Goal: Task Accomplishment & Management: Use online tool/utility

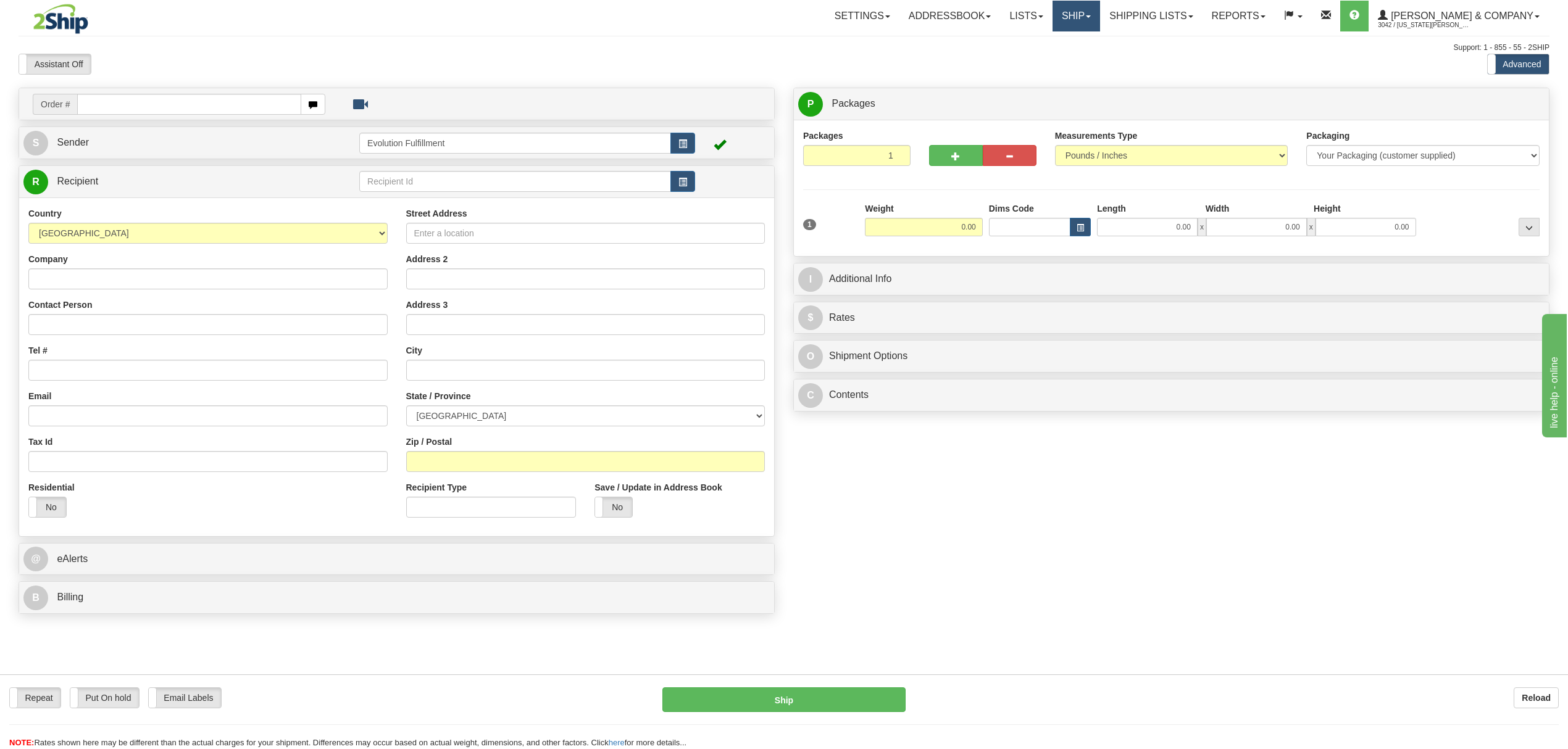
click at [1097, 15] on link "Ship" at bounding box center [1076, 17] width 48 height 31
click at [1087, 55] on span "OnHold / Order Queue" at bounding box center [1043, 59] width 87 height 10
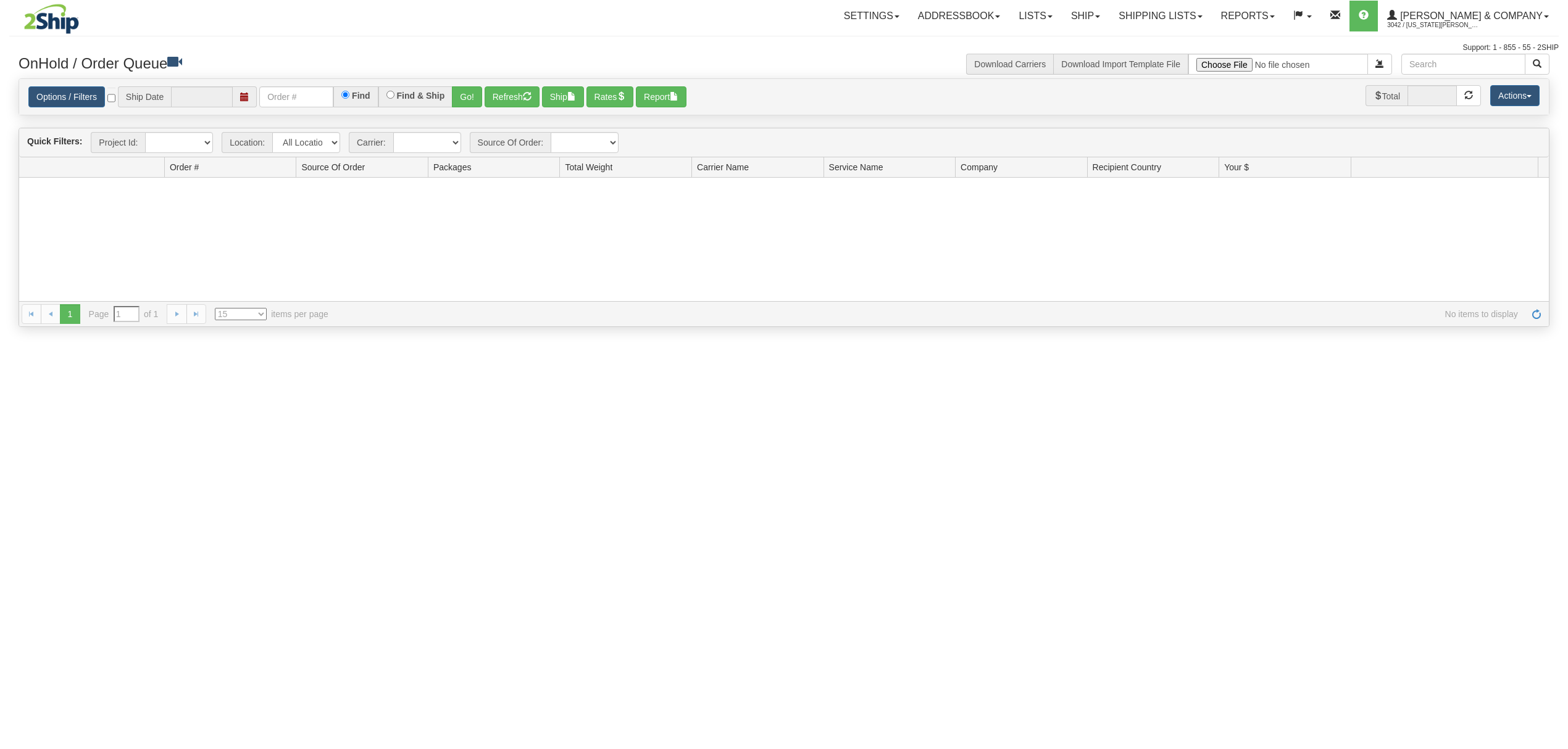
type input "[DATE]"
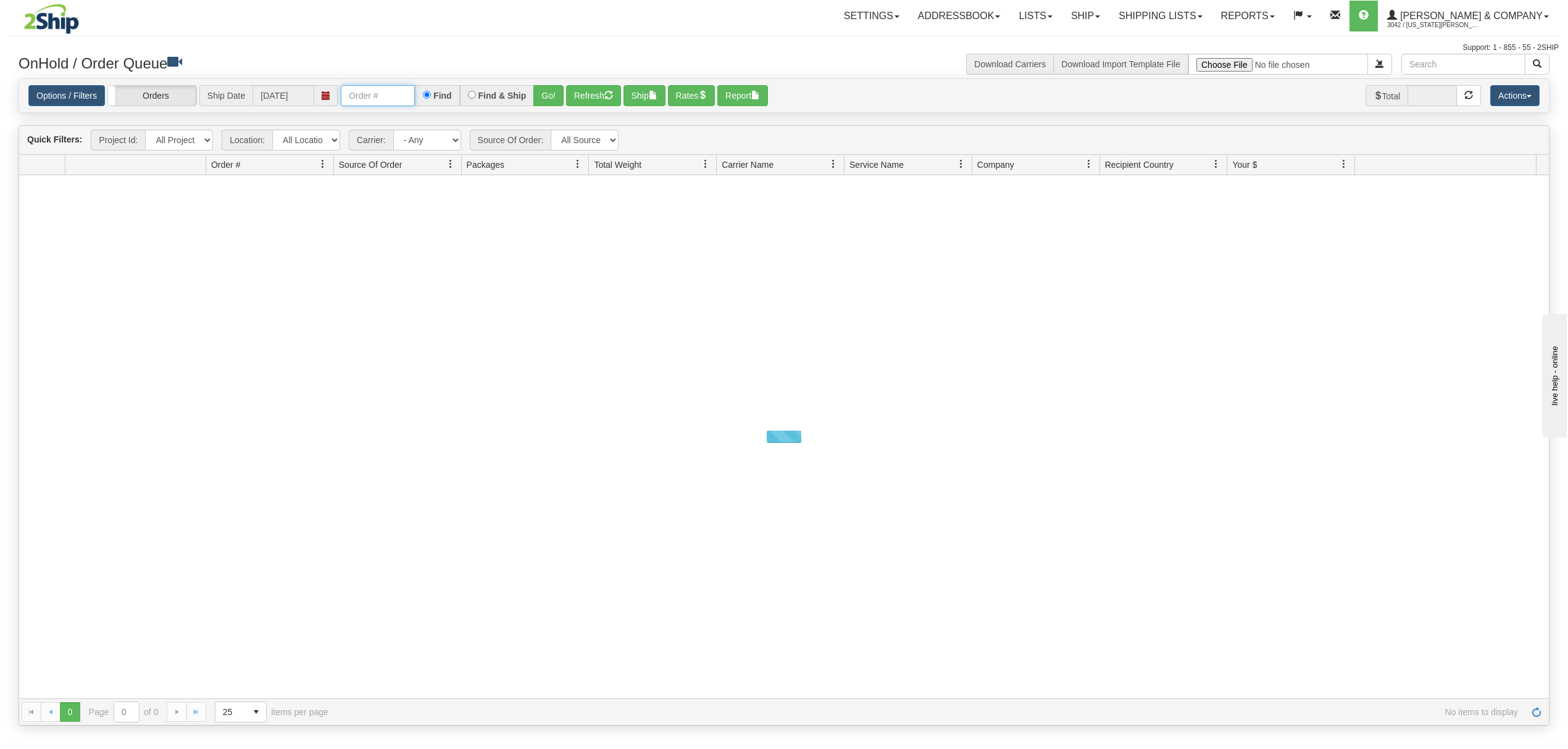
click at [358, 96] on input "text" at bounding box center [378, 96] width 74 height 21
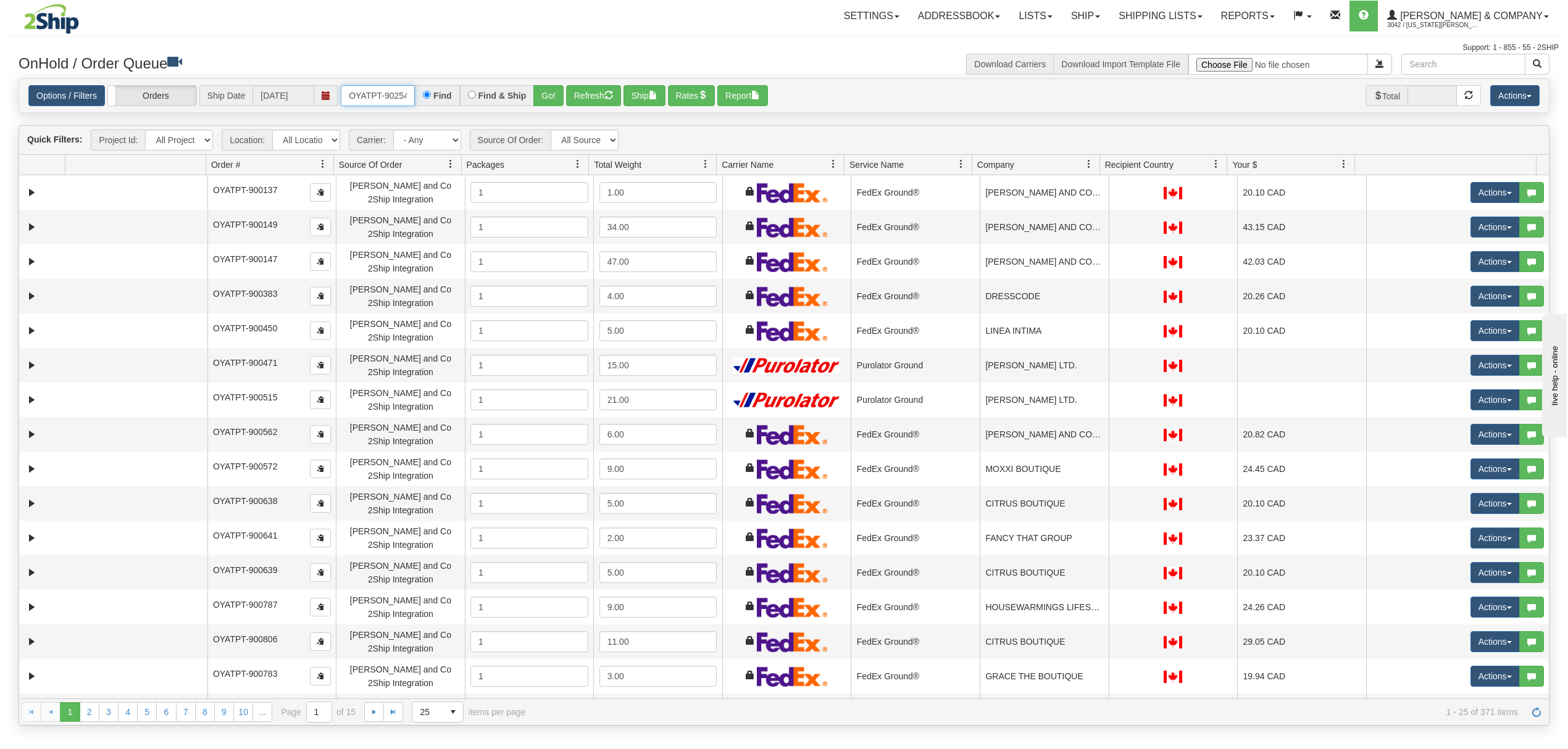
type input "OYATPT-902546"
click at [551, 93] on button "Go!" at bounding box center [548, 96] width 30 height 21
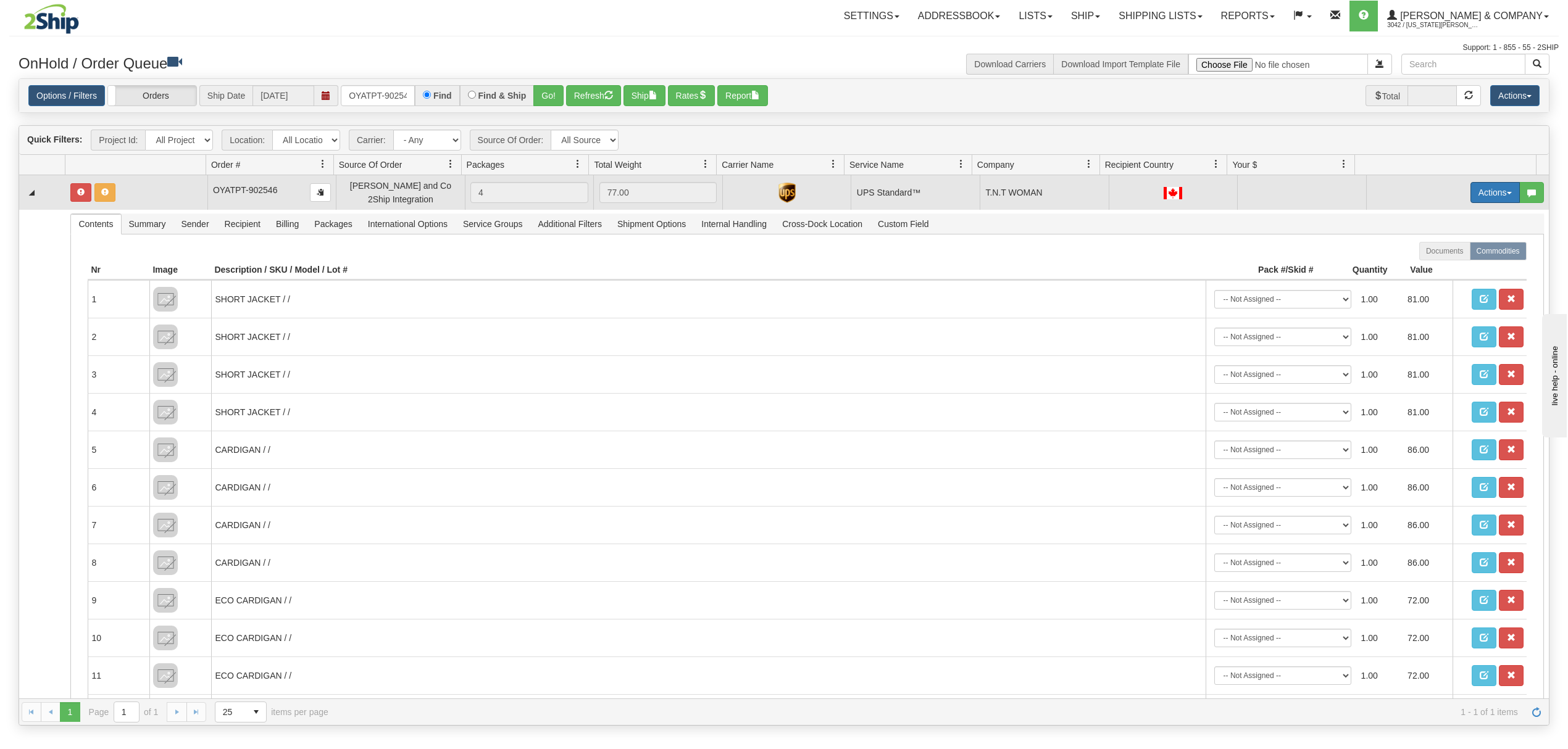
click at [1471, 189] on button "Actions" at bounding box center [1495, 192] width 50 height 21
click at [1433, 267] on span at bounding box center [1437, 263] width 8 height 8
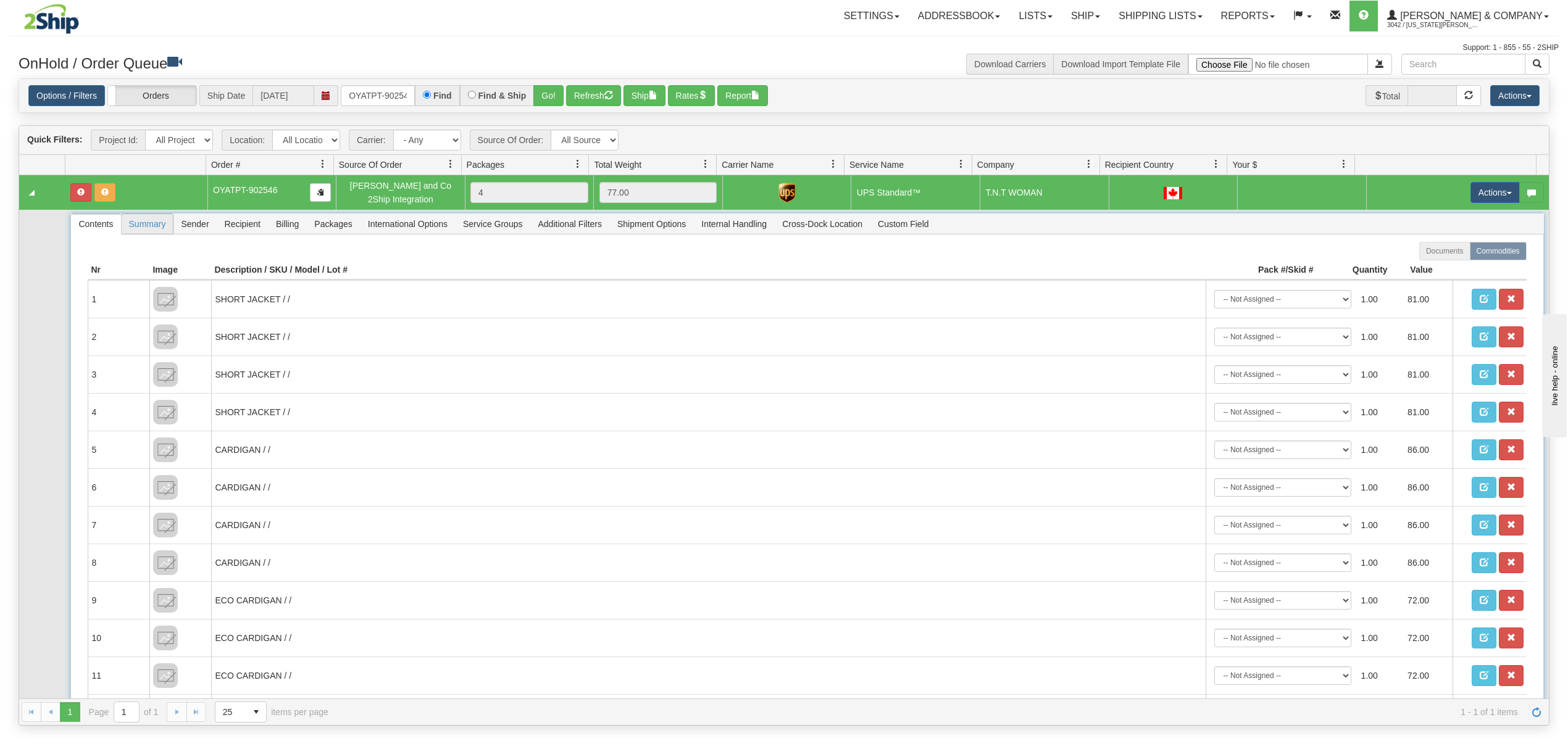
click at [142, 223] on span "Summary" at bounding box center [147, 223] width 51 height 19
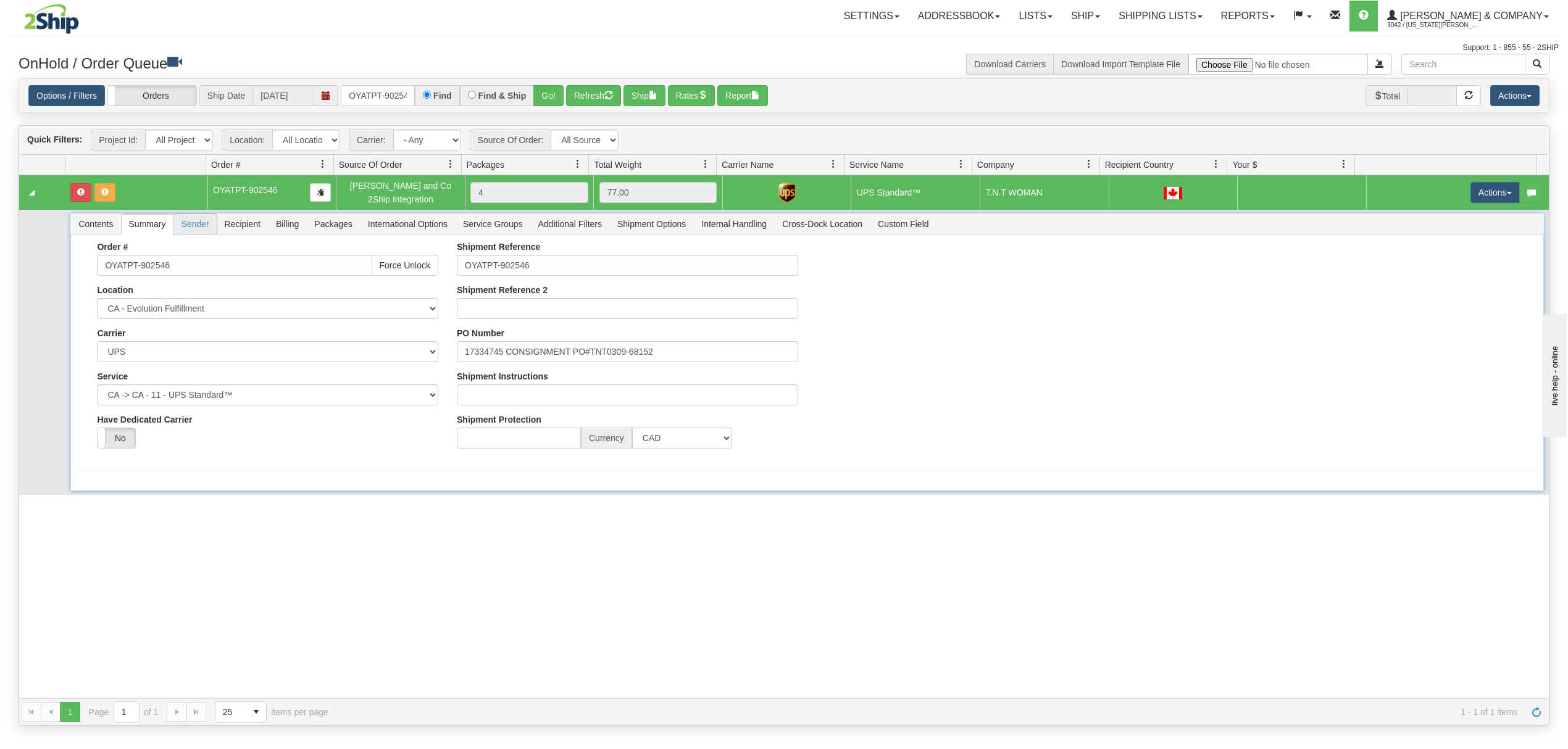
click at [187, 224] on span "Sender" at bounding box center [195, 223] width 42 height 19
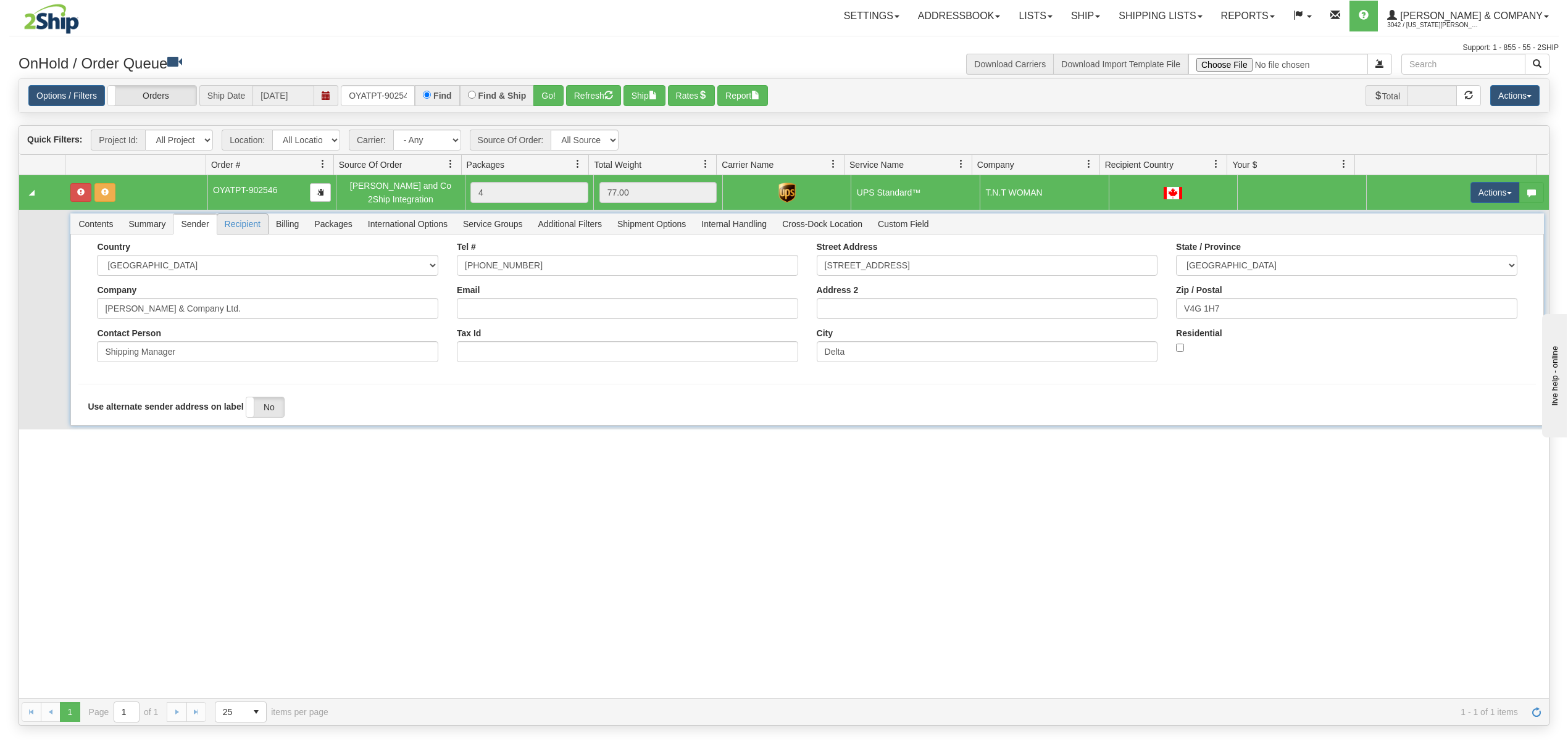
click at [245, 222] on span "Recipient" at bounding box center [242, 223] width 51 height 19
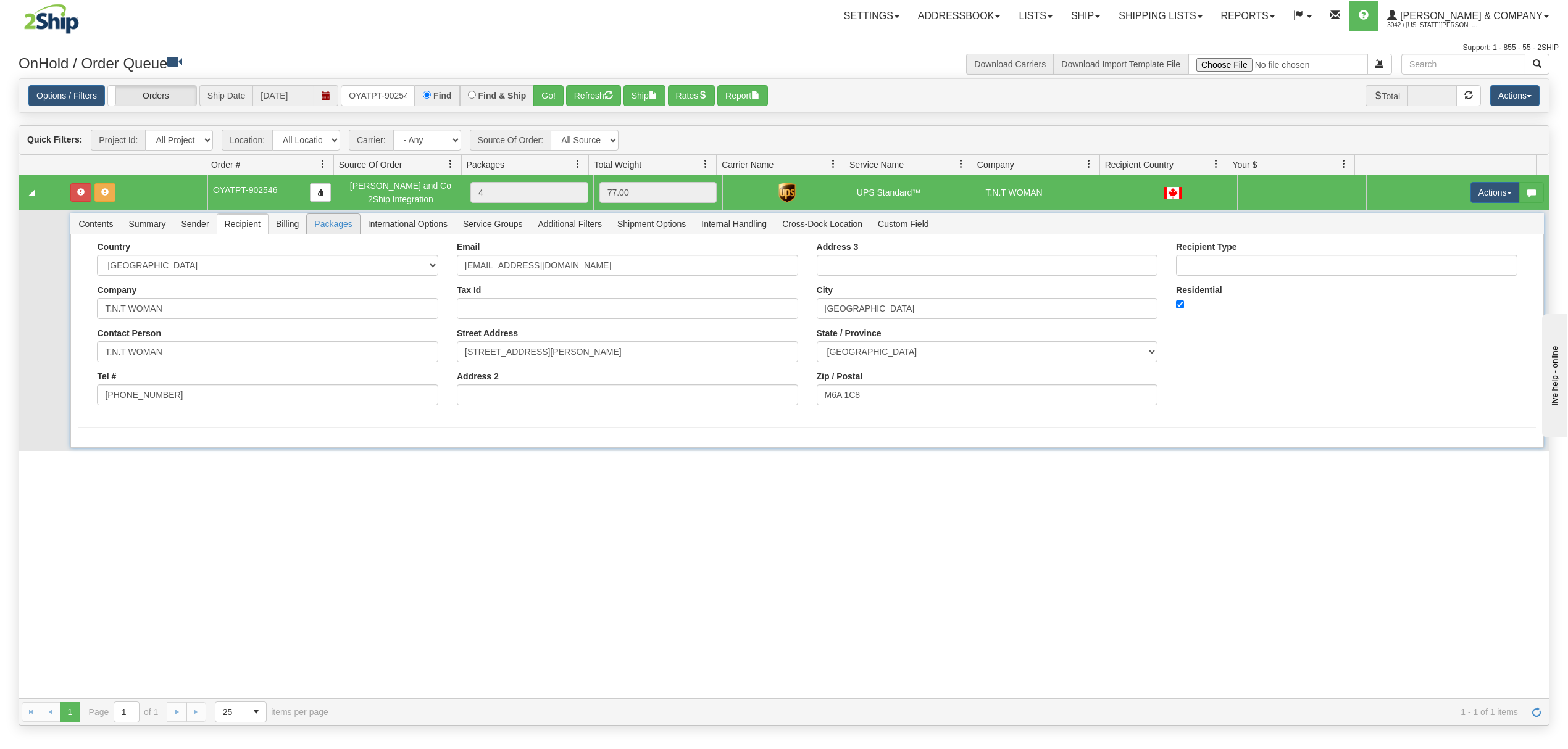
click at [314, 221] on span "Packages" at bounding box center [333, 223] width 52 height 19
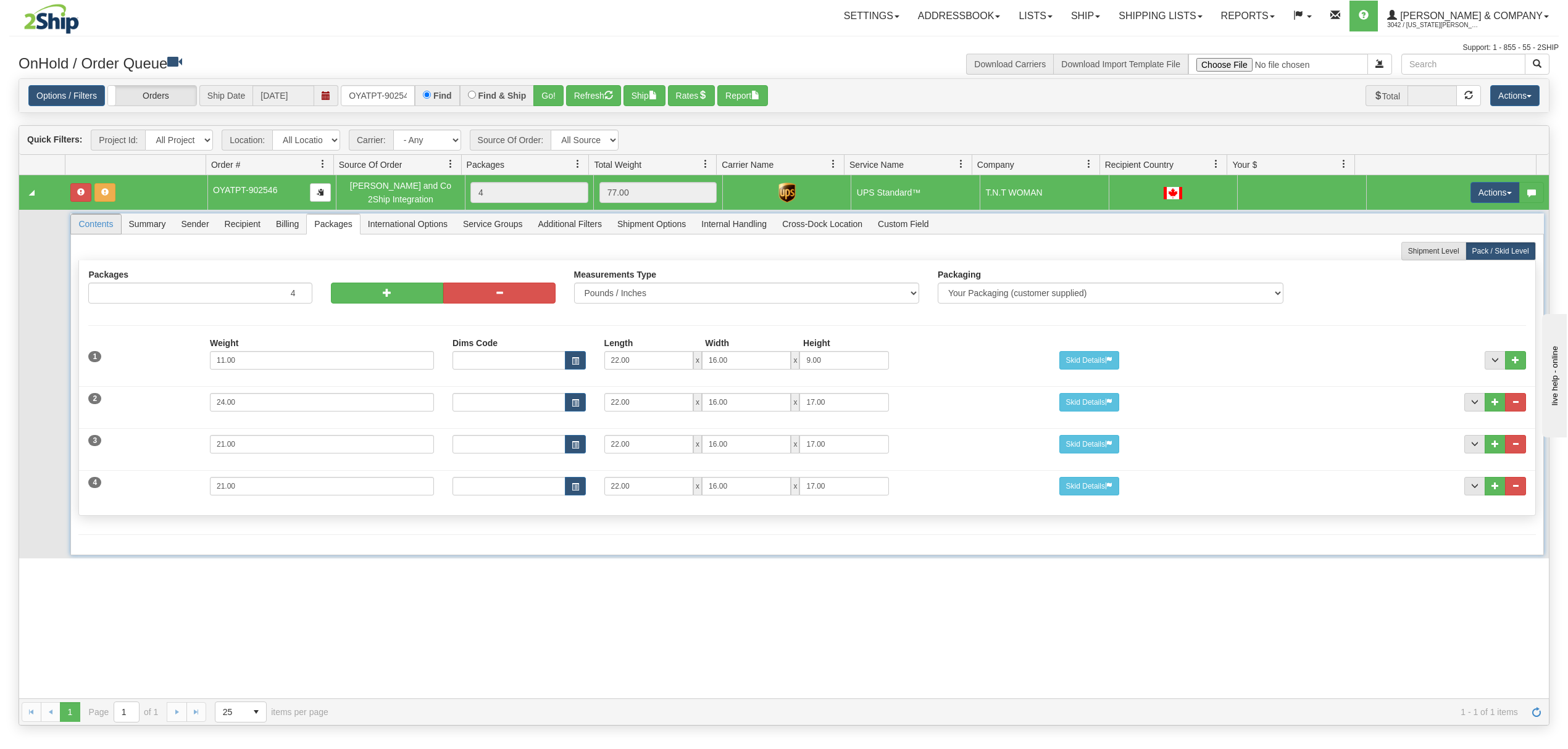
click at [101, 233] on span "Contents" at bounding box center [96, 223] width 50 height 19
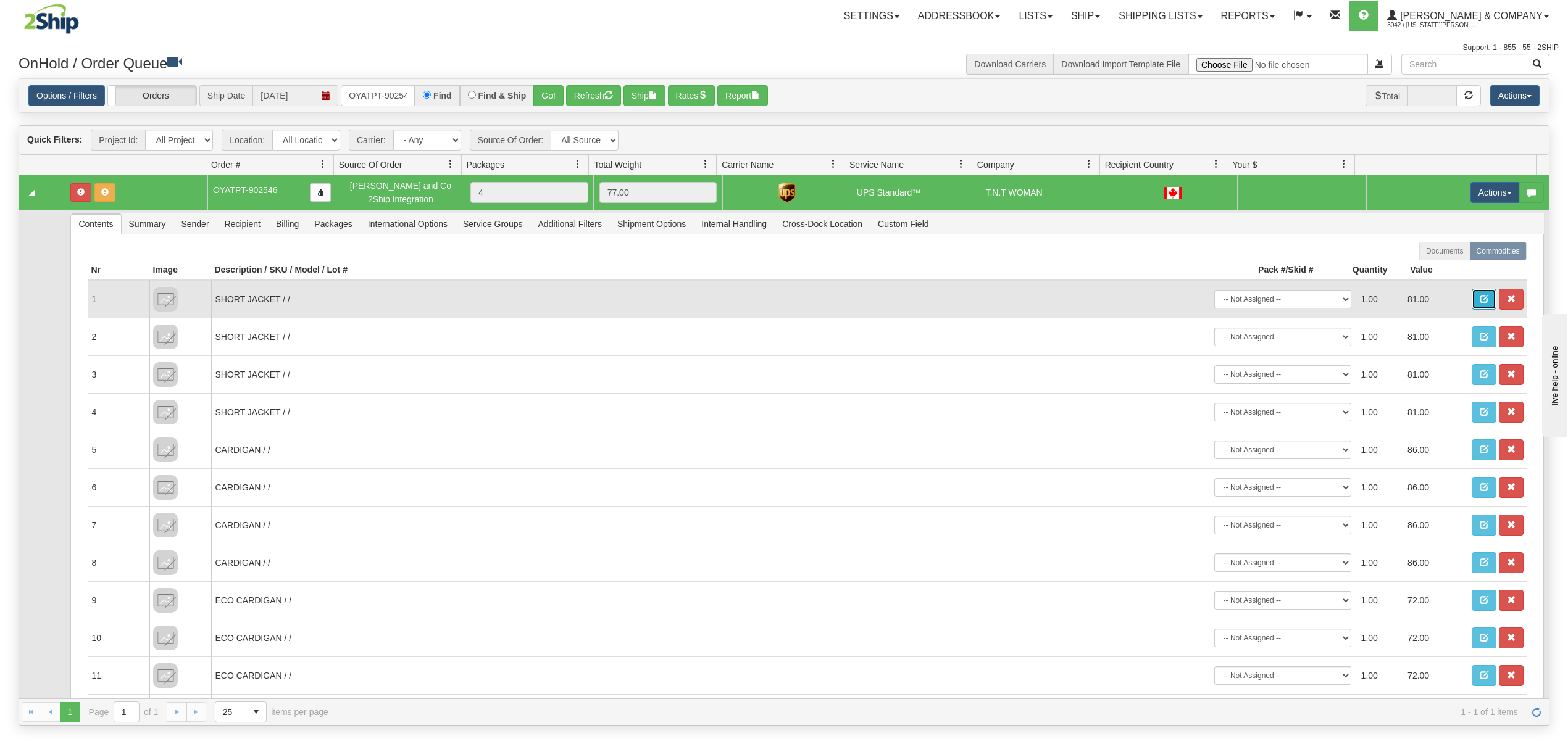
click at [1471, 301] on button "button" at bounding box center [1483, 299] width 25 height 21
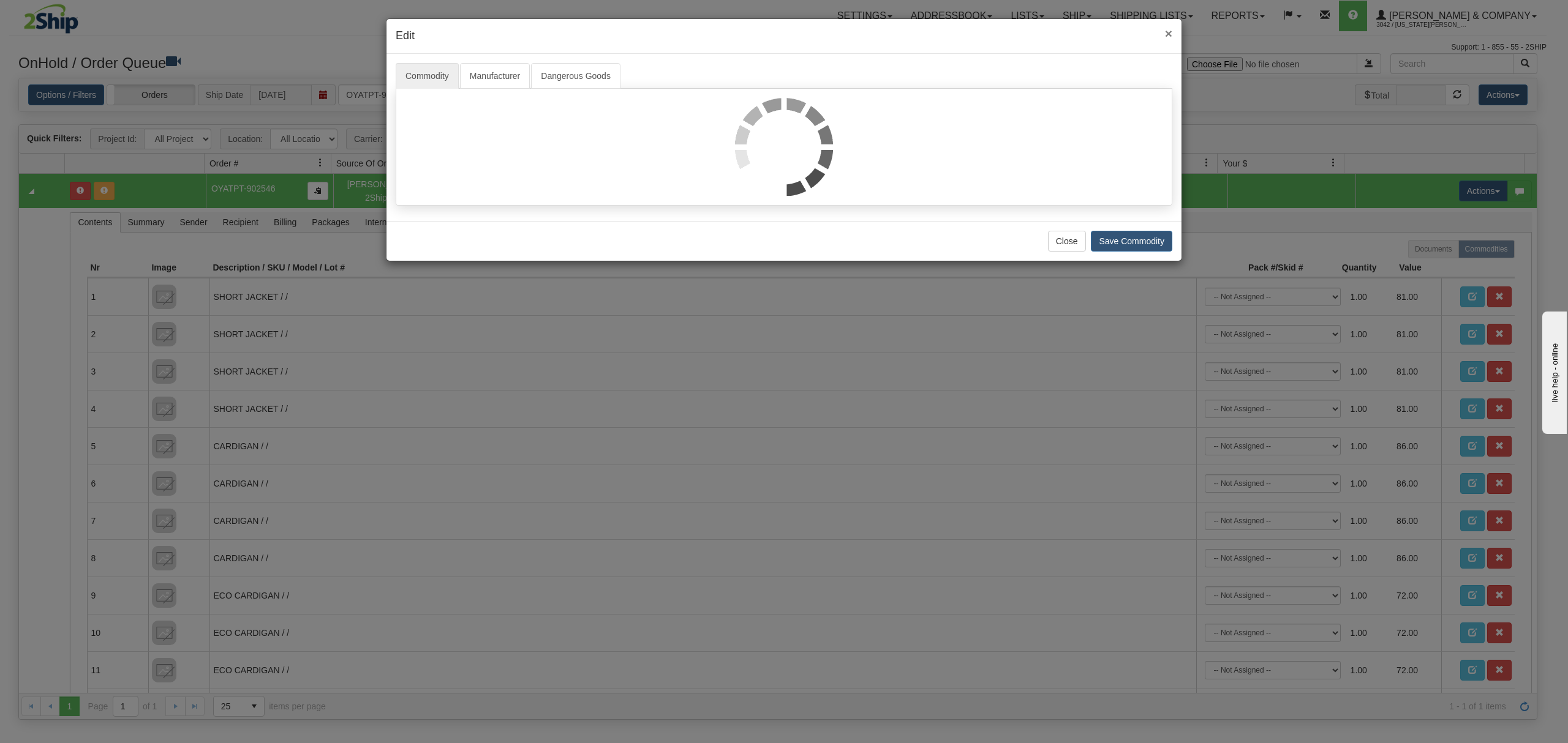
click at [1167, 35] on span "×" at bounding box center [1168, 33] width 7 height 14
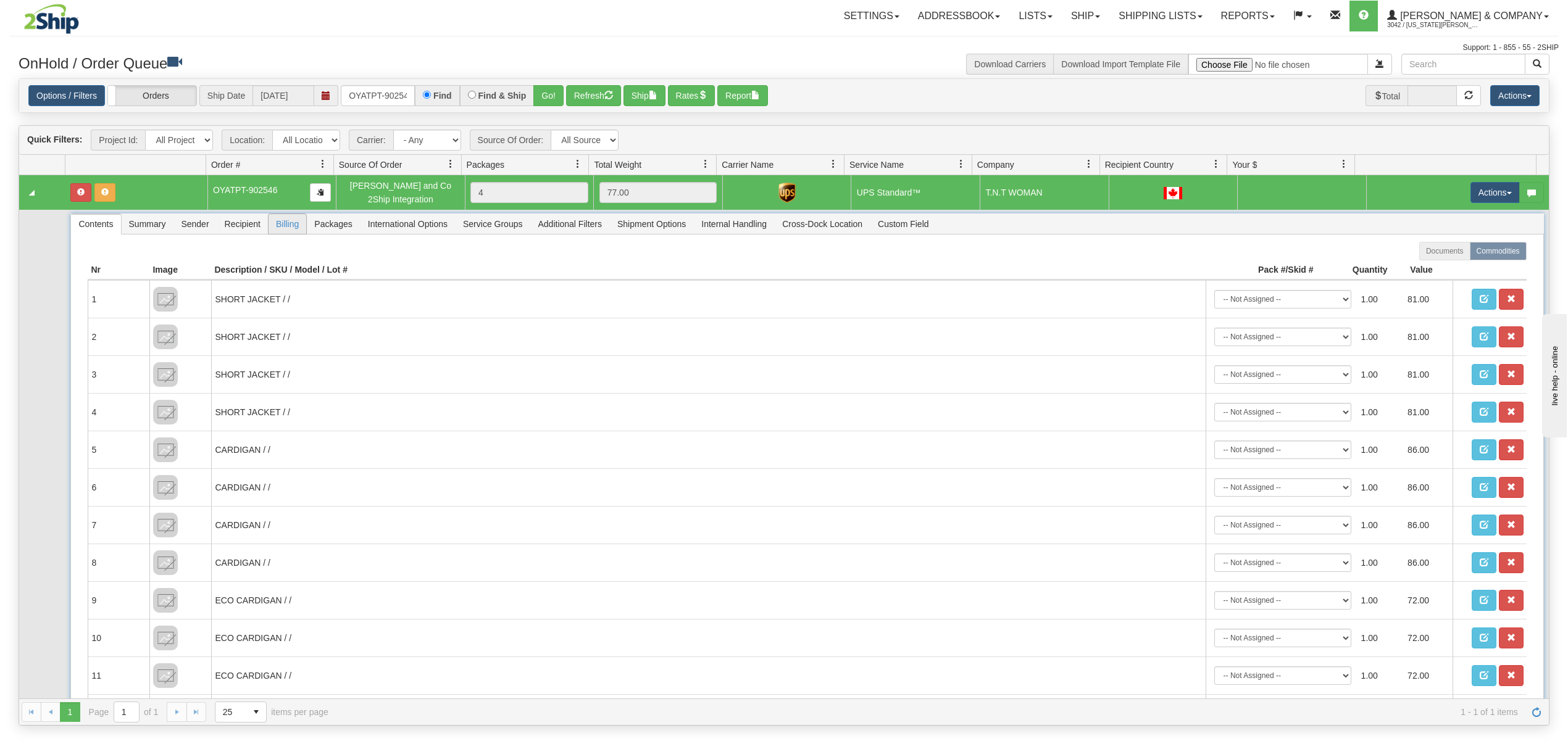
click at [303, 230] on span "Billing" at bounding box center [287, 223] width 38 height 19
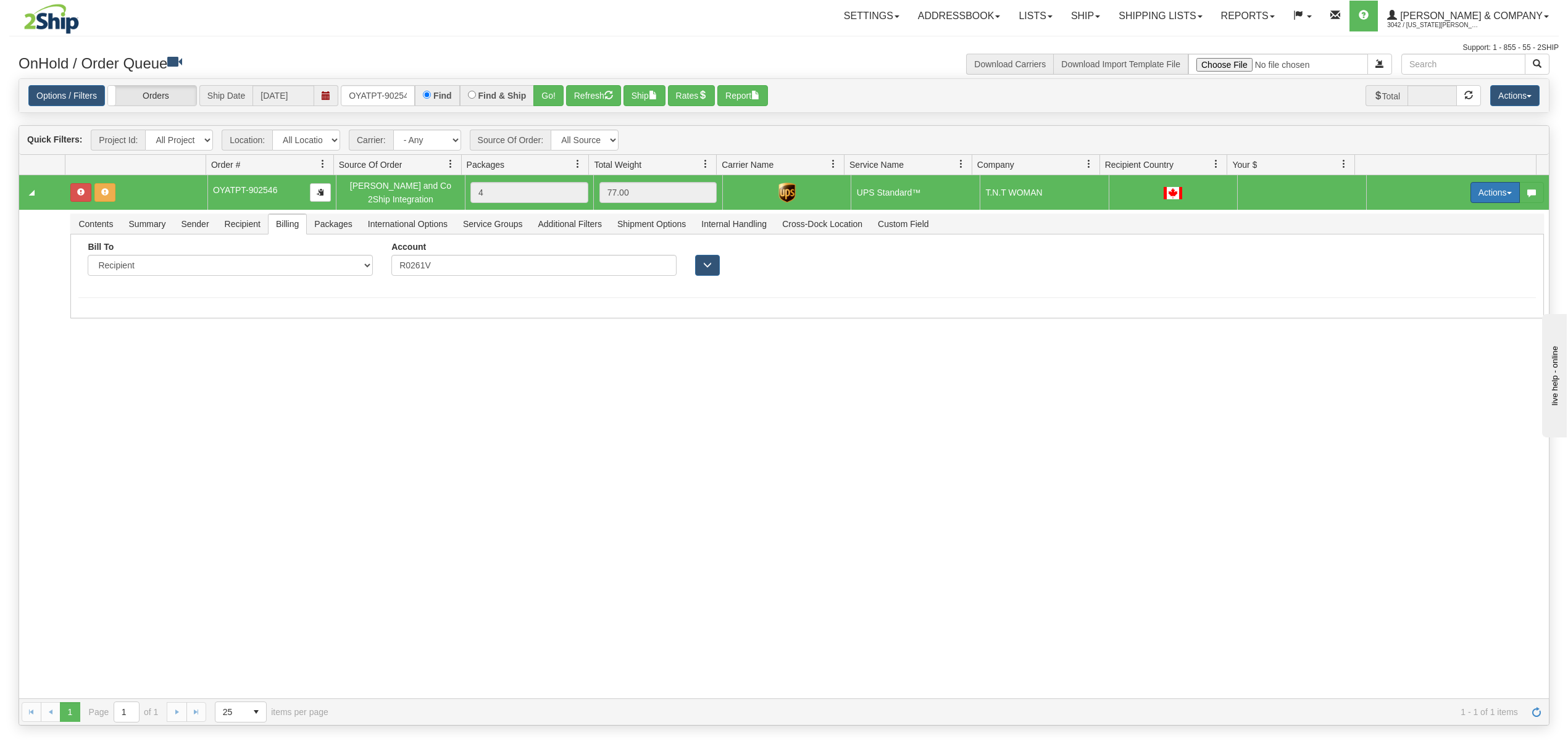
click at [1471, 191] on button "Actions" at bounding box center [1495, 192] width 50 height 21
click at [1446, 253] on span "Rate All Services" at bounding box center [1470, 248] width 74 height 10
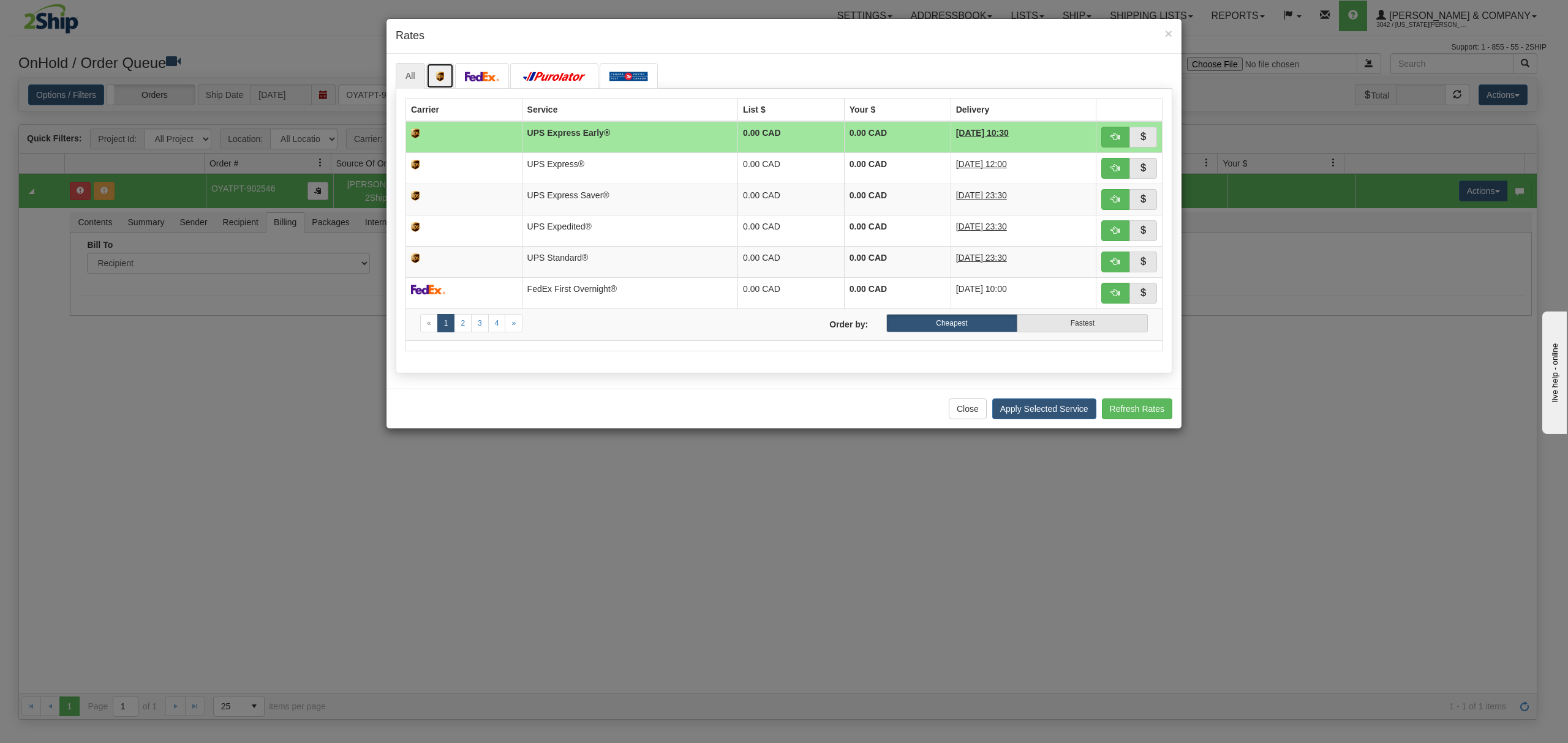
click at [445, 77] on link at bounding box center [440, 76] width 28 height 26
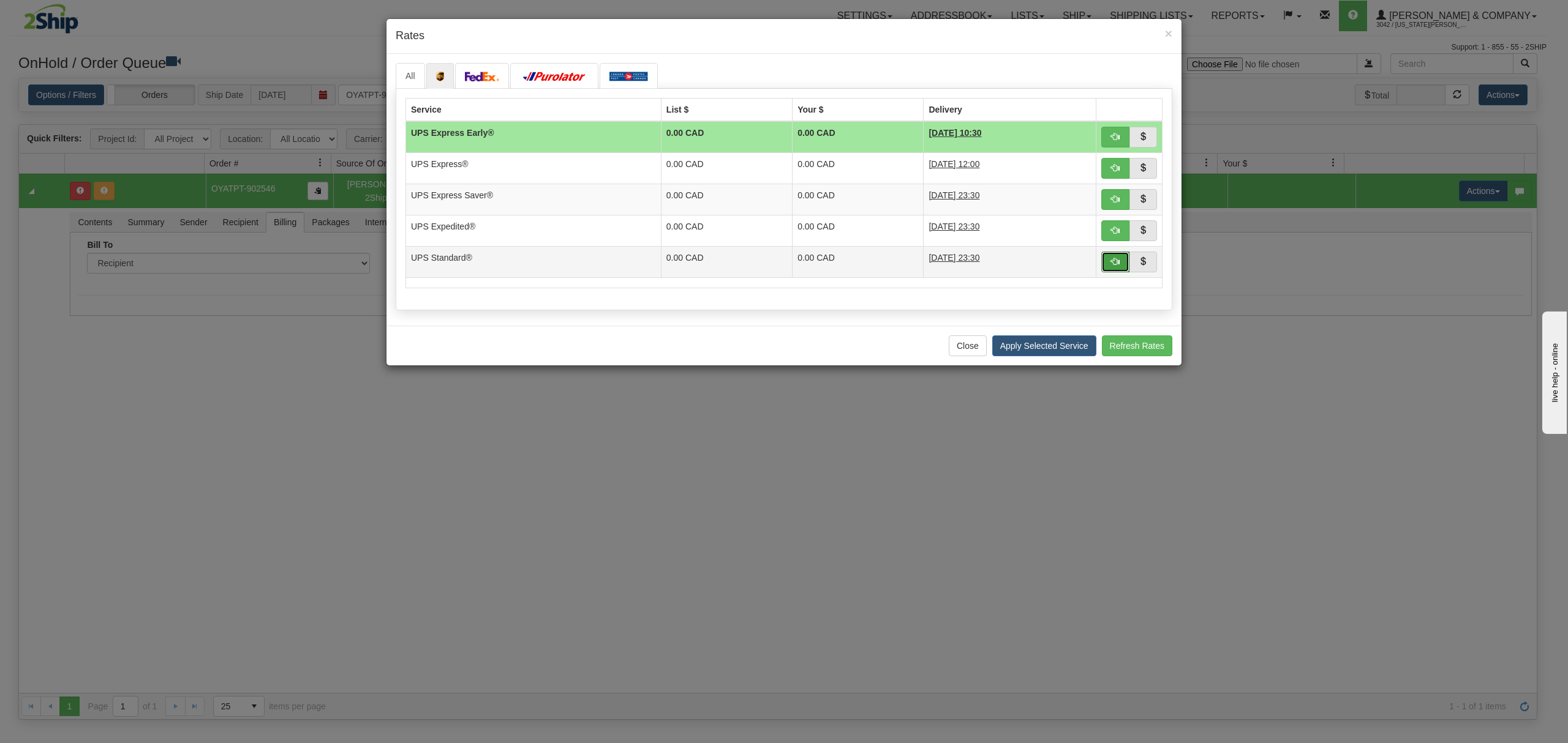
click at [1111, 263] on span "button" at bounding box center [1115, 261] width 8 height 8
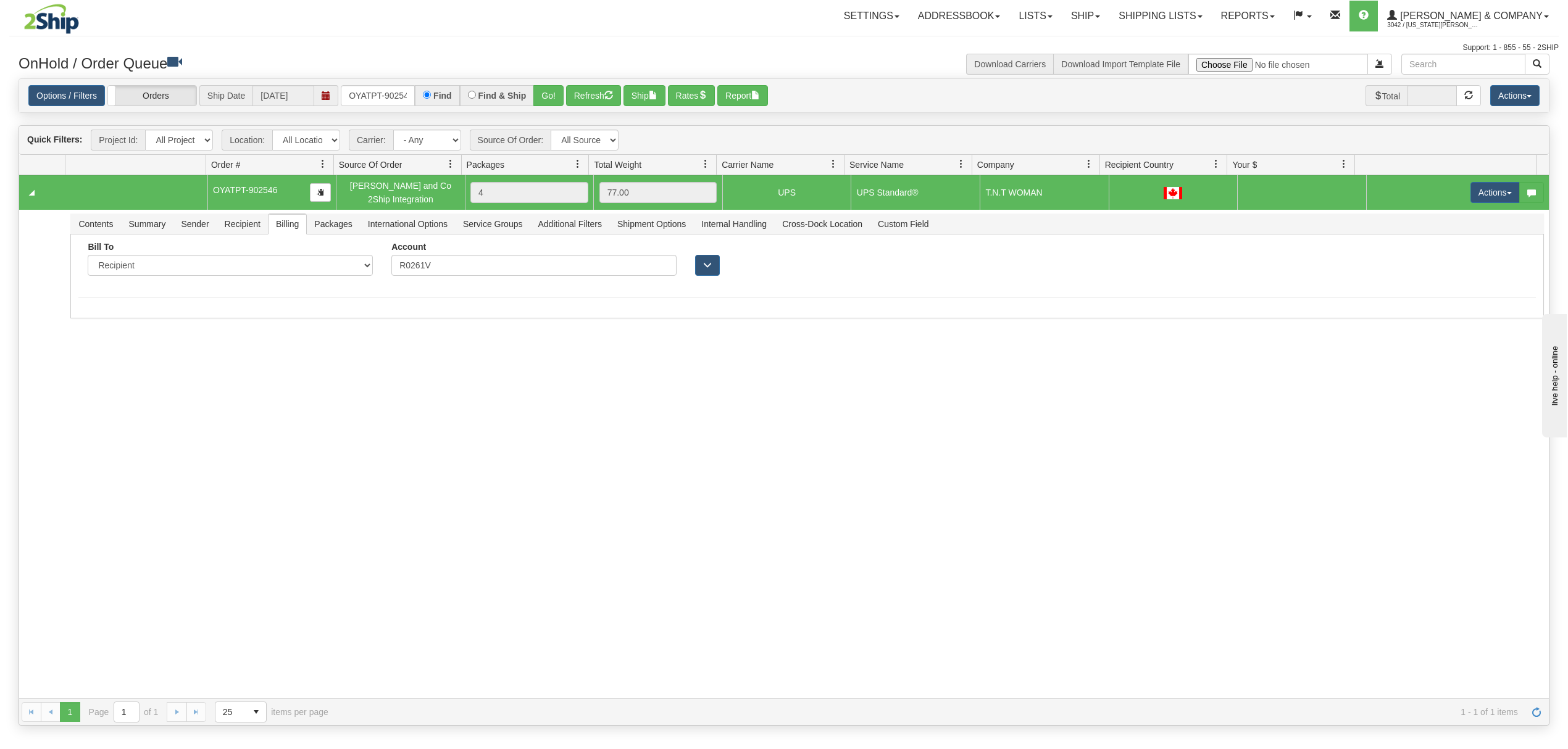
click at [1238, 462] on div "31403583 Evolution Fulfillment 90532092 90596498 OYATPT-902546 [PERSON_NAME] an…" at bounding box center [784, 437] width 1529 height 523
click at [1480, 194] on button "Actions" at bounding box center [1495, 192] width 50 height 21
click at [1448, 264] on link "Ship" at bounding box center [1469, 264] width 98 height 16
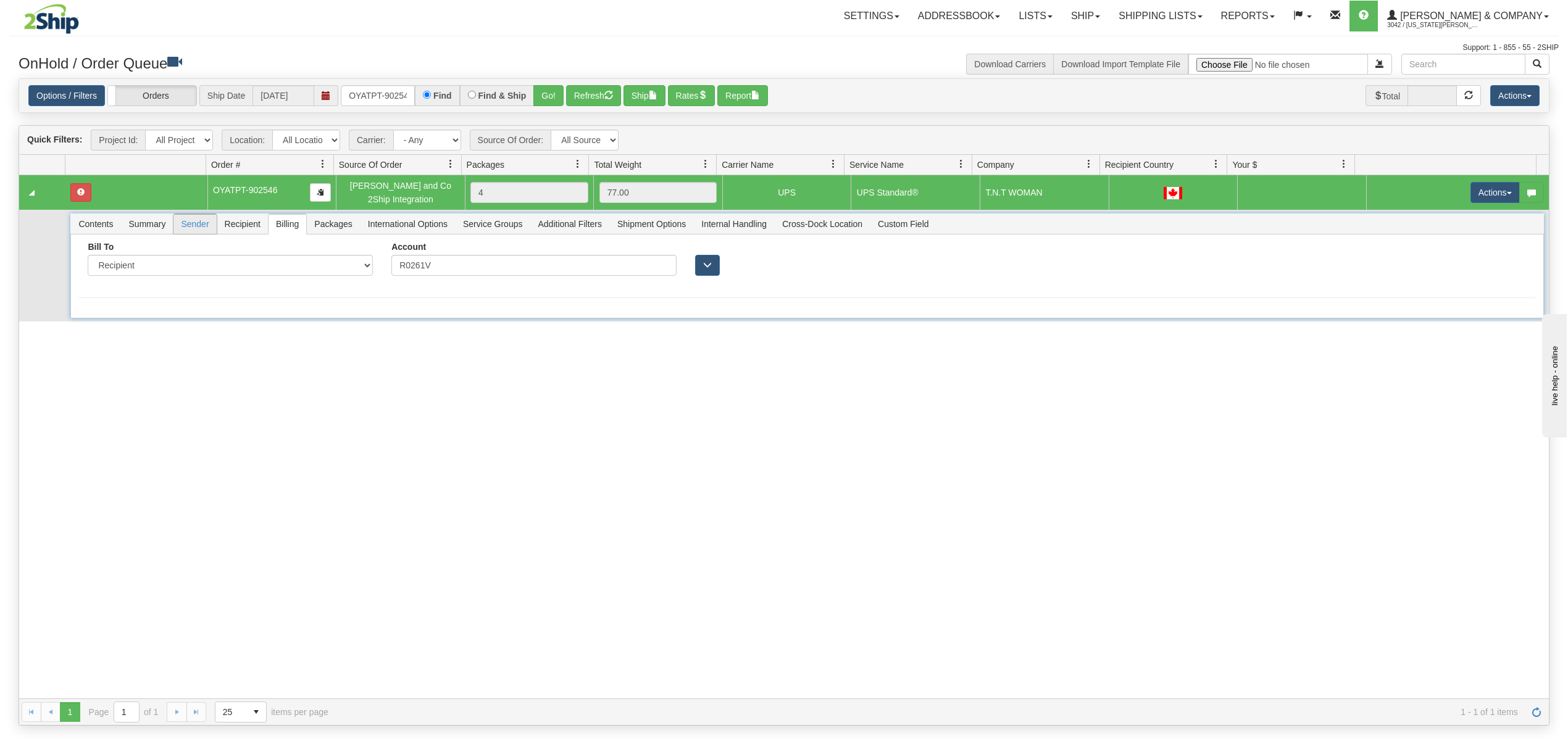
click at [193, 222] on span "Sender" at bounding box center [195, 223] width 42 height 19
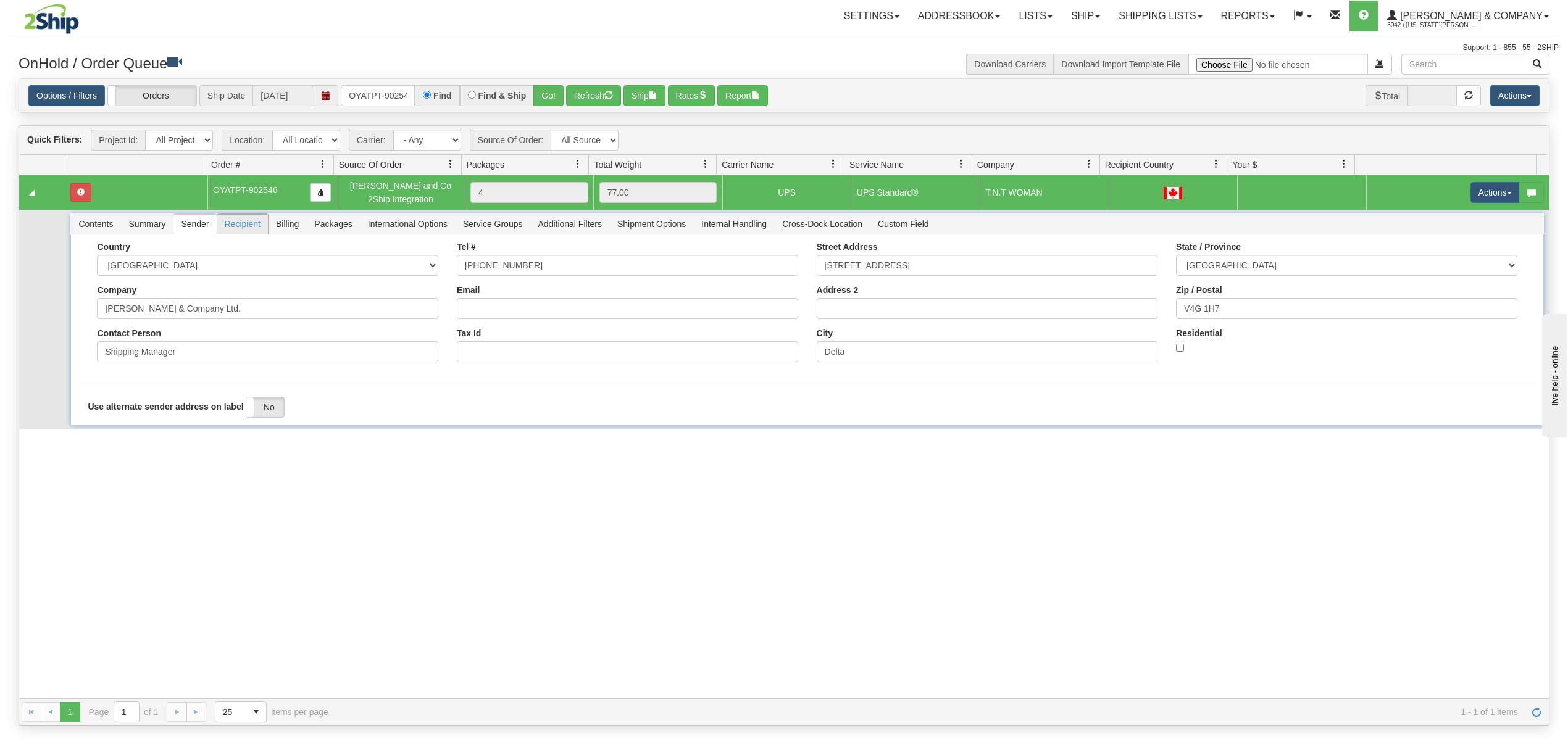
click at [248, 228] on span "Recipient" at bounding box center [242, 223] width 51 height 19
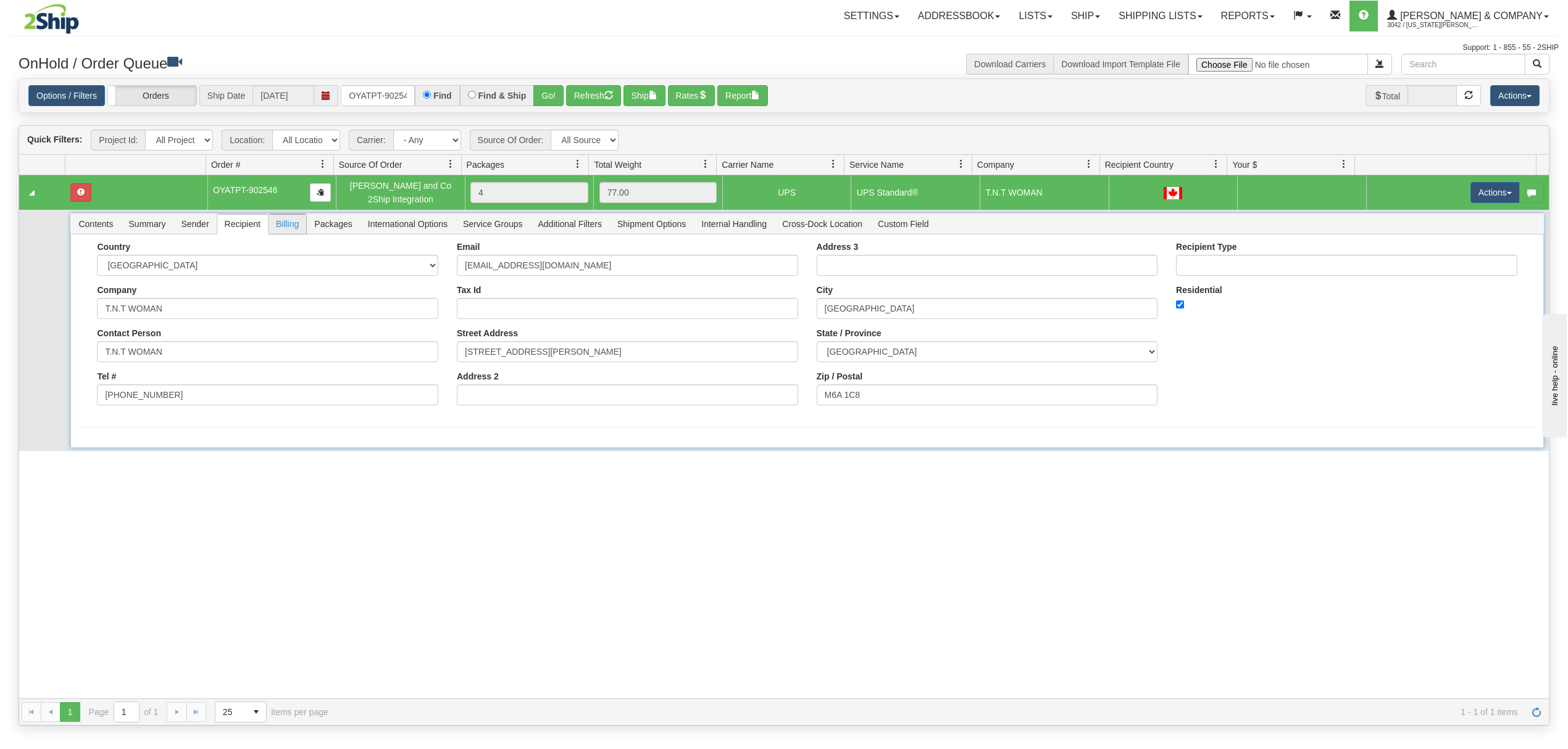
click at [279, 223] on span "Billing" at bounding box center [287, 223] width 38 height 19
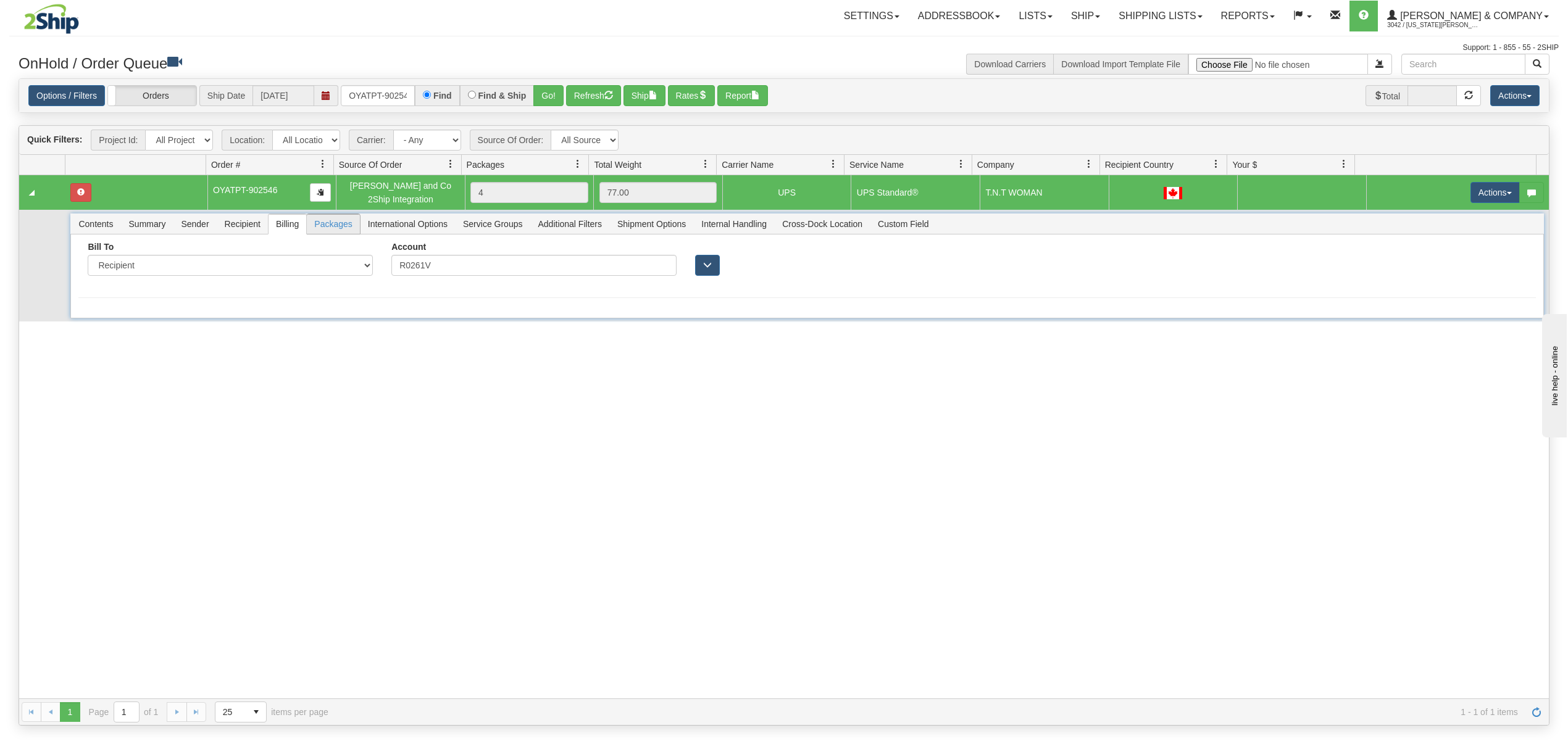
click at [338, 223] on span "Packages" at bounding box center [333, 223] width 52 height 19
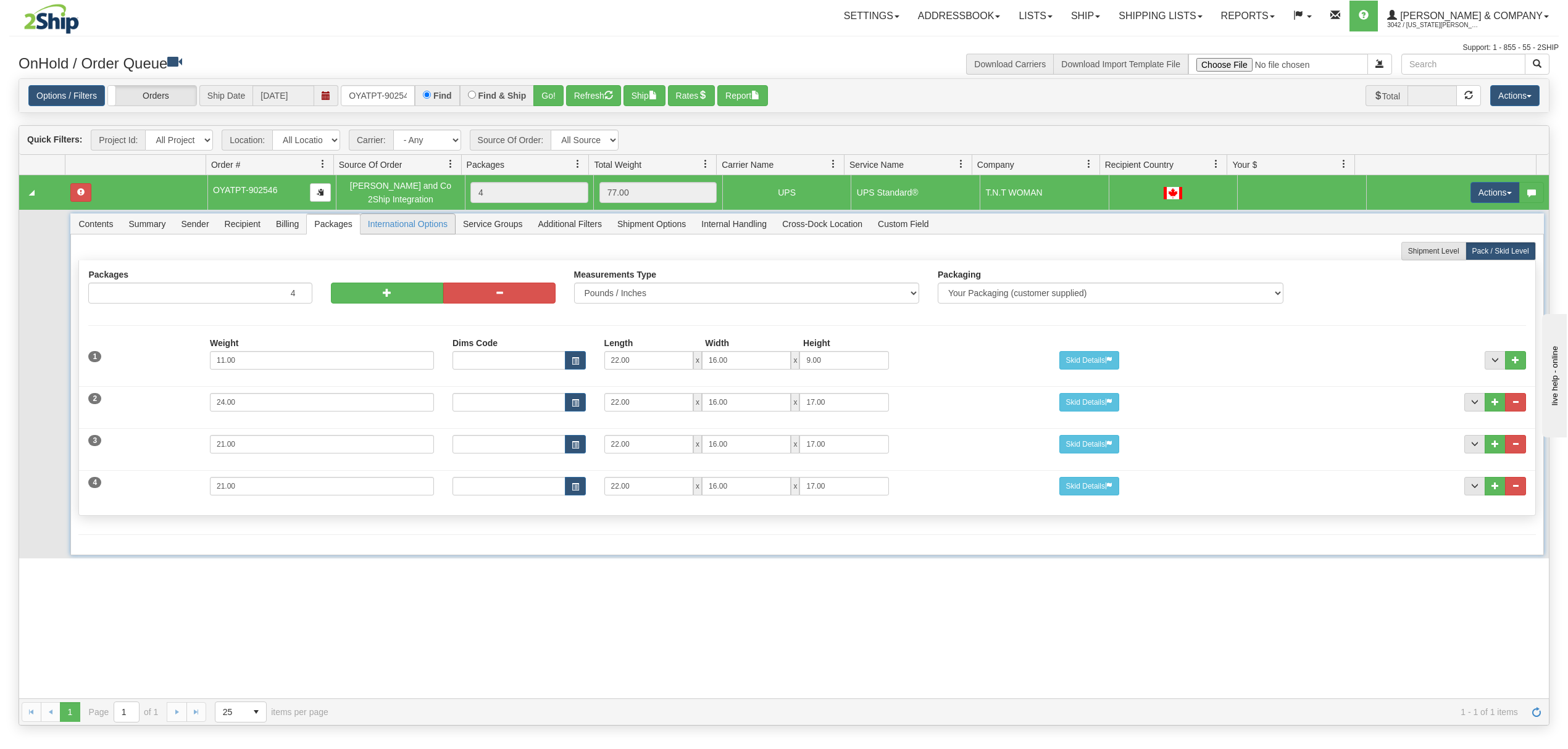
click at [405, 228] on span "International Options" at bounding box center [407, 223] width 95 height 19
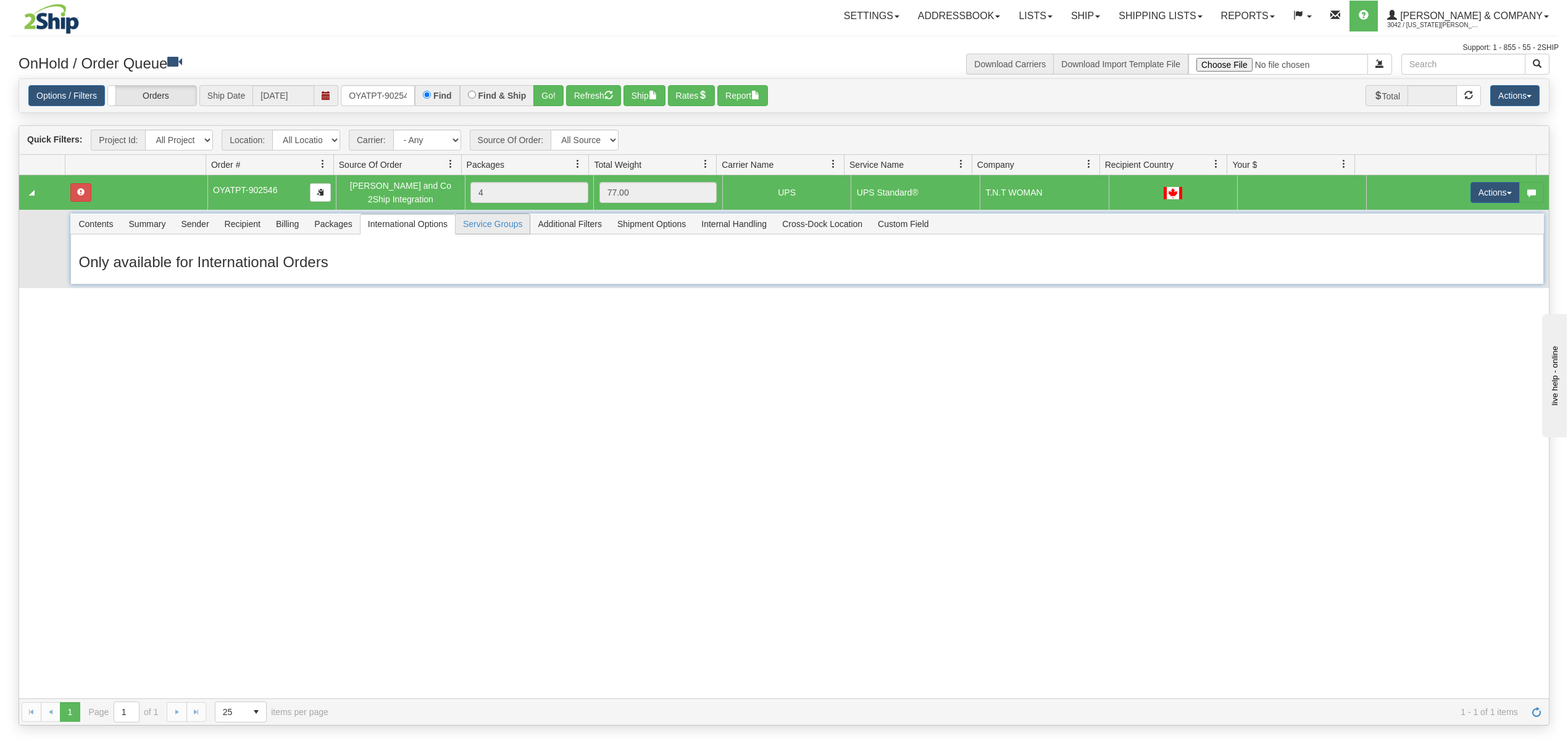
click at [495, 224] on span "Service Groups" at bounding box center [493, 223] width 74 height 19
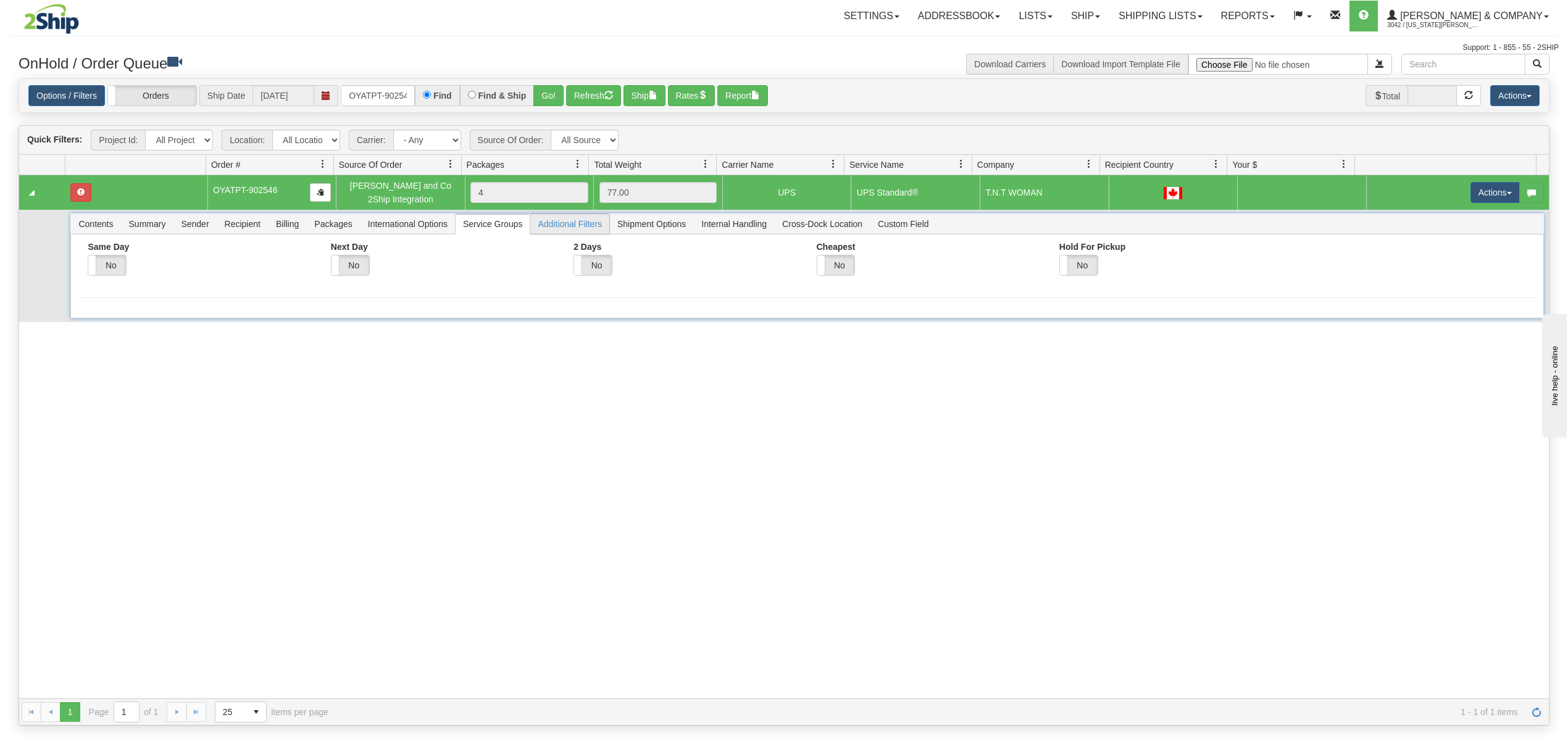
click at [574, 226] on span "Additional Filters" at bounding box center [570, 223] width 79 height 19
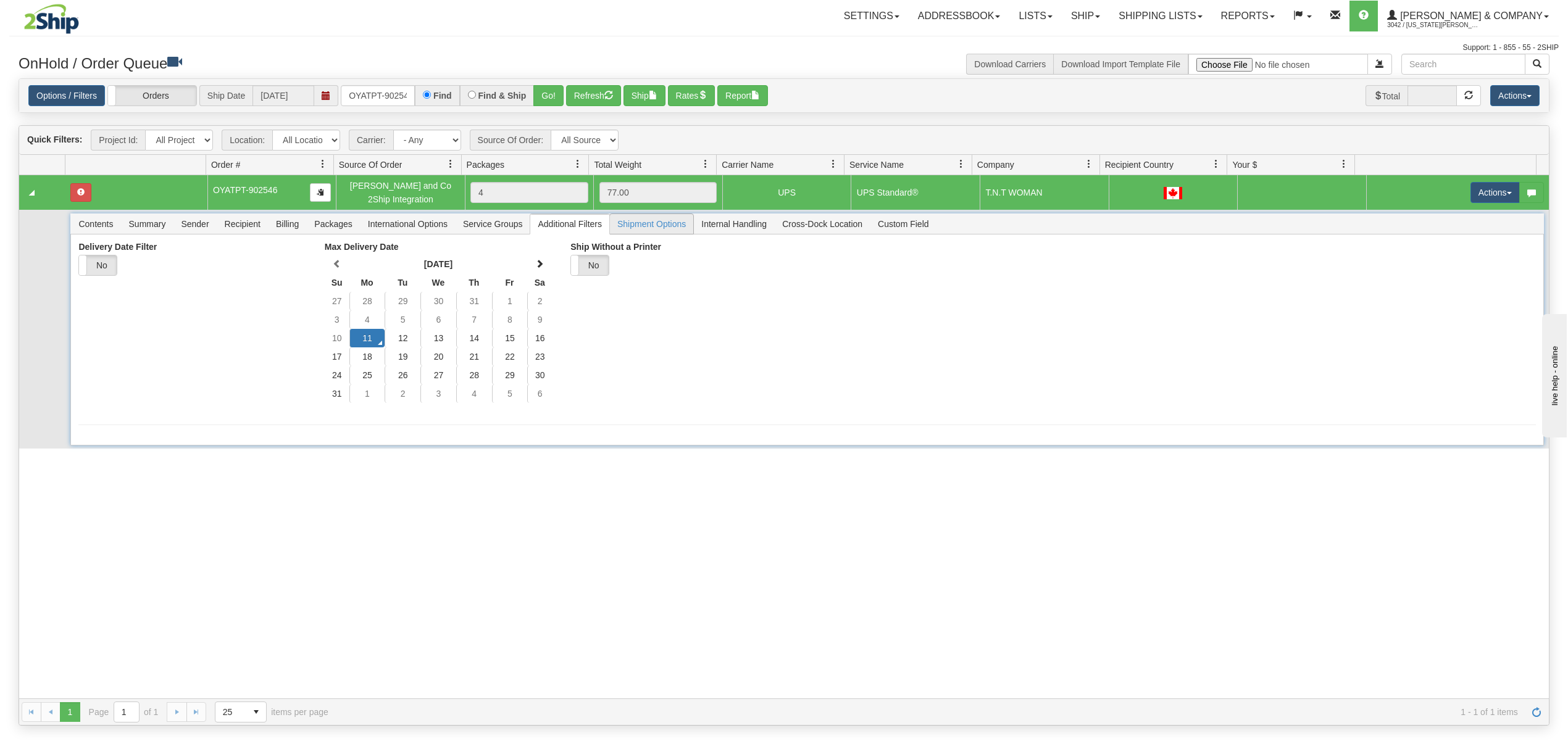
click at [658, 230] on span "Shipment Options" at bounding box center [652, 223] width 84 height 19
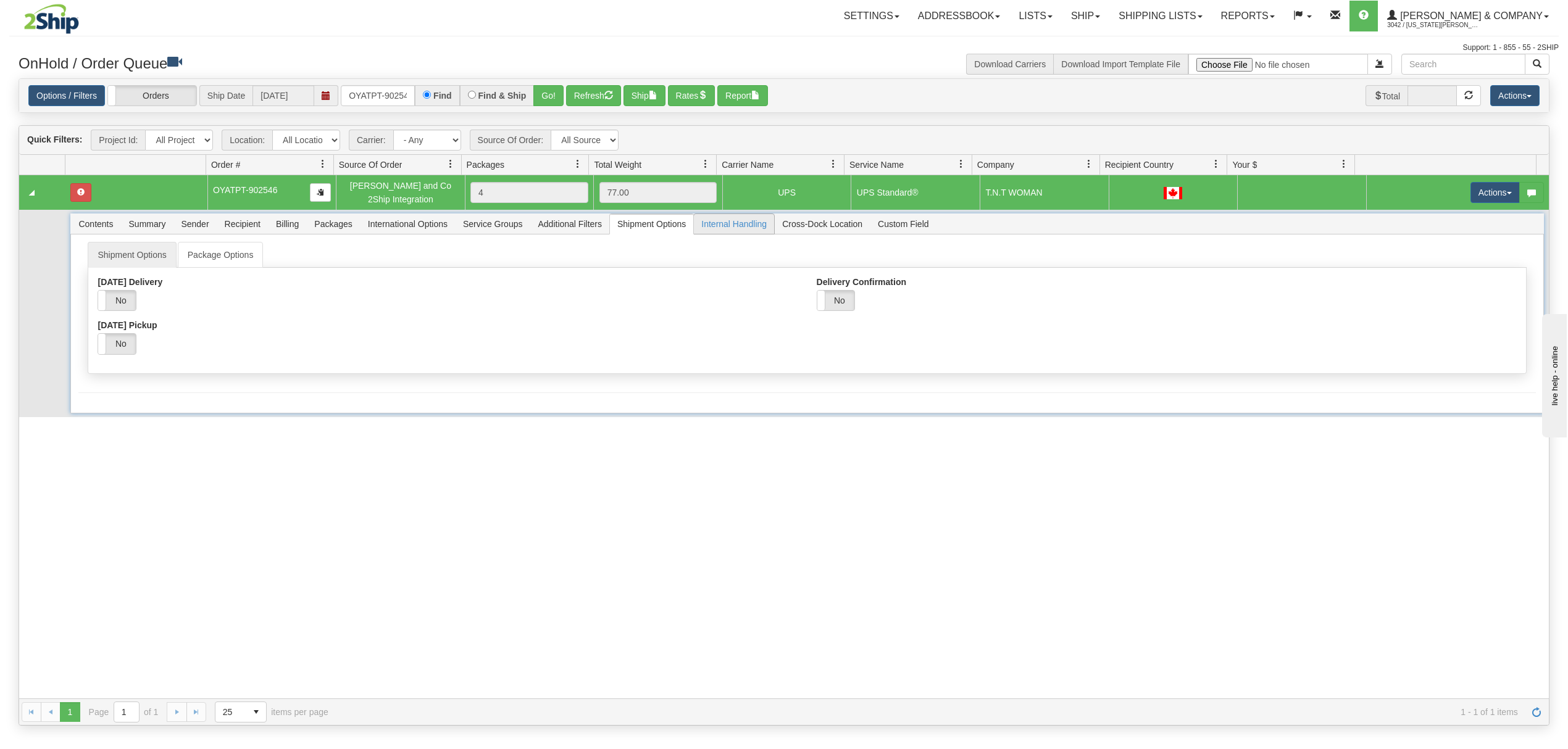
click at [737, 222] on span "Internal Handling" at bounding box center [733, 223] width 80 height 19
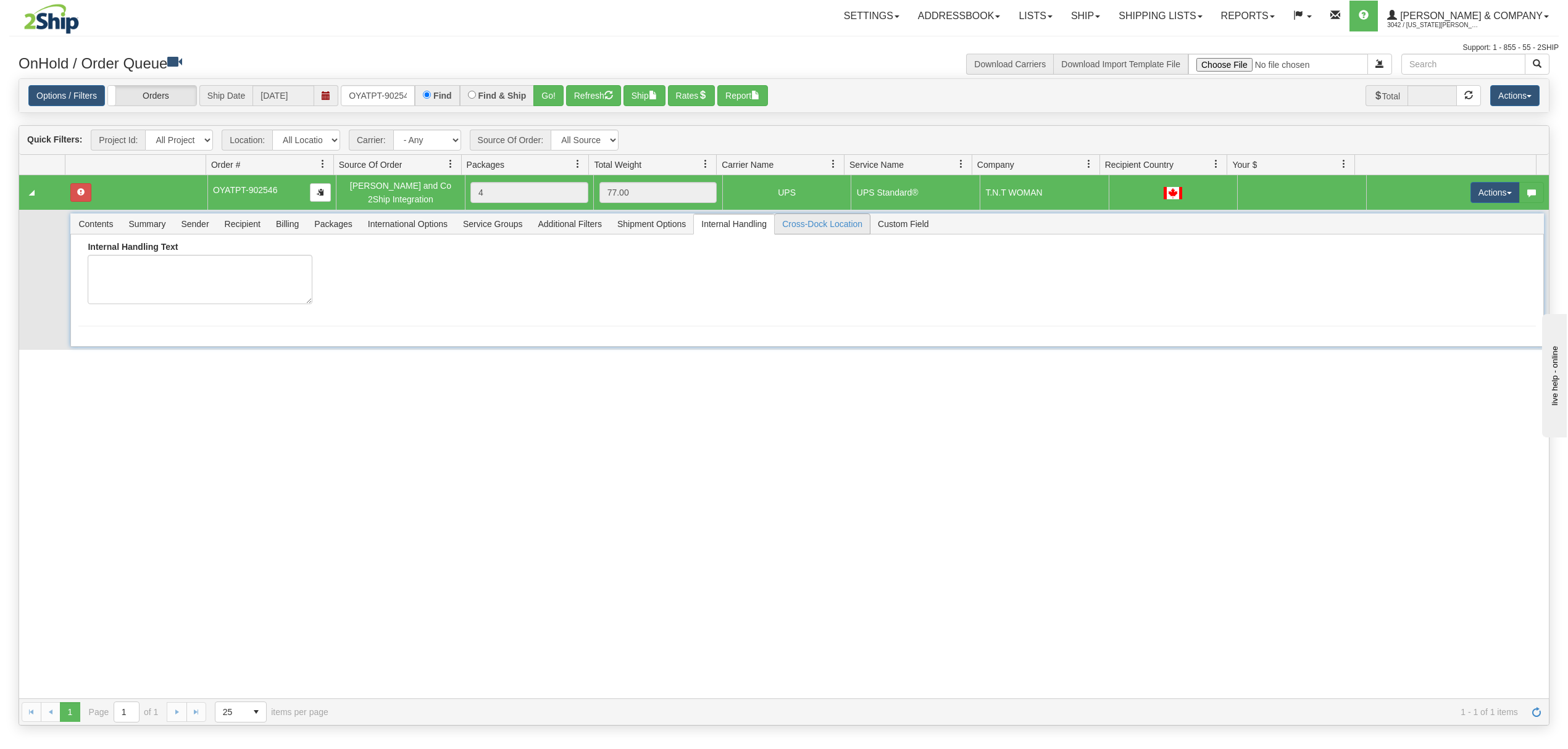
click at [796, 225] on span "Cross-Dock Location" at bounding box center [822, 223] width 95 height 19
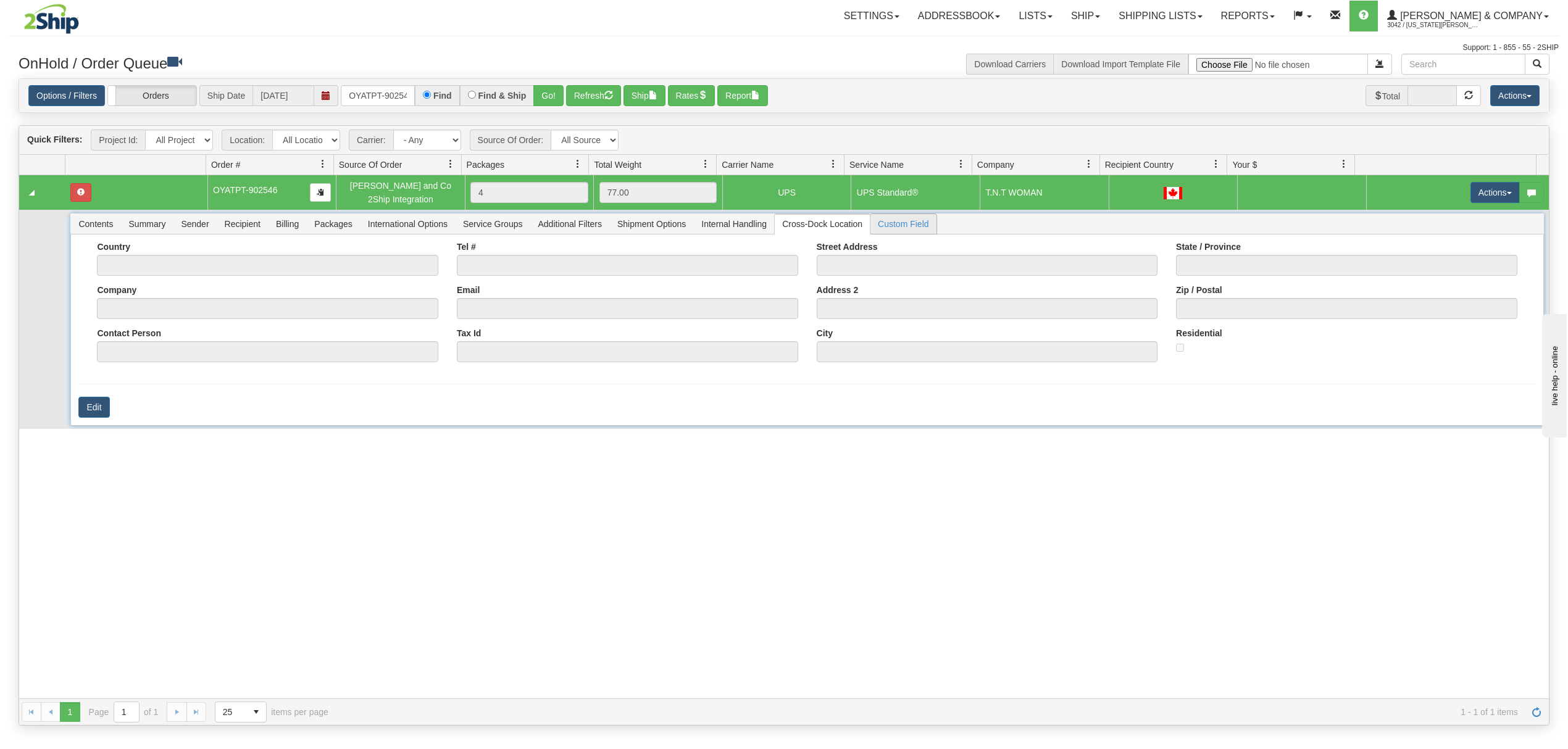
click at [916, 228] on span "Custom Field" at bounding box center [903, 223] width 65 height 19
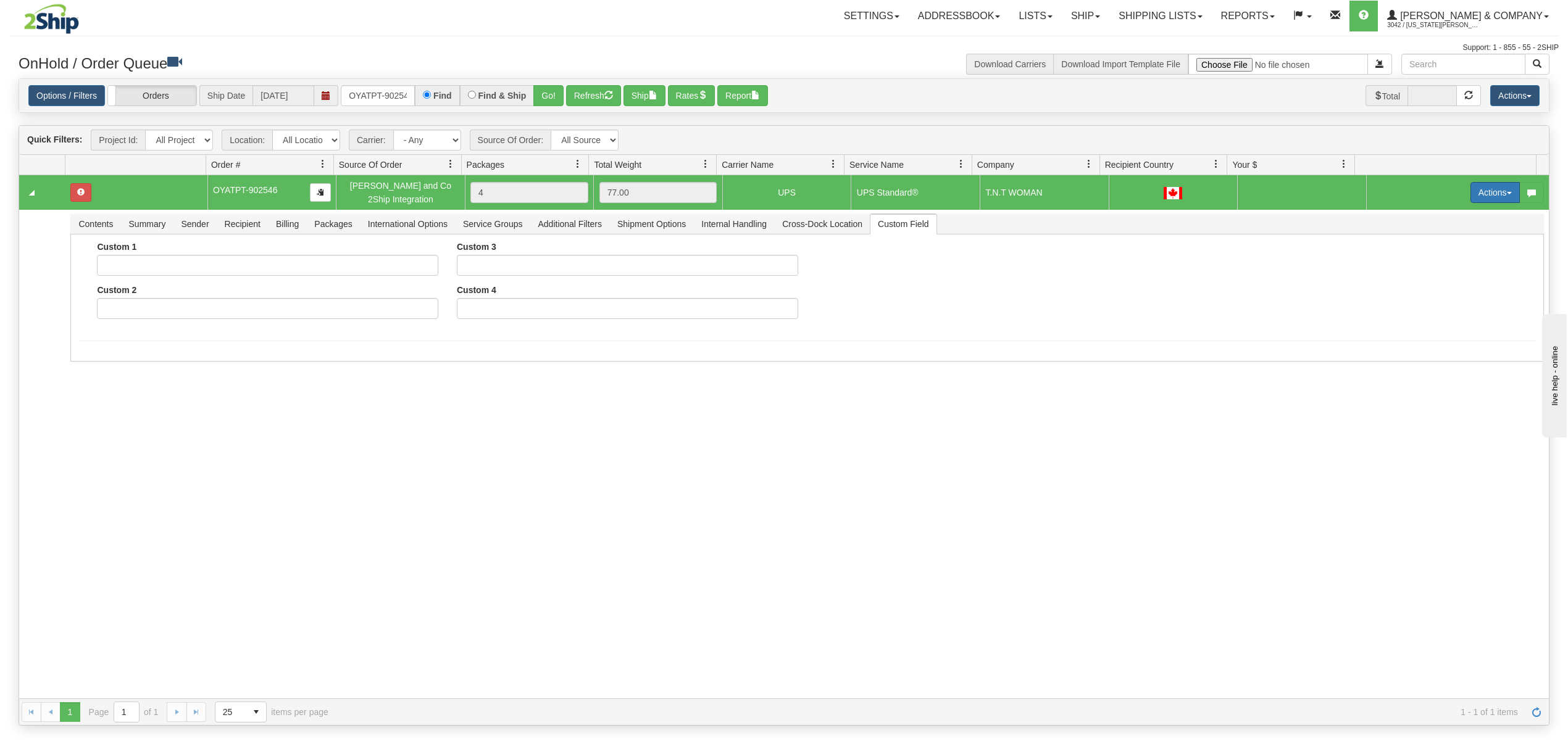
click at [1472, 189] on button "Actions" at bounding box center [1495, 192] width 50 height 21
click at [1444, 267] on link "Ship" at bounding box center [1469, 264] width 98 height 16
click at [1208, 23] on link "Shipping lists" at bounding box center [1160, 17] width 102 height 31
click at [1193, 57] on span "Search Shipment History" at bounding box center [1151, 59] width 96 height 10
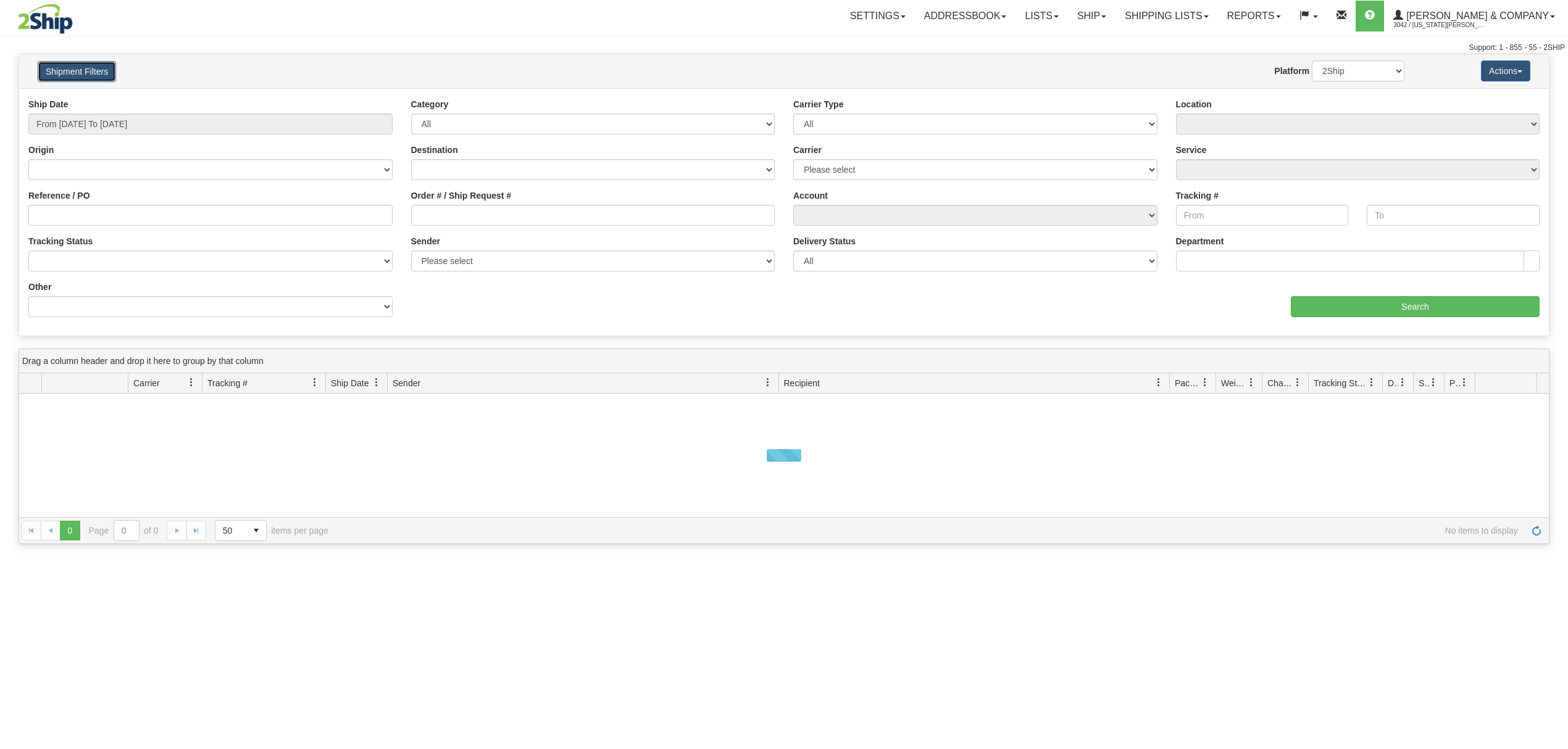
click at [99, 79] on button "Shipment Filters" at bounding box center [76, 71] width 78 height 21
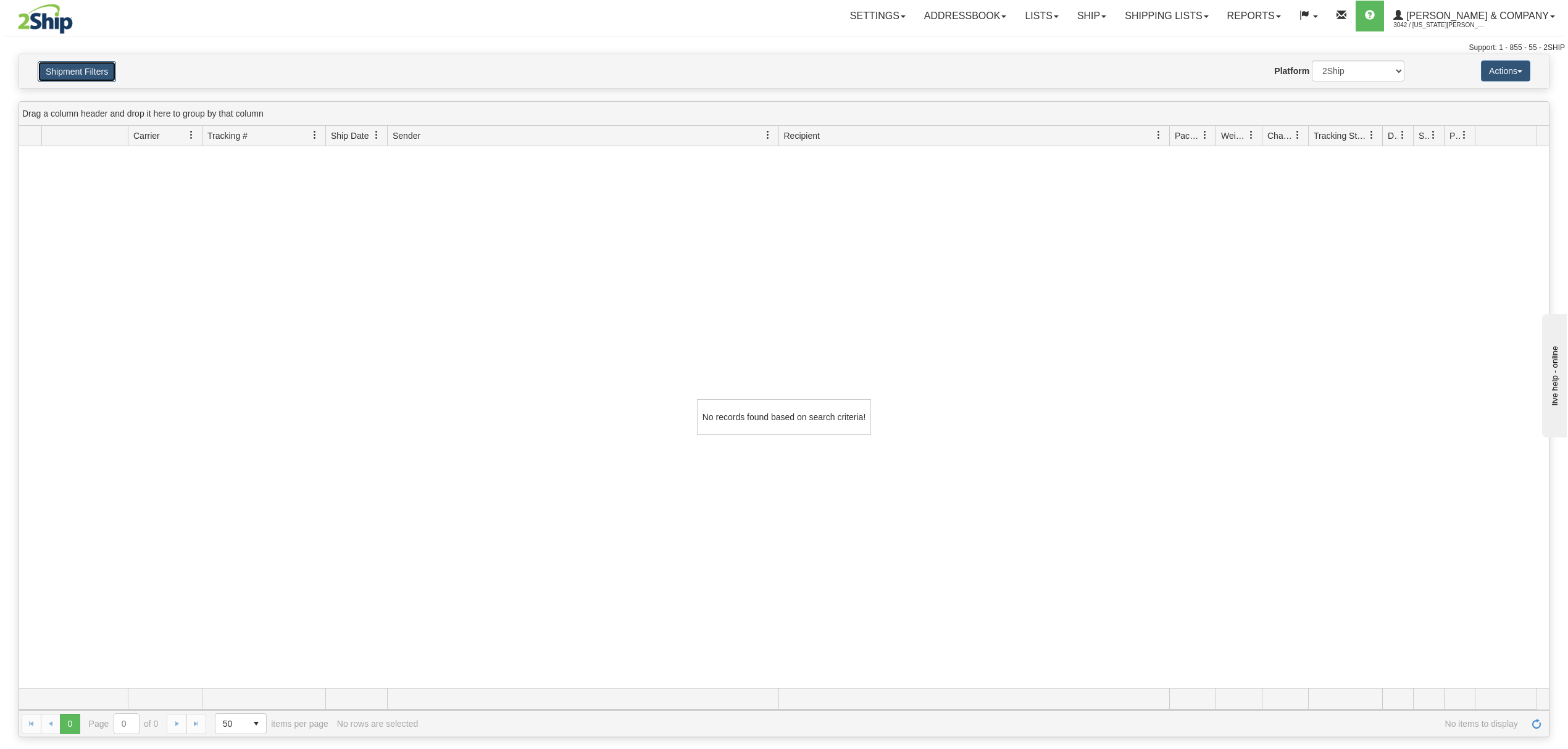
click at [89, 64] on button "Shipment Filters" at bounding box center [76, 71] width 78 height 21
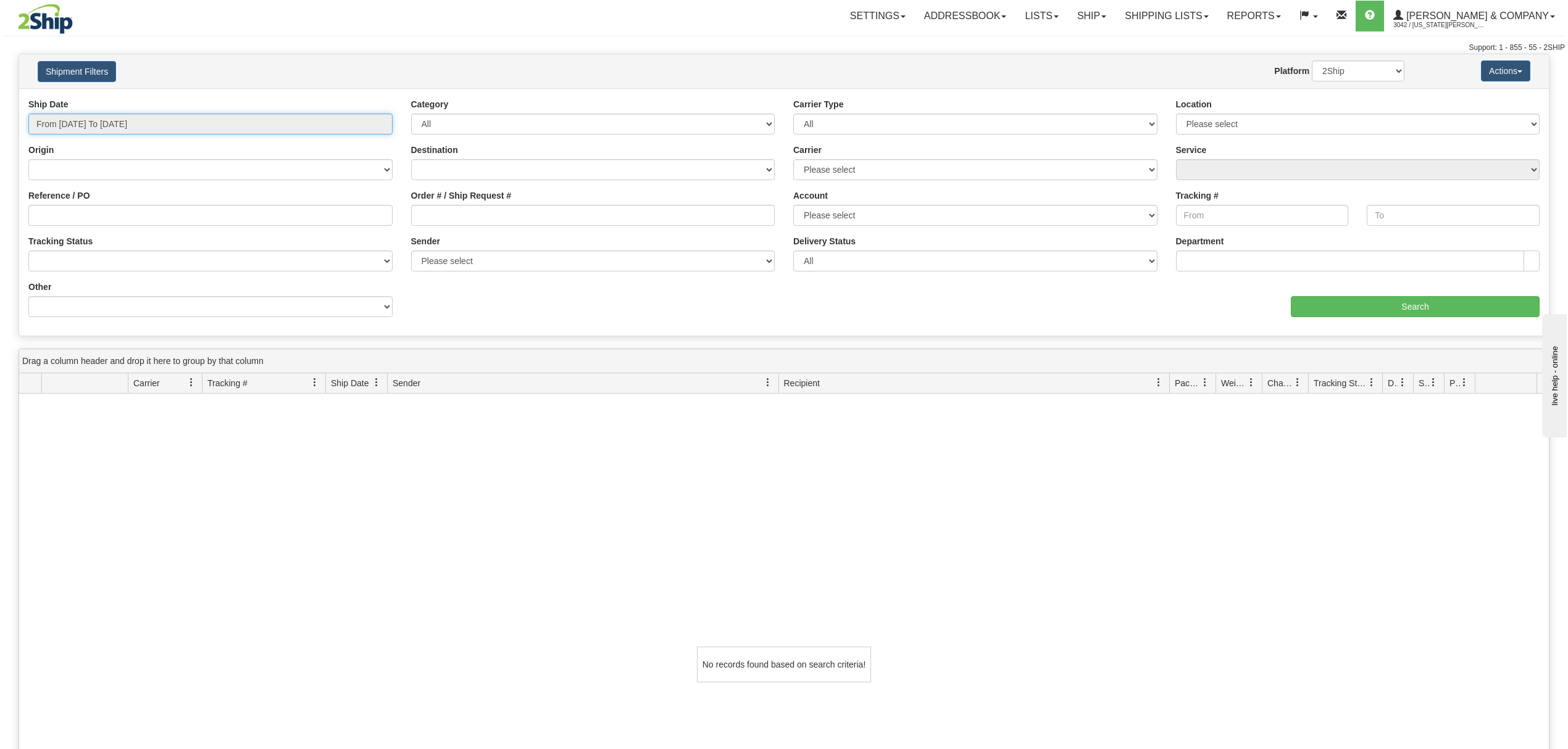
click at [95, 117] on input "From 08/10/2025 To 08/11/2025" at bounding box center [210, 124] width 364 height 21
click at [80, 221] on li "Last 30 Days" at bounding box center [83, 213] width 98 height 17
type input "From 07/13/2025 To 08/11/2025"
click at [454, 216] on input "Order # / Ship Request #" at bounding box center [593, 215] width 364 height 21
paste input "902537"
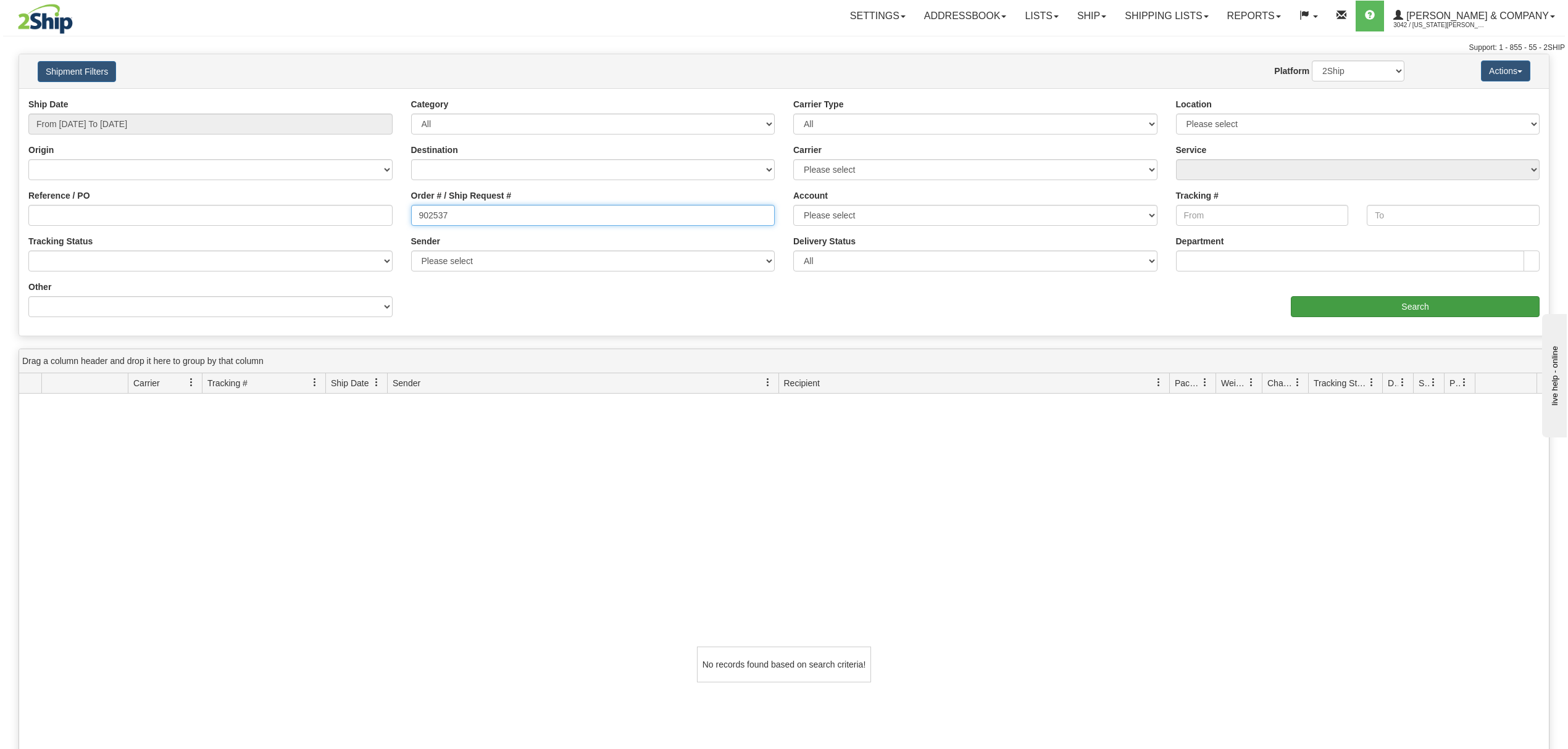
type input "902537"
click at [1361, 310] on input "Search" at bounding box center [1415, 306] width 249 height 21
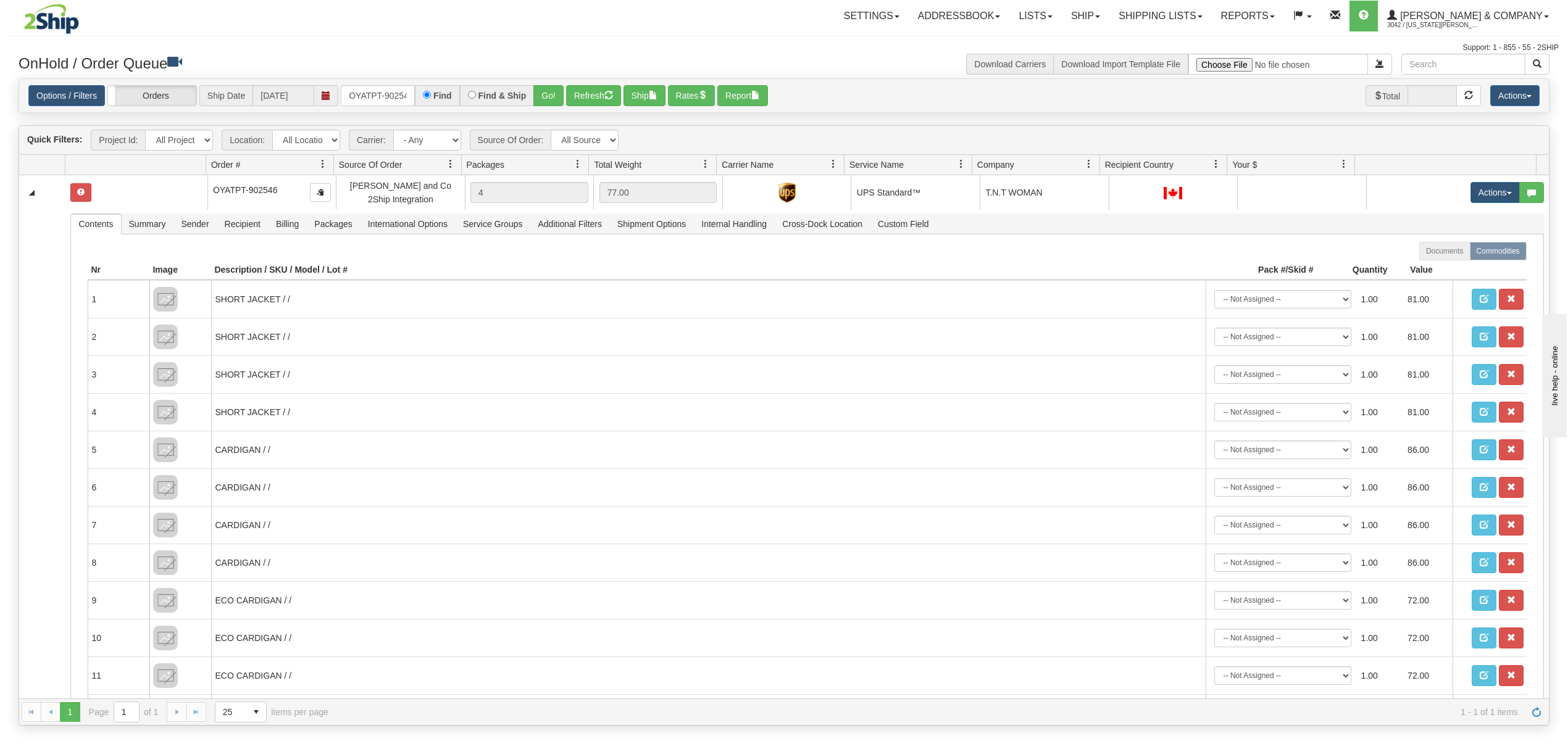
click at [374, 111] on div "Options / Filters Group Shipments Orders Ship Date 08/11/2025 OYATPT-902546 Fin…" at bounding box center [784, 96] width 1529 height 34
click at [379, 105] on input "OYATPT-902546" at bounding box center [378, 96] width 74 height 21
click at [382, 100] on input "OYATPT-902546" at bounding box center [378, 96] width 74 height 21
click at [383, 100] on input "OYATPT-902546" at bounding box center [378, 96] width 74 height 21
click at [385, 100] on input "OYATPT-902546" at bounding box center [378, 96] width 74 height 21
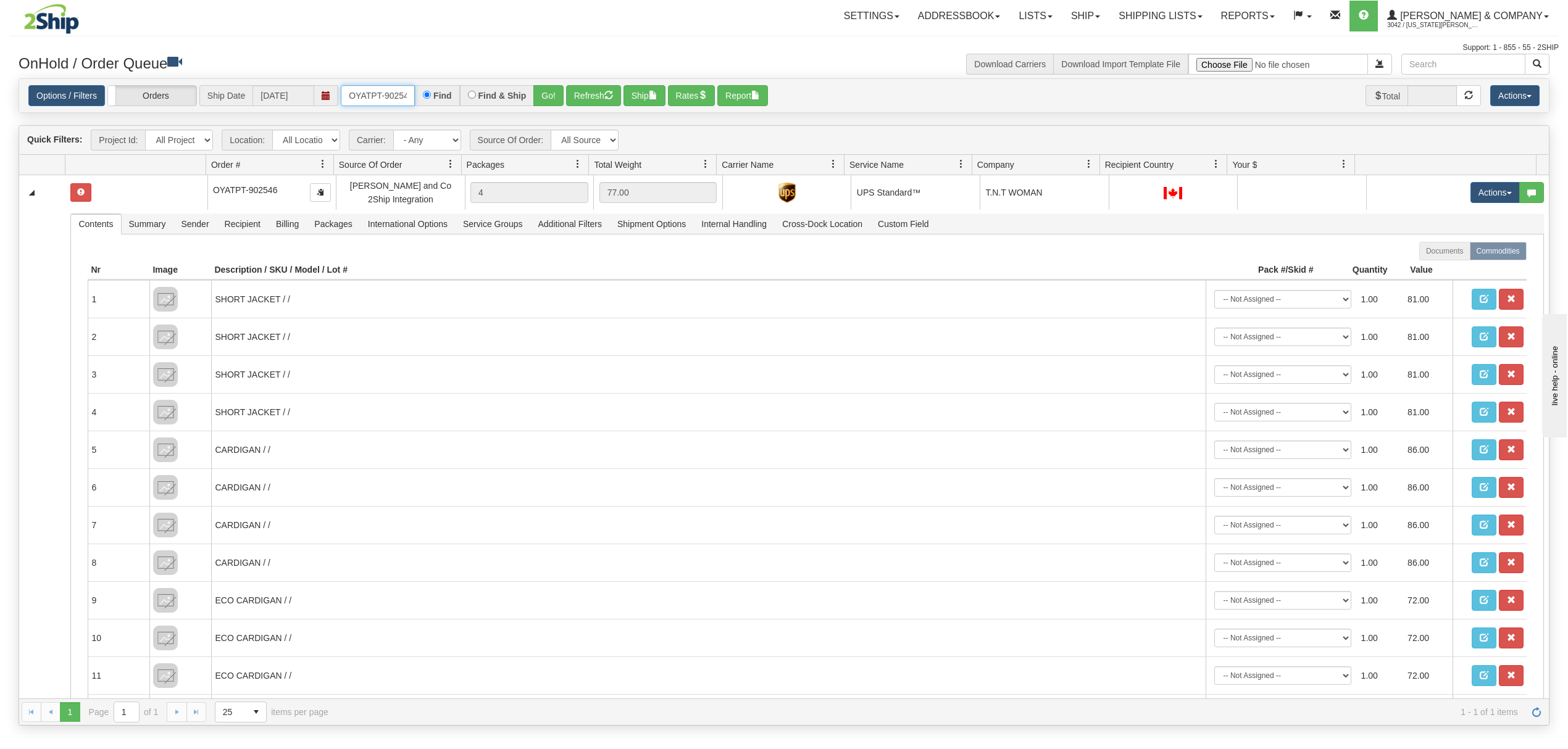
click at [386, 100] on input "OYATPT-902546" at bounding box center [378, 96] width 74 height 21
click at [391, 95] on input "OYATPT-902546" at bounding box center [378, 96] width 74 height 21
click at [565, 79] on div "Options / Filters Group Shipments Orders Ship Date 08/11/2025 OYATPT-902537 Fin…" at bounding box center [784, 96] width 1529 height 34
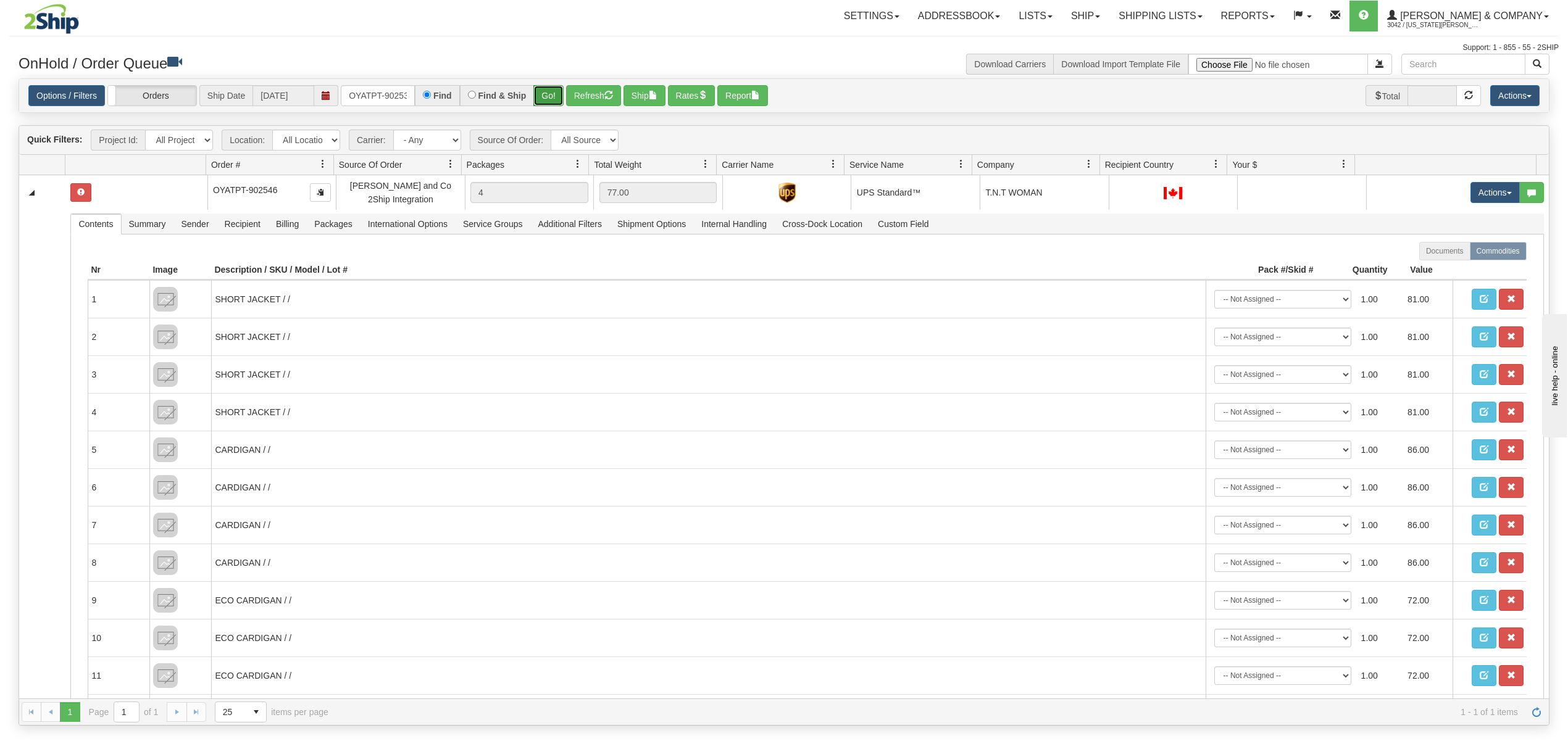
click at [555, 90] on button "Go!" at bounding box center [548, 96] width 30 height 21
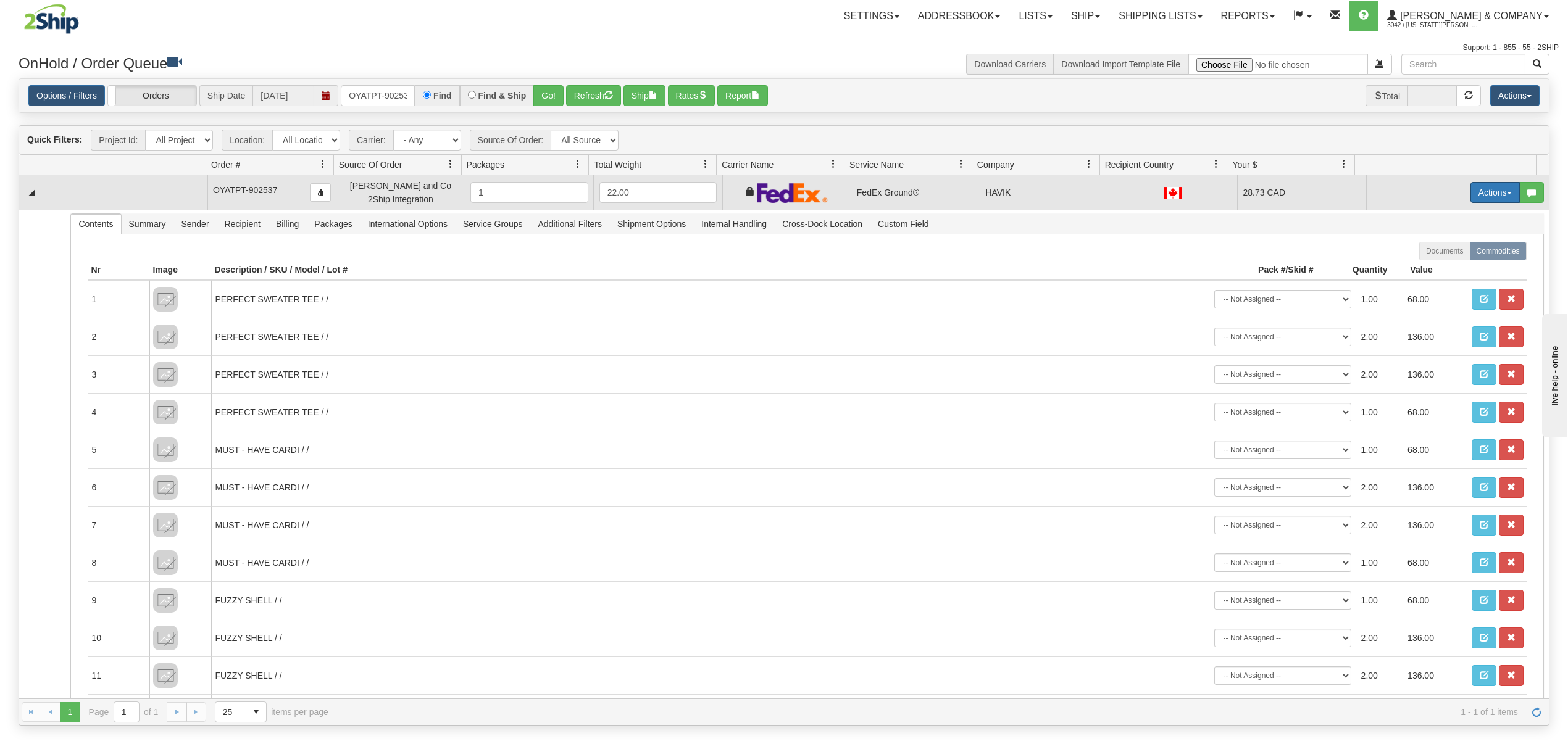
click at [1492, 194] on button "Actions" at bounding box center [1495, 192] width 50 height 21
click at [1433, 264] on span "Ship" at bounding box center [1446, 264] width 26 height 10
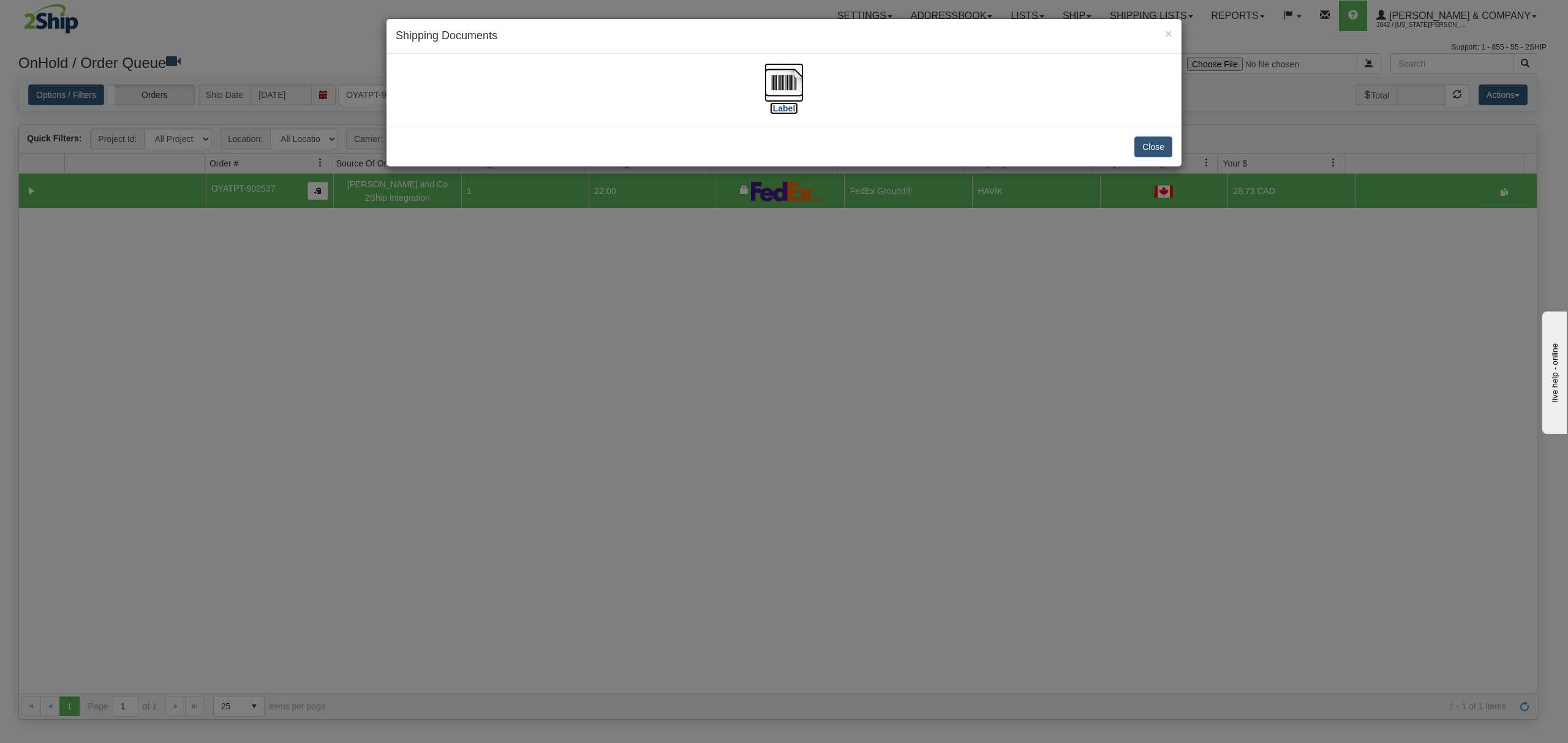
click at [780, 74] on img at bounding box center [784, 82] width 39 height 39
click at [1150, 147] on button "Close" at bounding box center [1154, 147] width 38 height 21
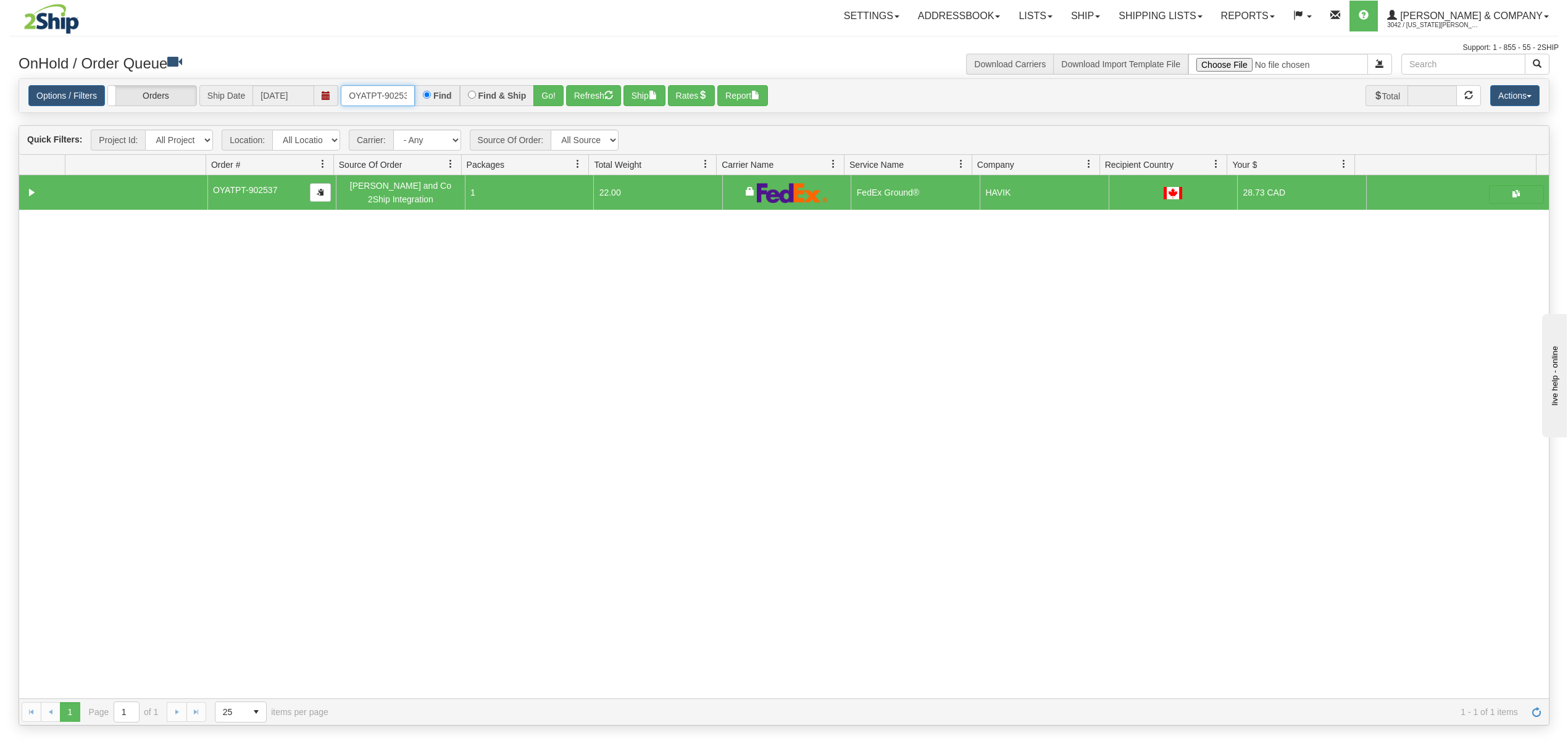
click at [390, 89] on input "OYATPT-902537" at bounding box center [378, 96] width 74 height 21
type input "OYATPT-902577"
click at [551, 101] on button "Go!" at bounding box center [548, 96] width 30 height 21
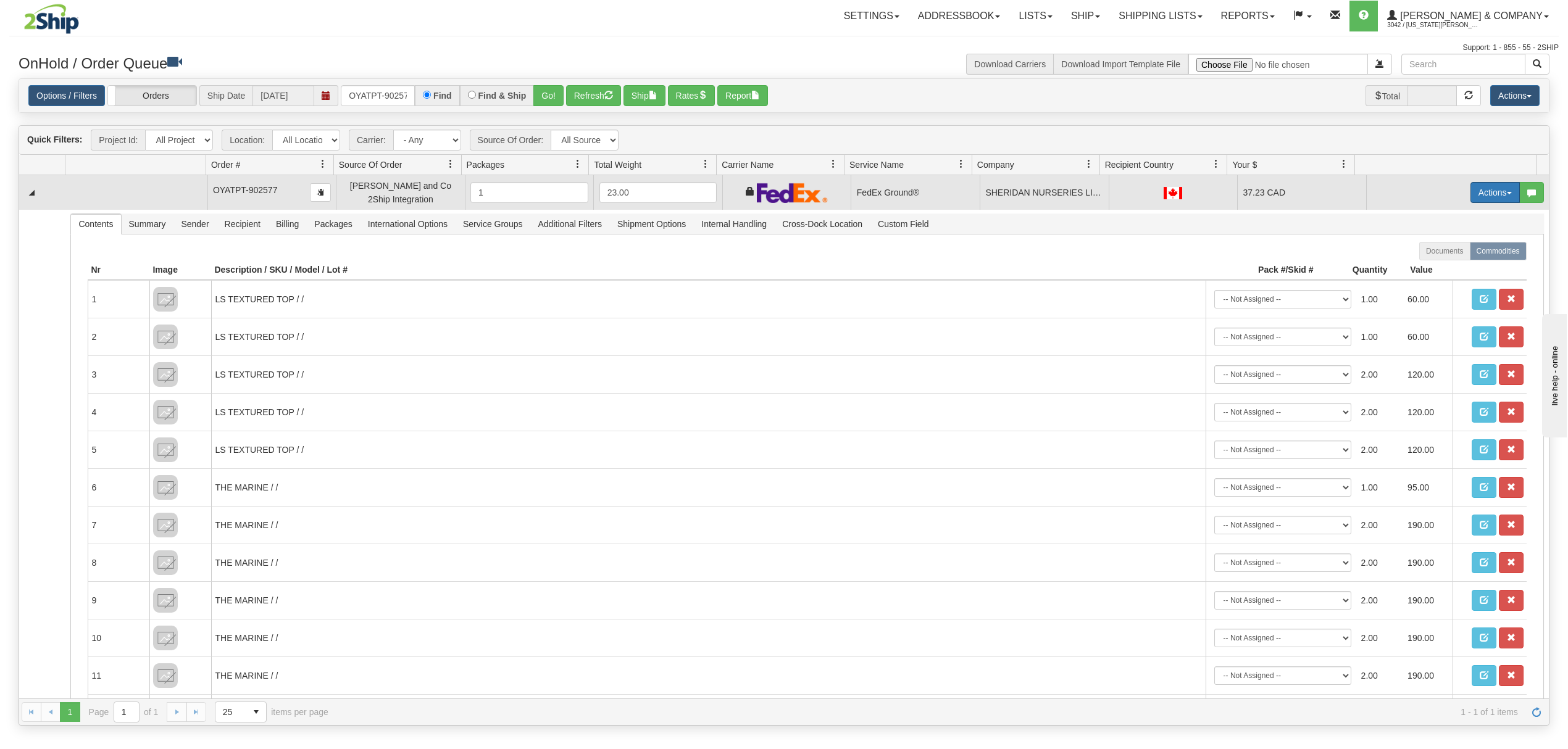
click at [1493, 187] on button "Actions" at bounding box center [1495, 192] width 50 height 21
click at [1433, 265] on span "Ship" at bounding box center [1446, 264] width 26 height 10
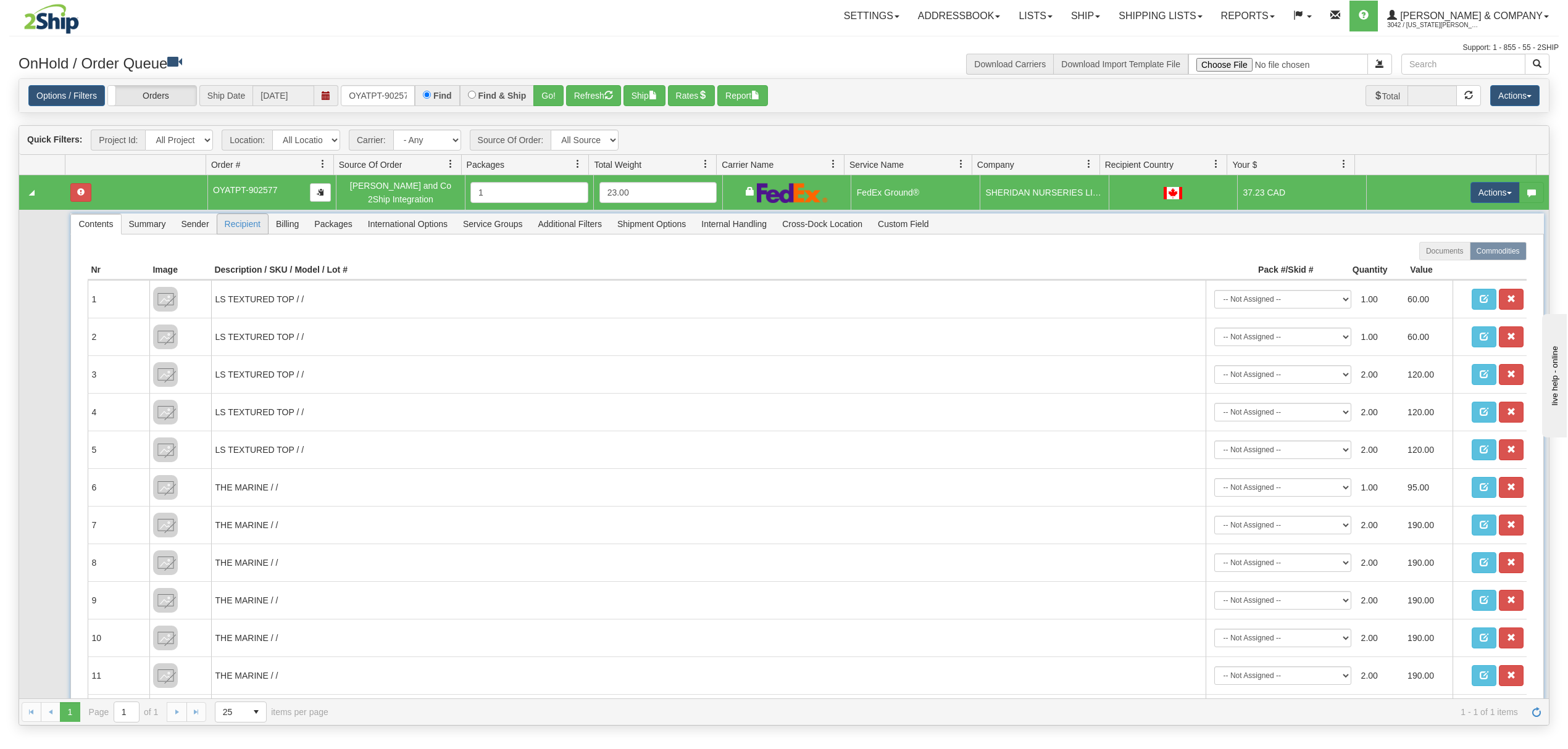
click at [259, 225] on span "Recipient" at bounding box center [242, 223] width 51 height 19
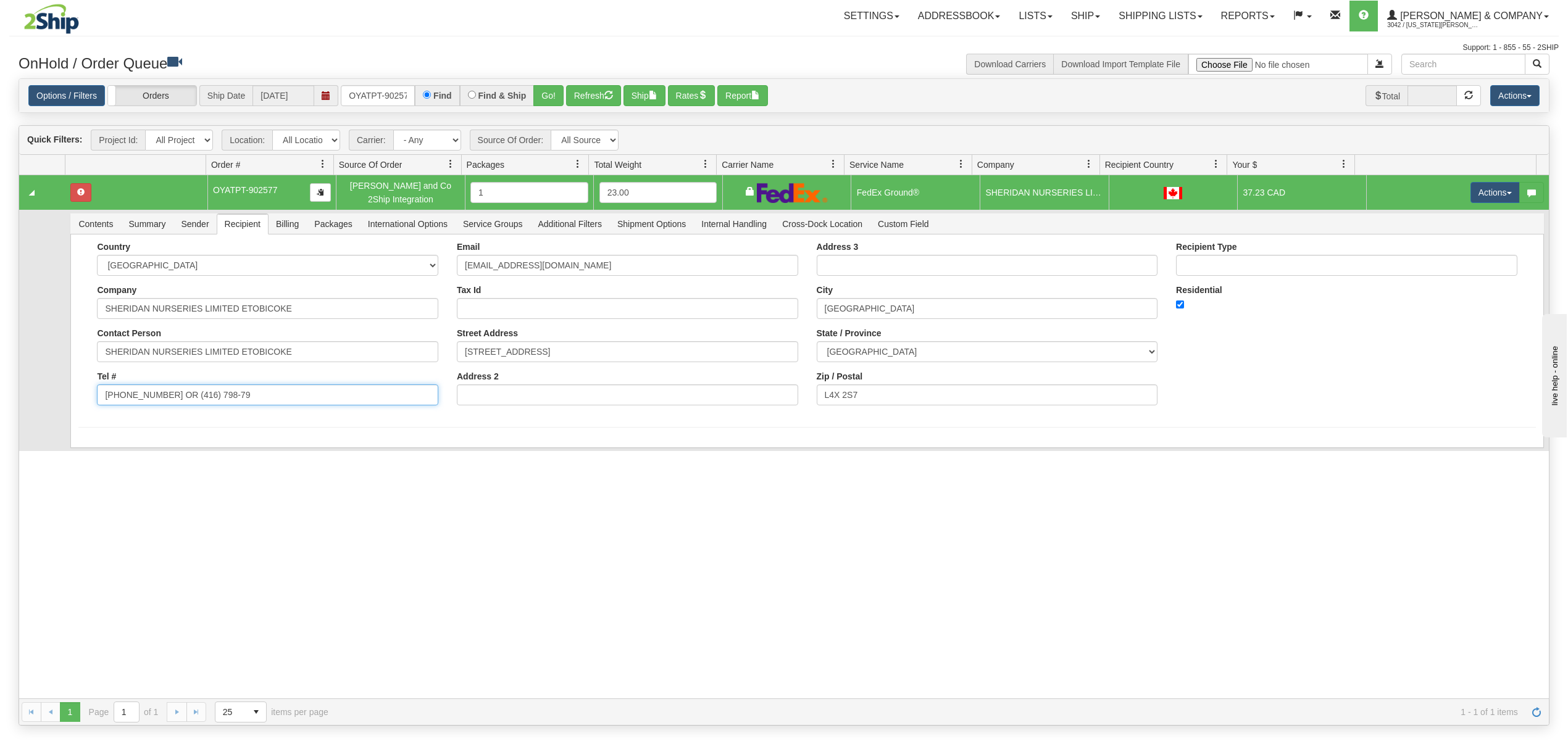
drag, startPoint x: 285, startPoint y: 405, endPoint x: 165, endPoint y: 417, distance: 120.6
click at [165, 414] on div "Country AFGHANISTAN ALAND ISLANDS ALBANIA ALGERIA AMERICAN SAMOA ANDORRA ANGOLA…" at bounding box center [267, 328] width 360 height 173
type input "(905) 873-0522"
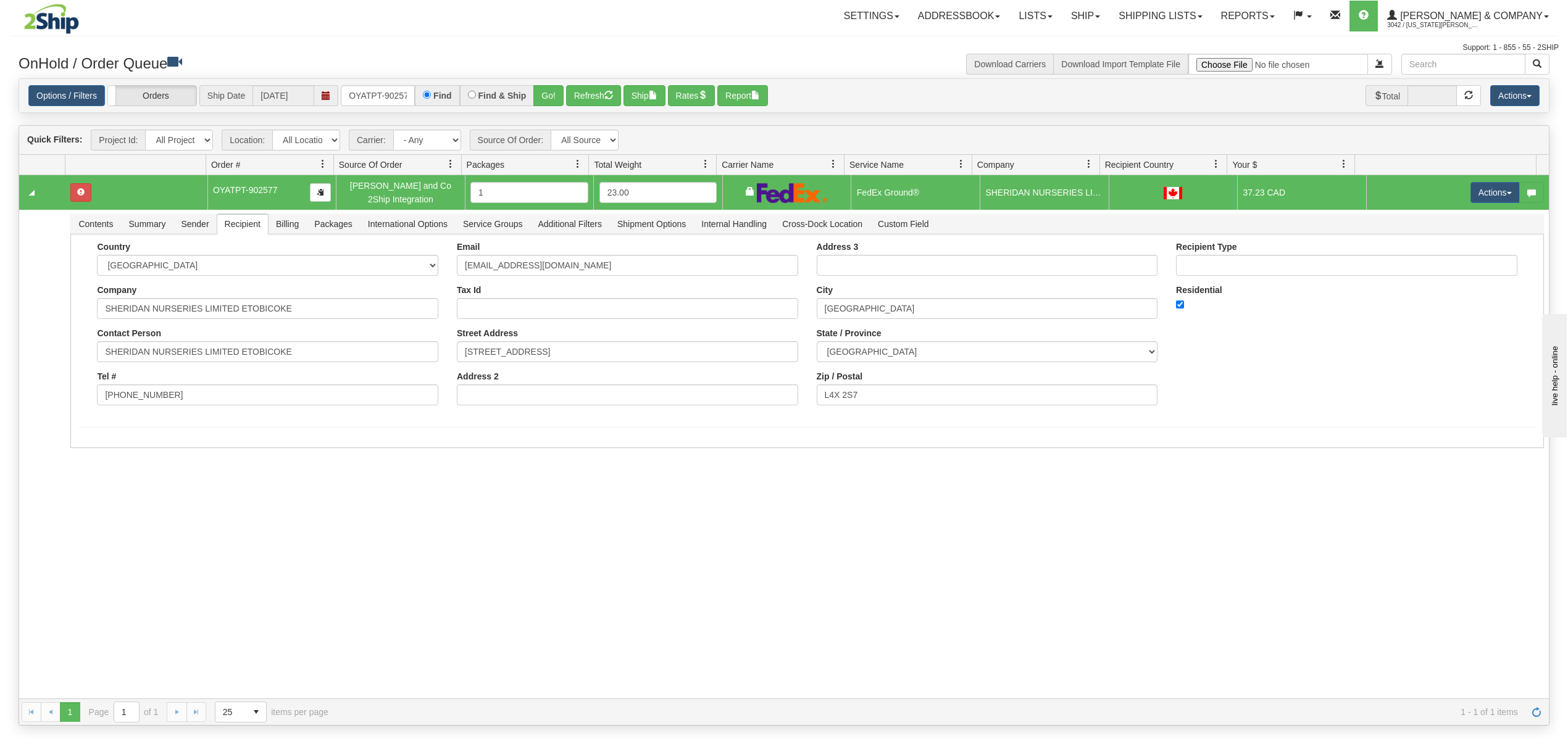
drag, startPoint x: 142, startPoint y: 524, endPoint x: 139, endPoint y: 516, distance: 8.5
click at [141, 522] on div "31421877 Evolution Fulfillment 90576877 90576878 OYATPT-902577 Yates and Co 2Sh…" at bounding box center [784, 437] width 1529 height 523
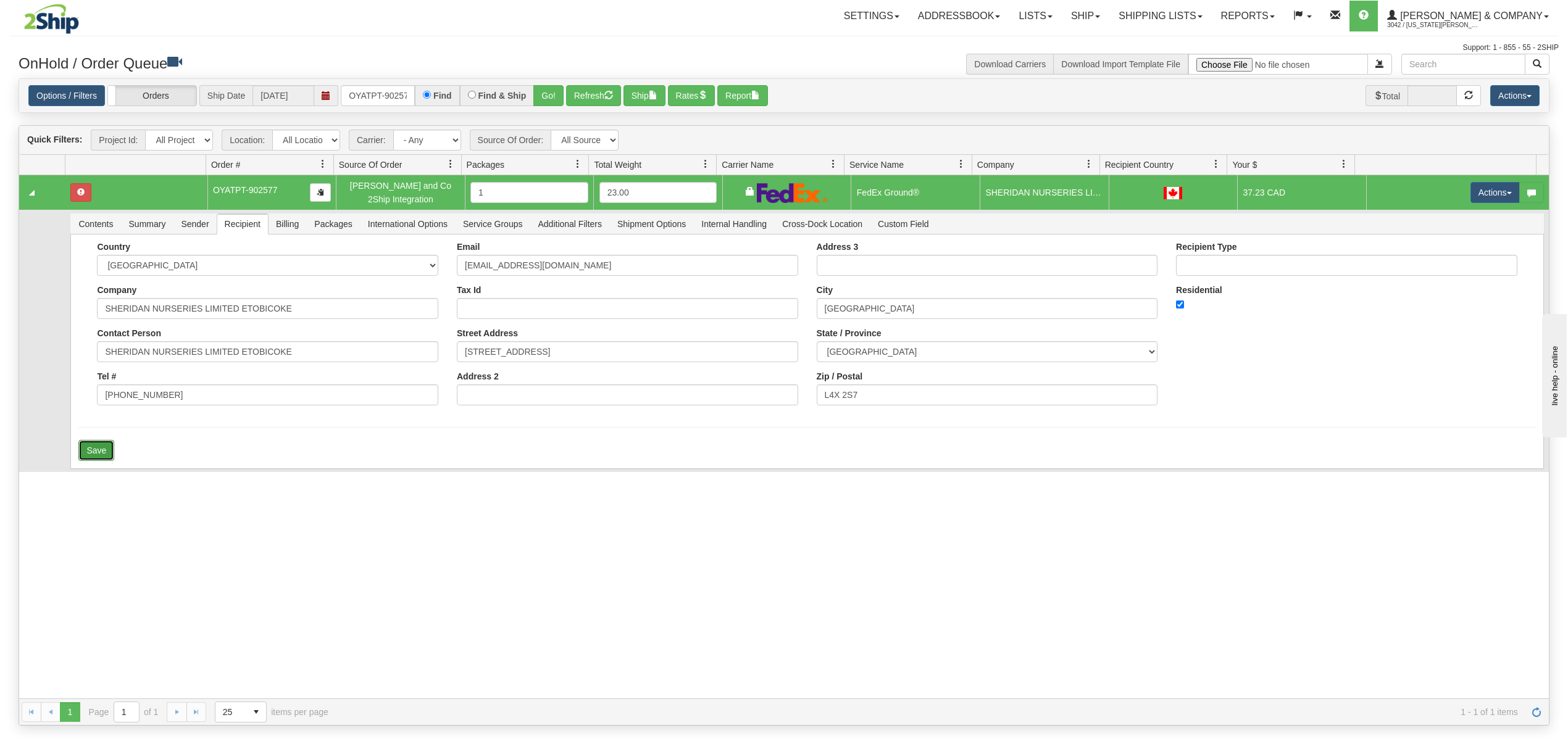
click at [86, 458] on button "Save" at bounding box center [96, 450] width 36 height 21
click at [1471, 191] on button "Actions" at bounding box center [1495, 192] width 50 height 21
click at [1432, 258] on link "Ship" at bounding box center [1469, 264] width 98 height 16
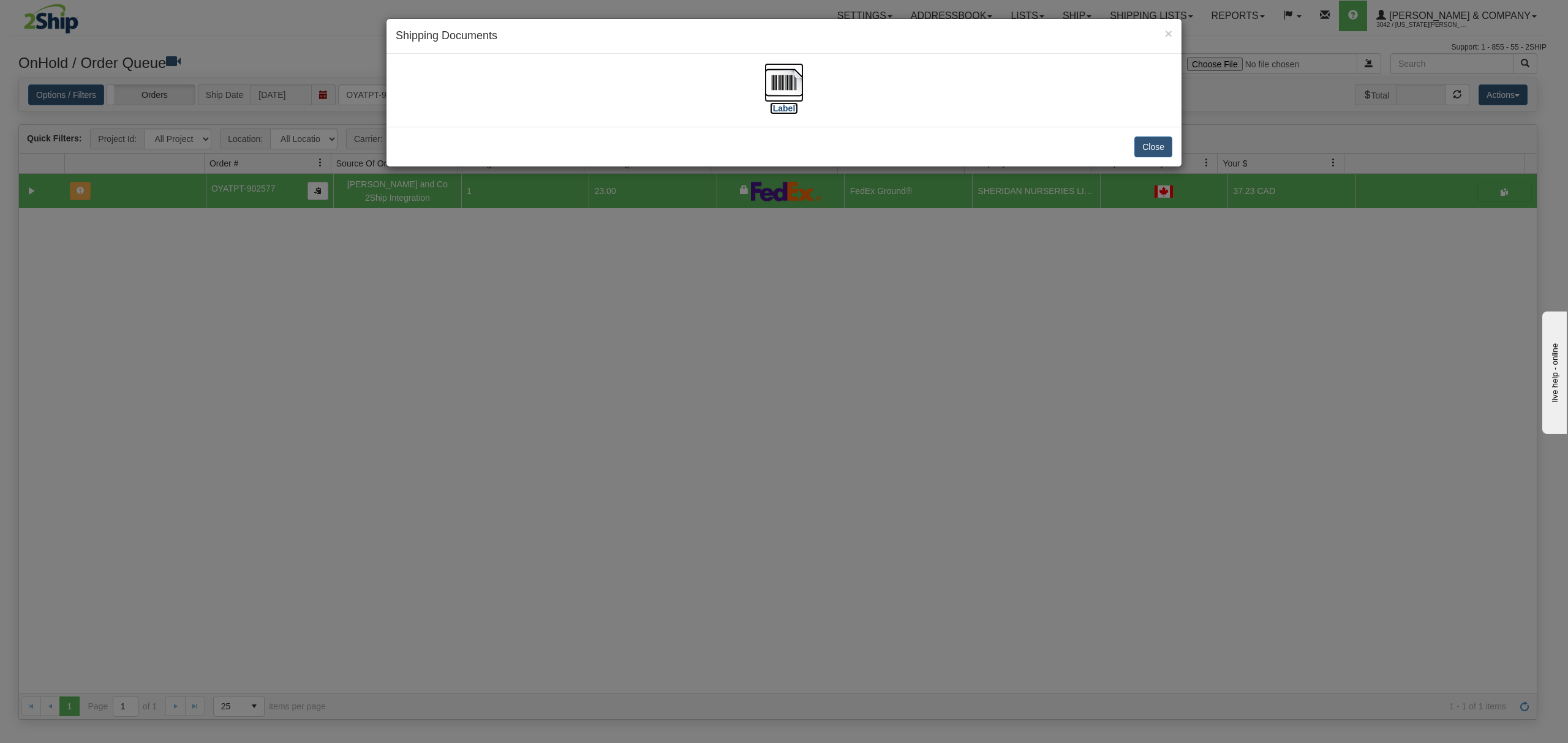
click at [800, 76] on img at bounding box center [784, 82] width 39 height 39
click at [1138, 165] on div "Close" at bounding box center [784, 147] width 795 height 40
click at [1154, 143] on button "Close" at bounding box center [1154, 147] width 38 height 21
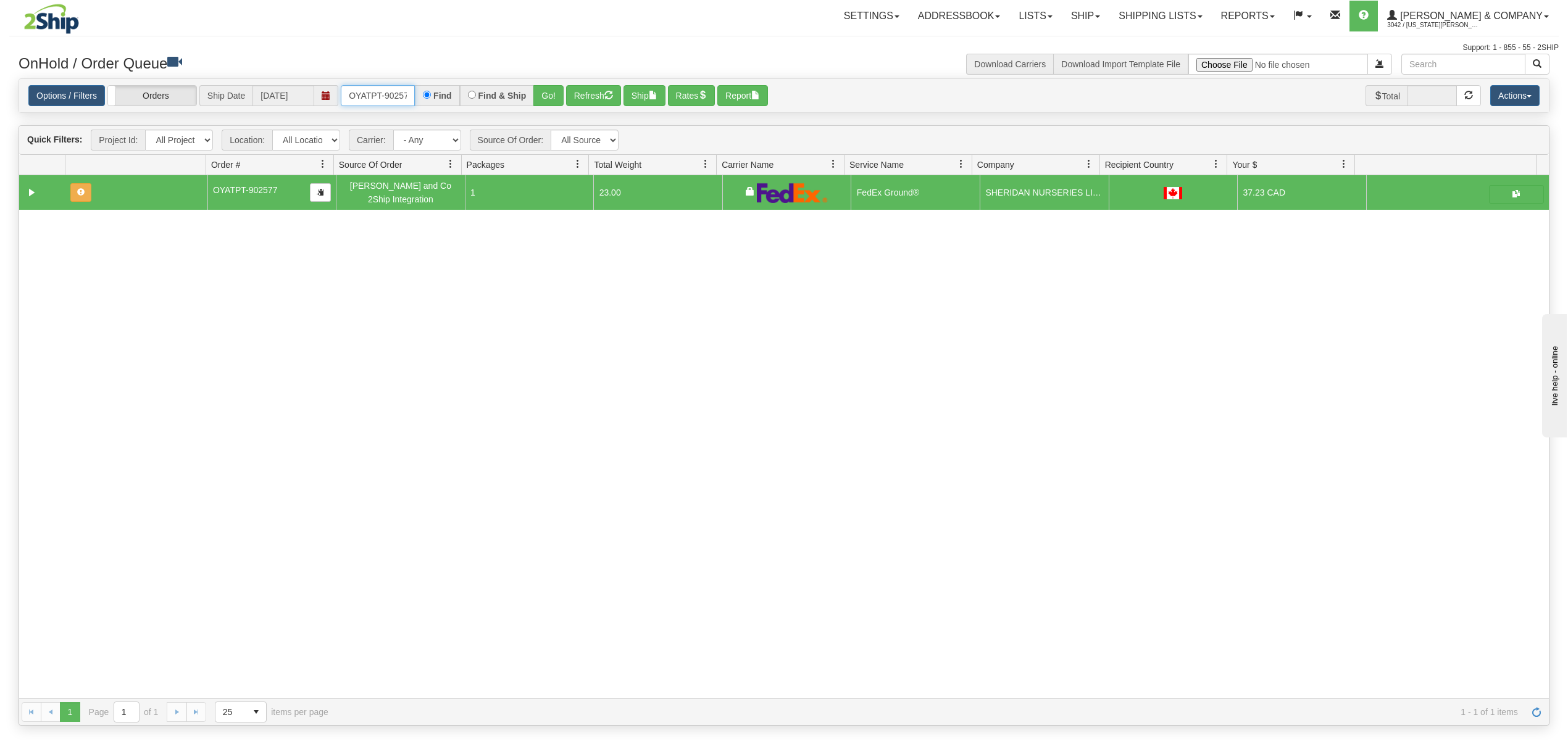
click at [392, 107] on input "OYATPT-902577" at bounding box center [378, 96] width 74 height 21
click at [395, 100] on input "OYATPT-902577" at bounding box center [378, 96] width 74 height 21
click at [366, 90] on input "OYATPT-902576" at bounding box center [378, 96] width 74 height 21
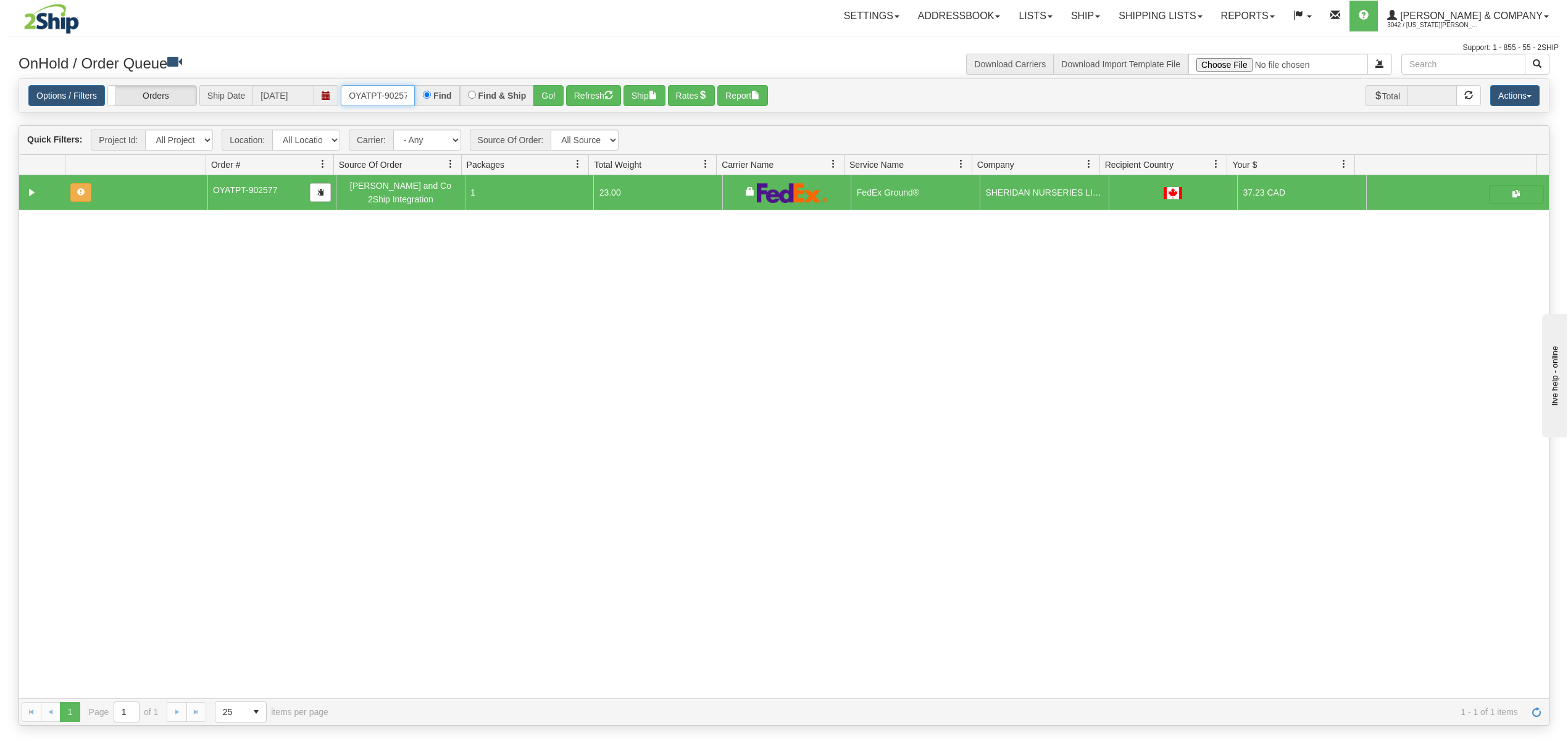
click at [366, 90] on input "OYATPT-902576" at bounding box center [378, 96] width 74 height 21
type input "OYATPT-902576"
click at [547, 93] on button "Go!" at bounding box center [548, 96] width 30 height 21
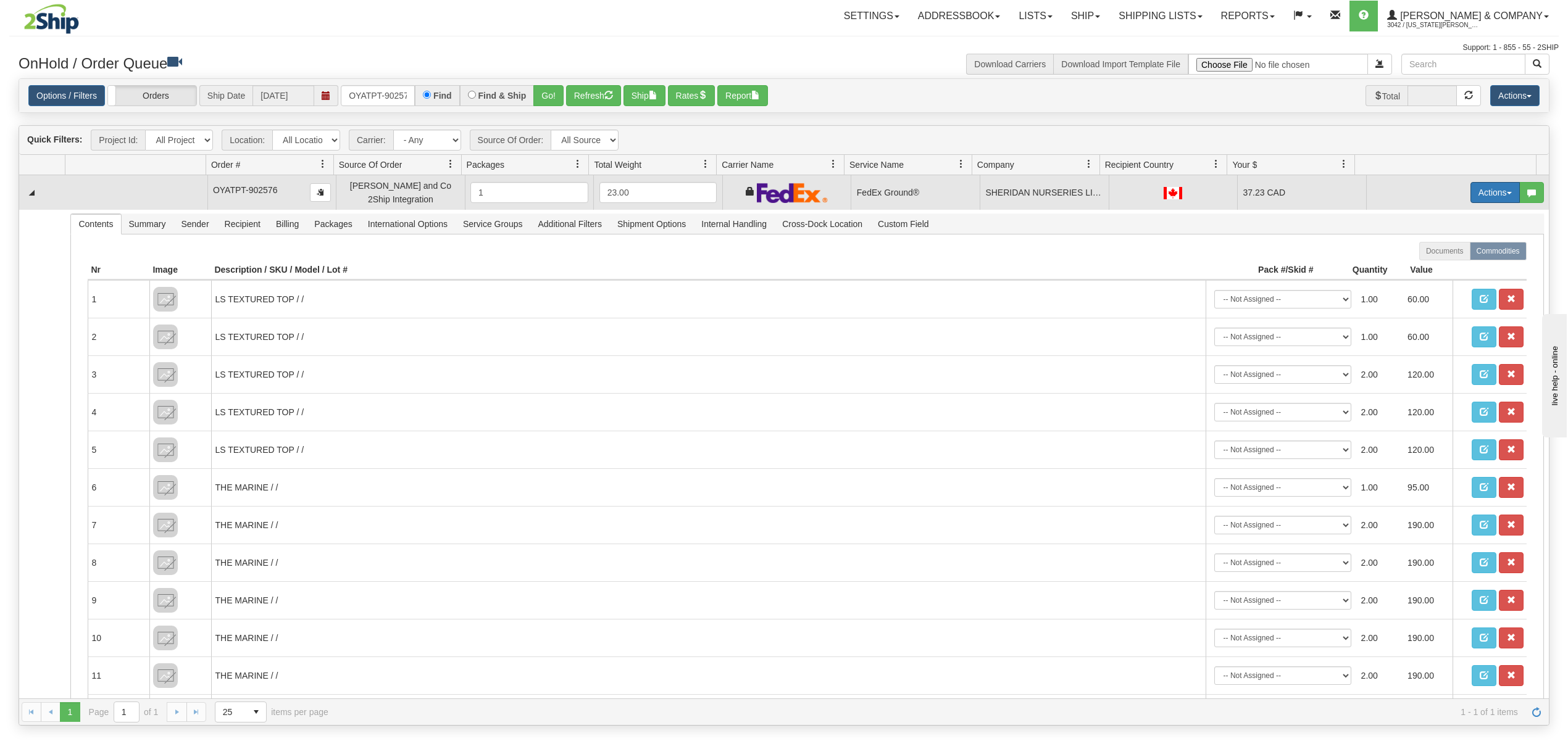
click at [1480, 190] on button "Actions" at bounding box center [1495, 192] width 50 height 21
click at [1433, 269] on span "Ship" at bounding box center [1446, 264] width 26 height 10
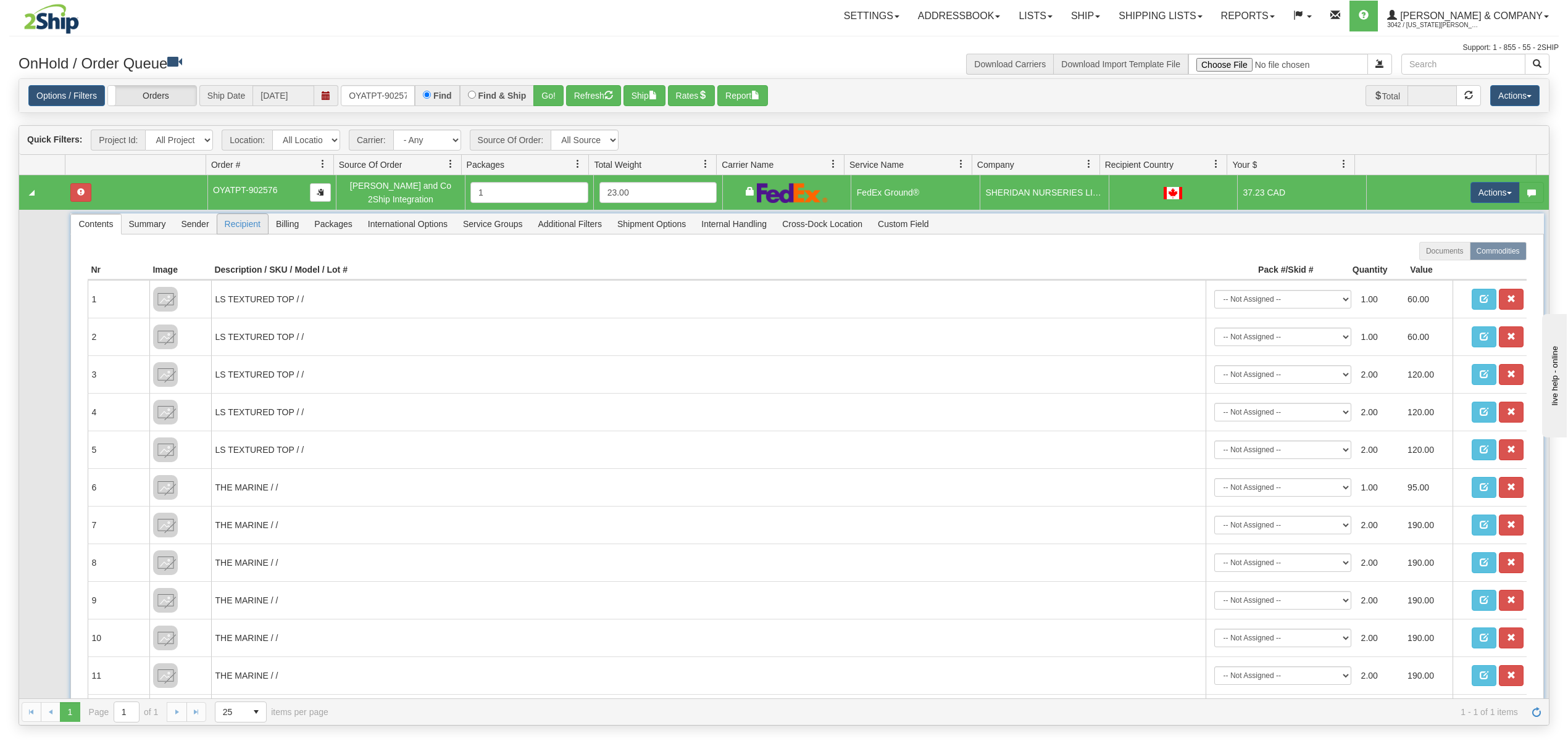
click at [245, 222] on span "Recipient" at bounding box center [242, 223] width 51 height 19
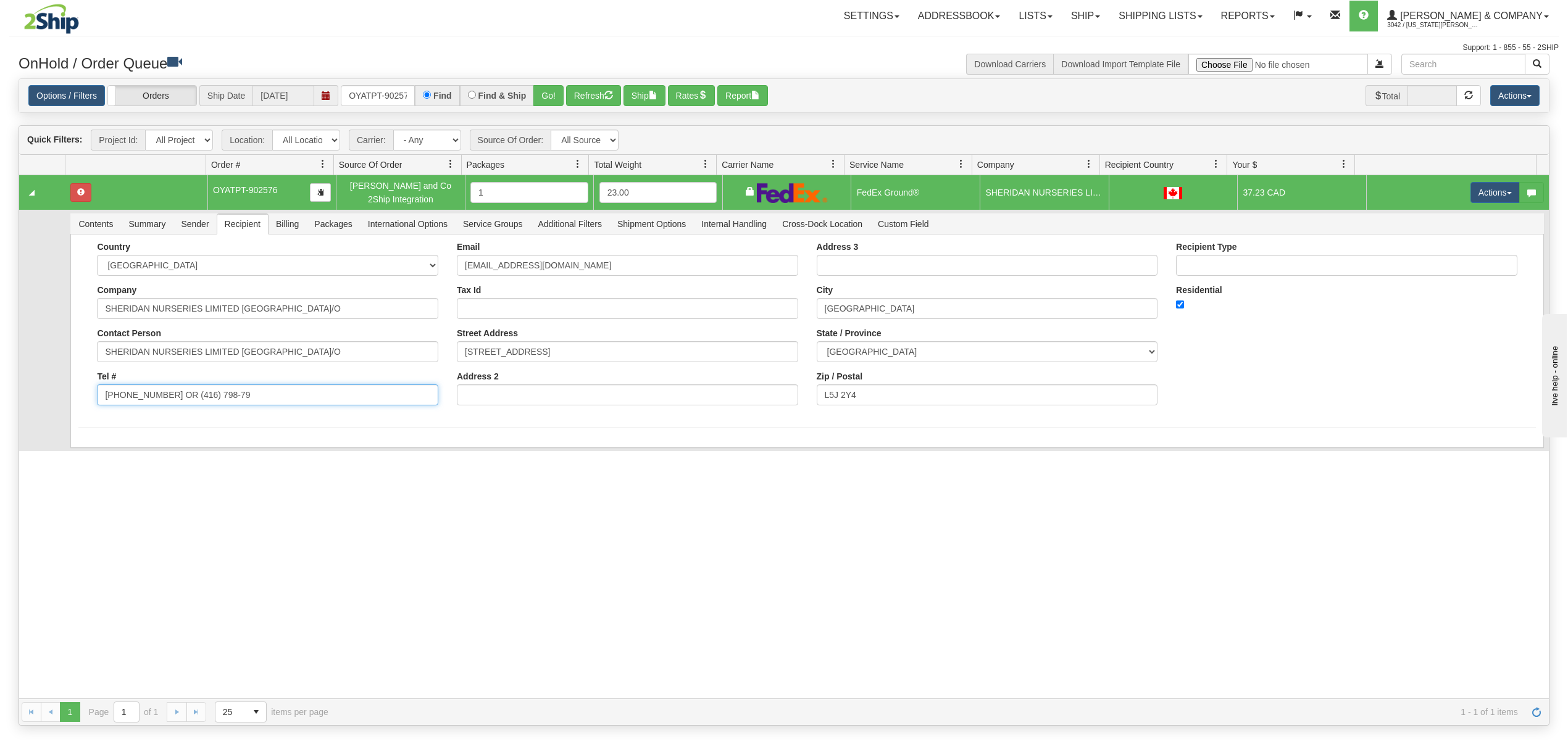
drag, startPoint x: 228, startPoint y: 401, endPoint x: 163, endPoint y: 405, distance: 65.1
click at [163, 405] on input "(905) 873-0522 OR (416) 798-79" at bounding box center [267, 394] width 341 height 21
type input "(905) 873-0522"
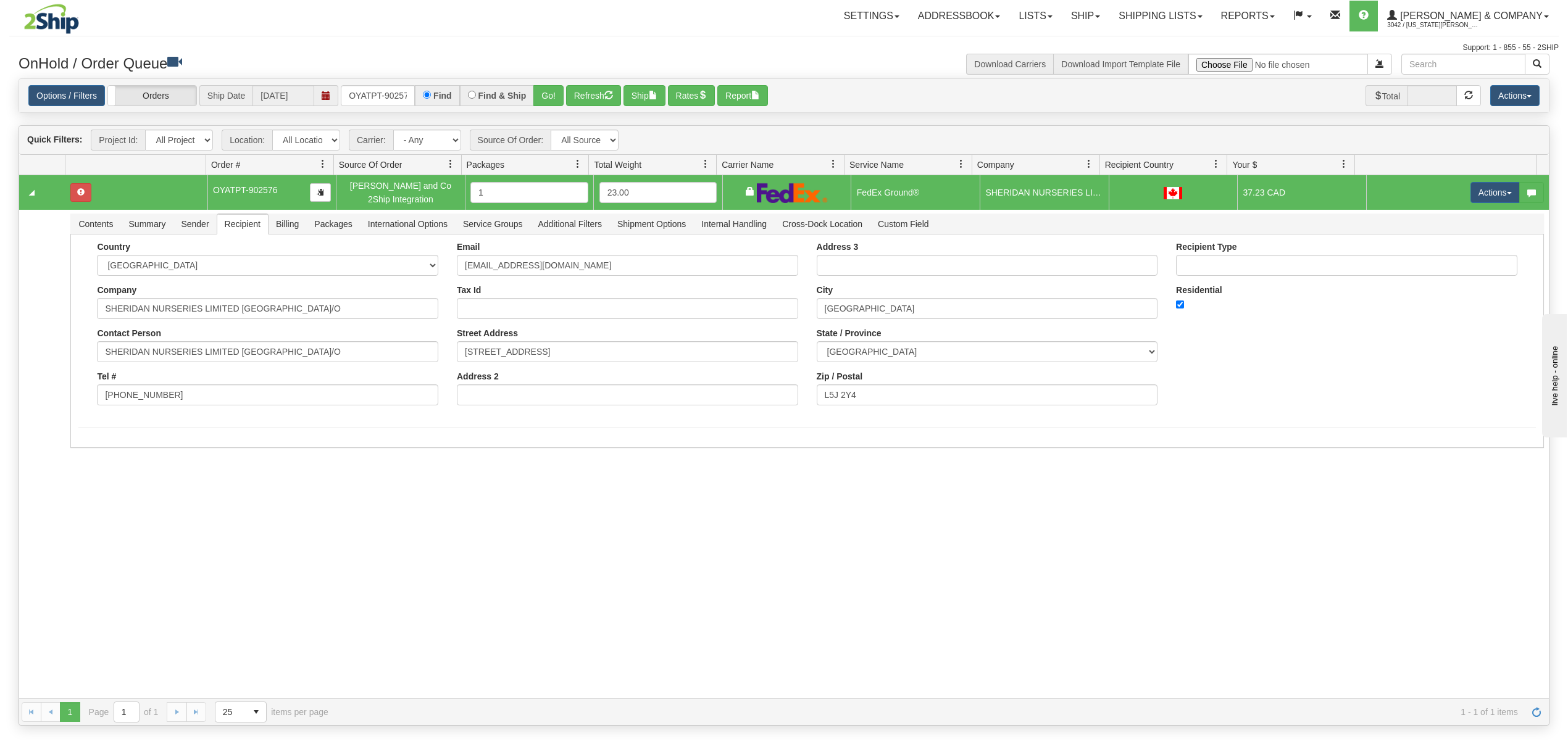
click at [90, 536] on div "31421828 Evolution Fulfillment 90576814 90576815 OYATPT-902576 Yates and Co 2Sh…" at bounding box center [784, 437] width 1529 height 523
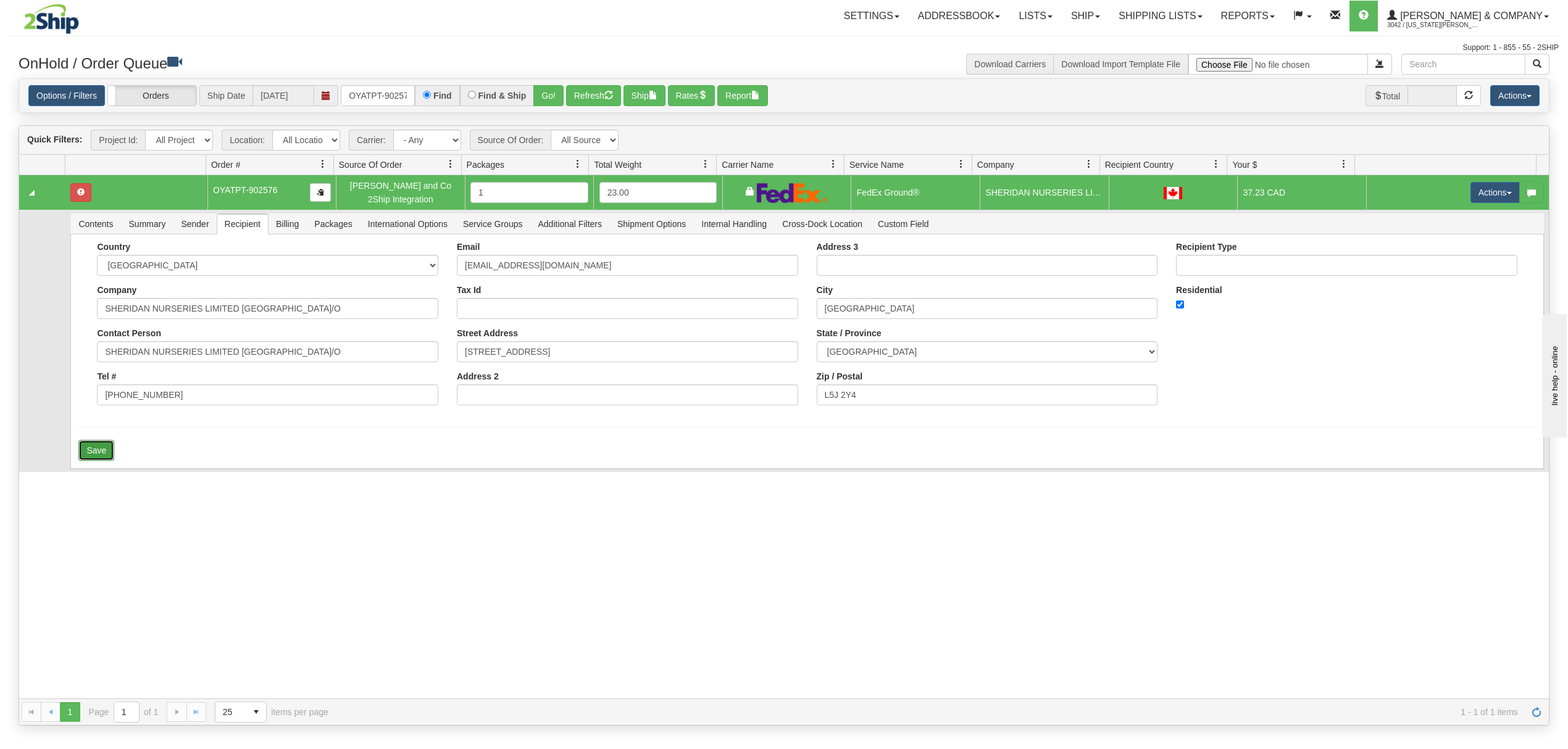
click at [105, 445] on button "Save" at bounding box center [96, 450] width 36 height 21
click at [1482, 188] on button "Actions" at bounding box center [1495, 192] width 50 height 21
click at [1433, 266] on span "Ship" at bounding box center [1446, 264] width 26 height 10
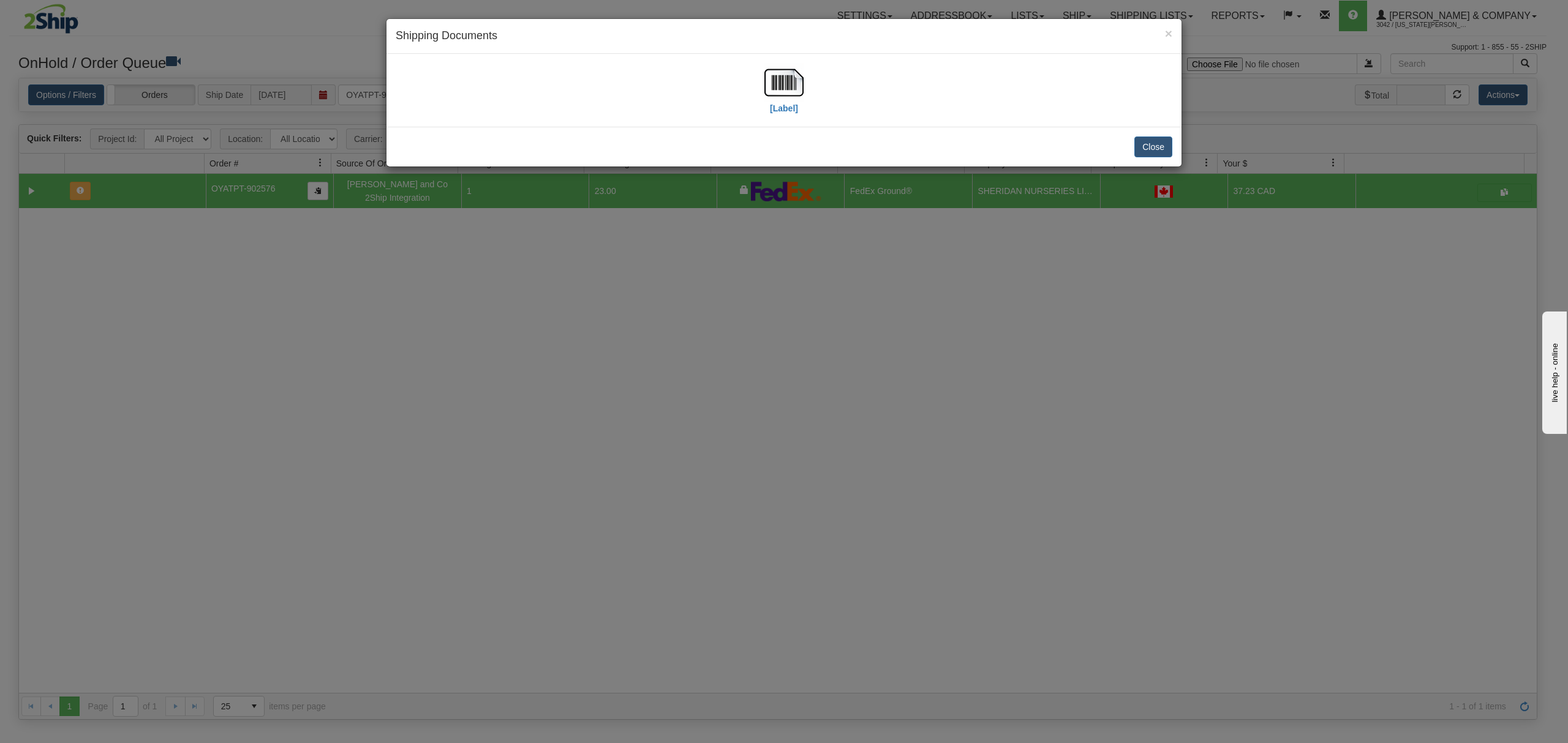
click at [763, 77] on div "[Label]" at bounding box center [784, 90] width 777 height 55
click at [774, 79] on img at bounding box center [784, 82] width 39 height 39
drag, startPoint x: 1155, startPoint y: 149, endPoint x: 1156, endPoint y: 26, distance: 123.0
click at [1155, 145] on button "Close" at bounding box center [1154, 147] width 38 height 21
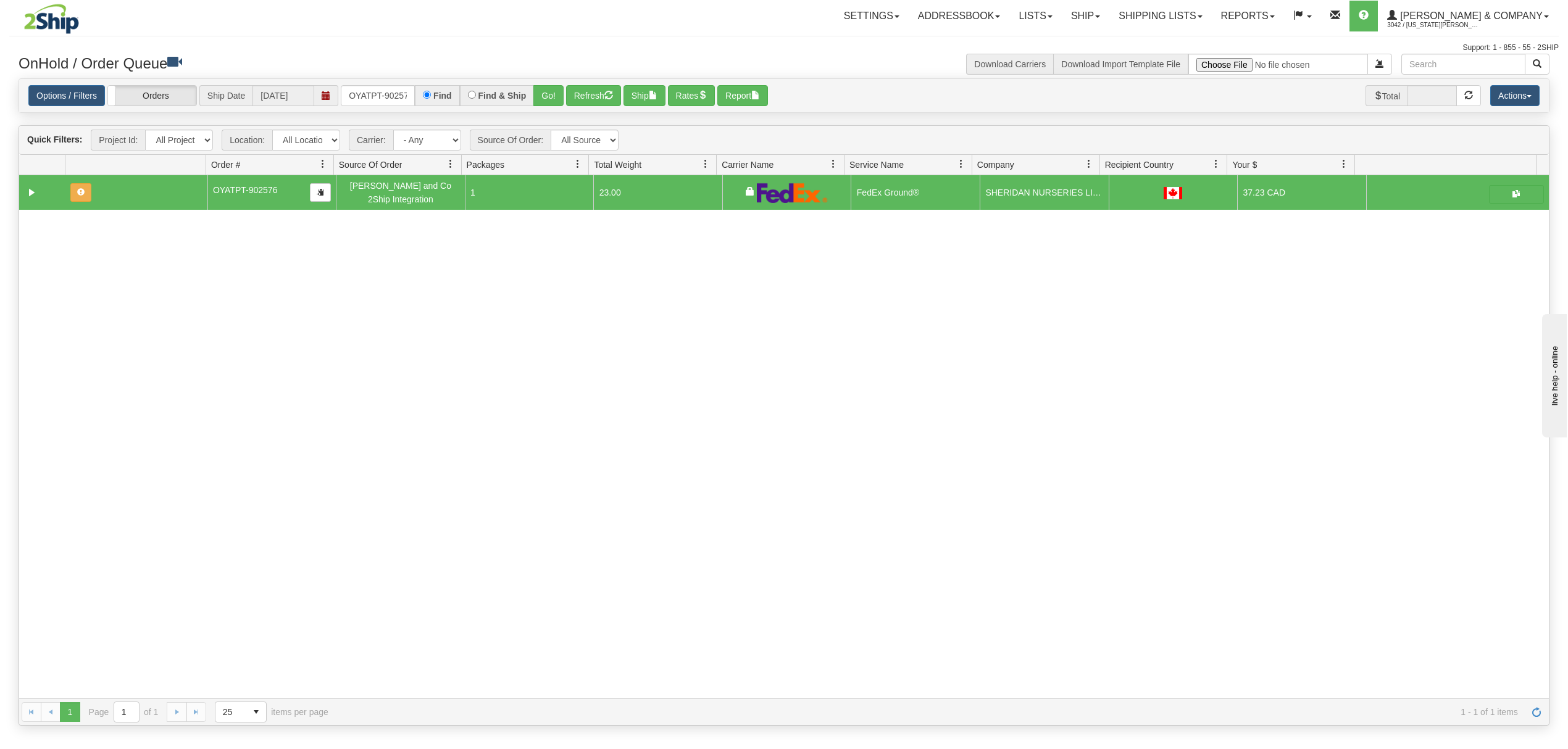
drag, startPoint x: 332, startPoint y: 97, endPoint x: 346, endPoint y: 97, distance: 14.0
click at [335, 97] on span at bounding box center [326, 96] width 24 height 21
drag, startPoint x: 354, startPoint y: 96, endPoint x: 361, endPoint y: 95, distance: 7.1
click at [356, 96] on input "OYATPT-902576" at bounding box center [378, 96] width 74 height 21
drag, startPoint x: 361, startPoint y: 95, endPoint x: 374, endPoint y: 94, distance: 13.0
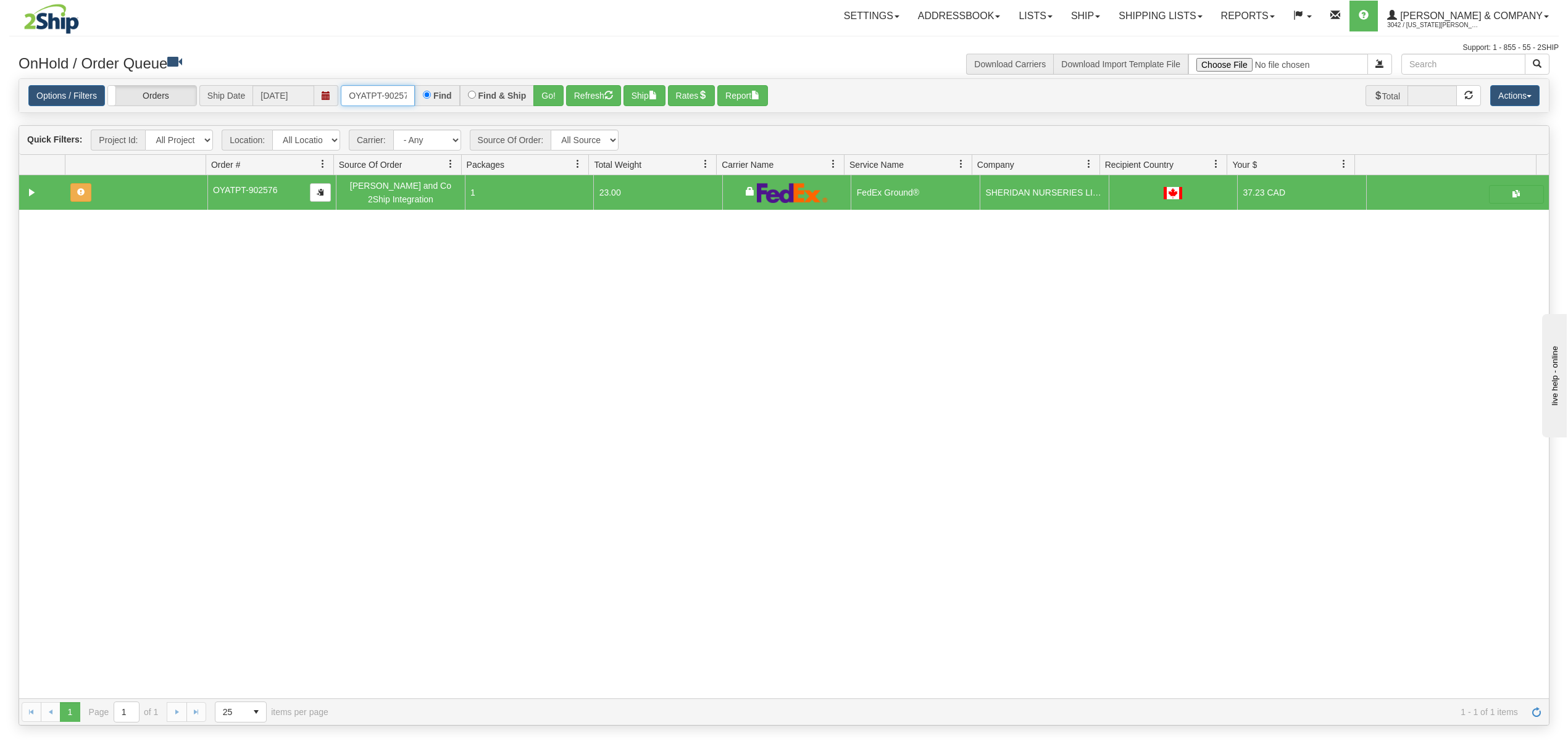
click at [368, 95] on input "OYATPT-902576" at bounding box center [378, 96] width 74 height 21
click at [376, 94] on input "OYATPT-902576" at bounding box center [378, 96] width 74 height 21
click at [381, 93] on input "OYATPT-902576" at bounding box center [378, 96] width 74 height 21
click at [381, 93] on input "OYATPT-902576" at bounding box center [378, 96] width 74 height 21
click at [383, 93] on input "OYATPT-902576" at bounding box center [378, 96] width 74 height 21
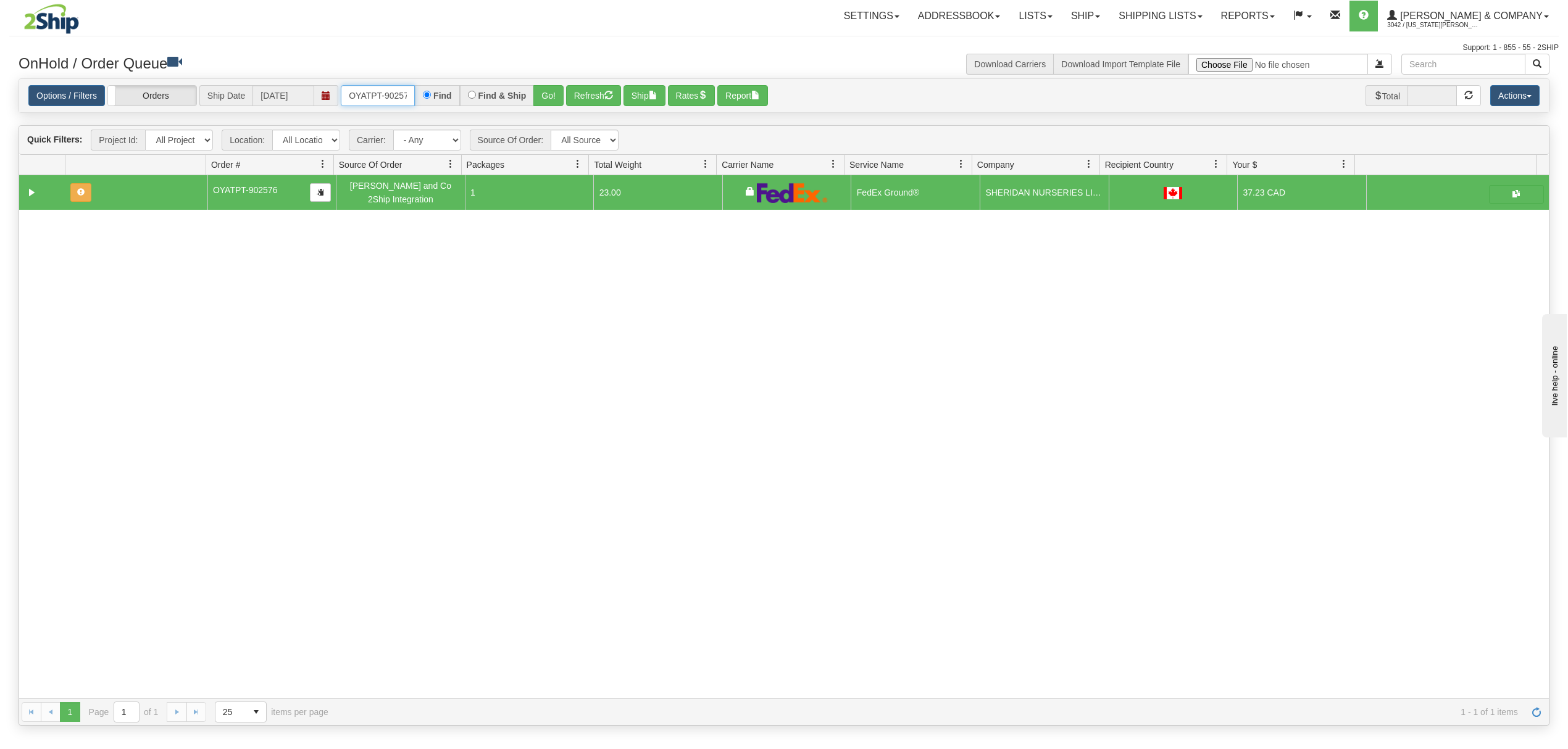
click at [383, 93] on input "OYATPT-902576" at bounding box center [378, 96] width 74 height 21
drag, startPoint x: 348, startPoint y: 95, endPoint x: 496, endPoint y: 98, distance: 148.0
click at [496, 98] on div "OYATPT-902576 Find Find & Ship Go!" at bounding box center [452, 96] width 222 height 21
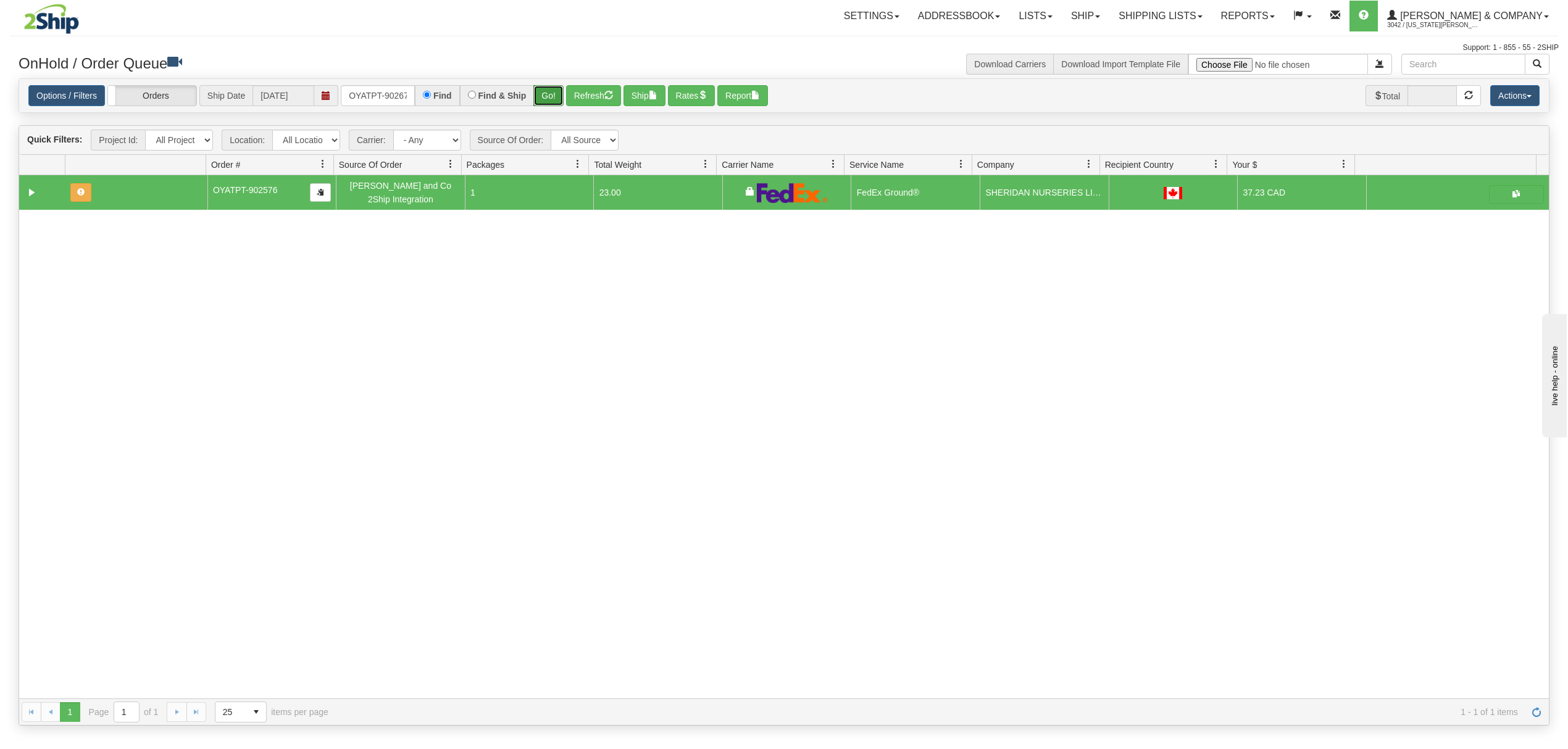
click at [546, 94] on button "Go!" at bounding box center [548, 96] width 30 height 21
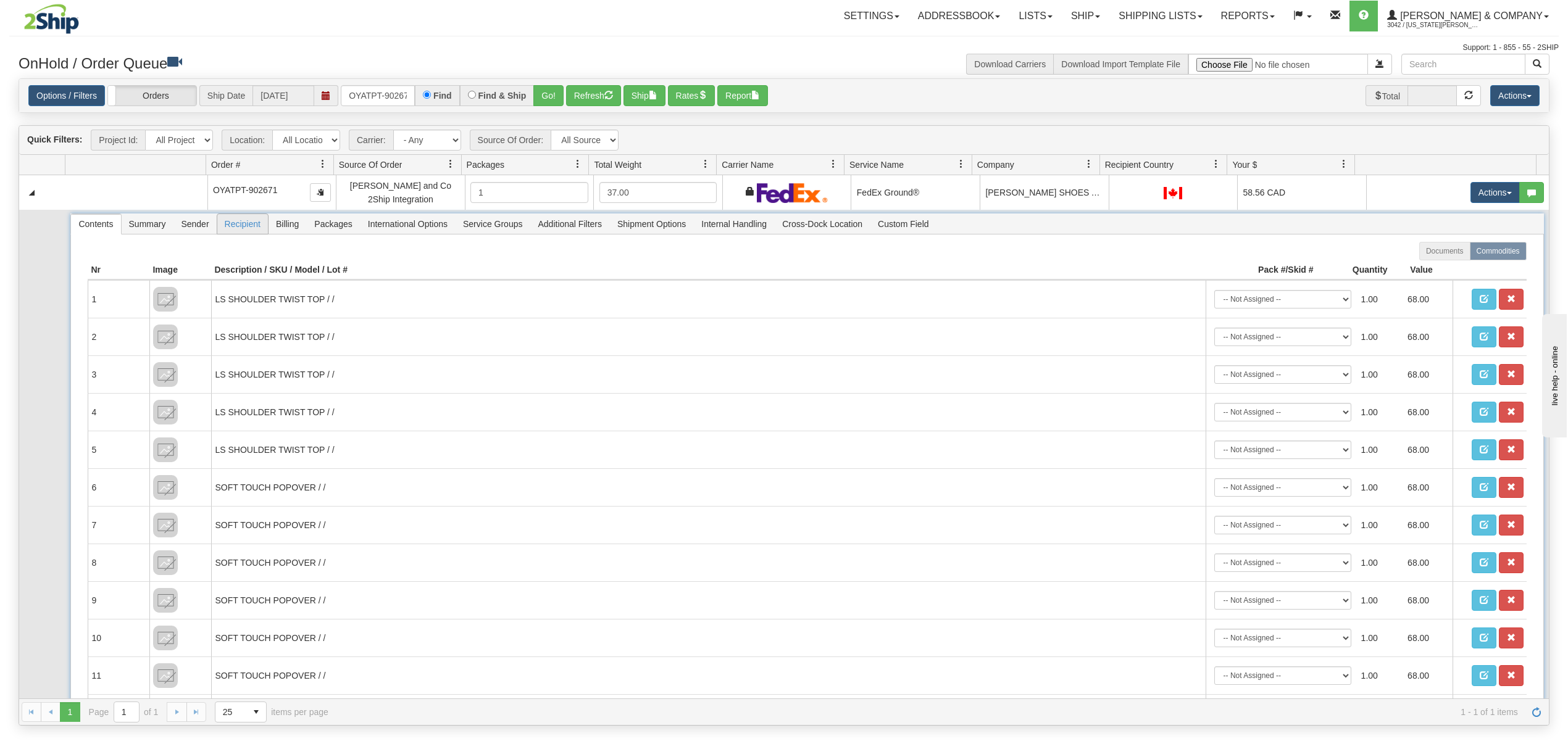
click at [244, 227] on span "Recipient" at bounding box center [242, 223] width 51 height 19
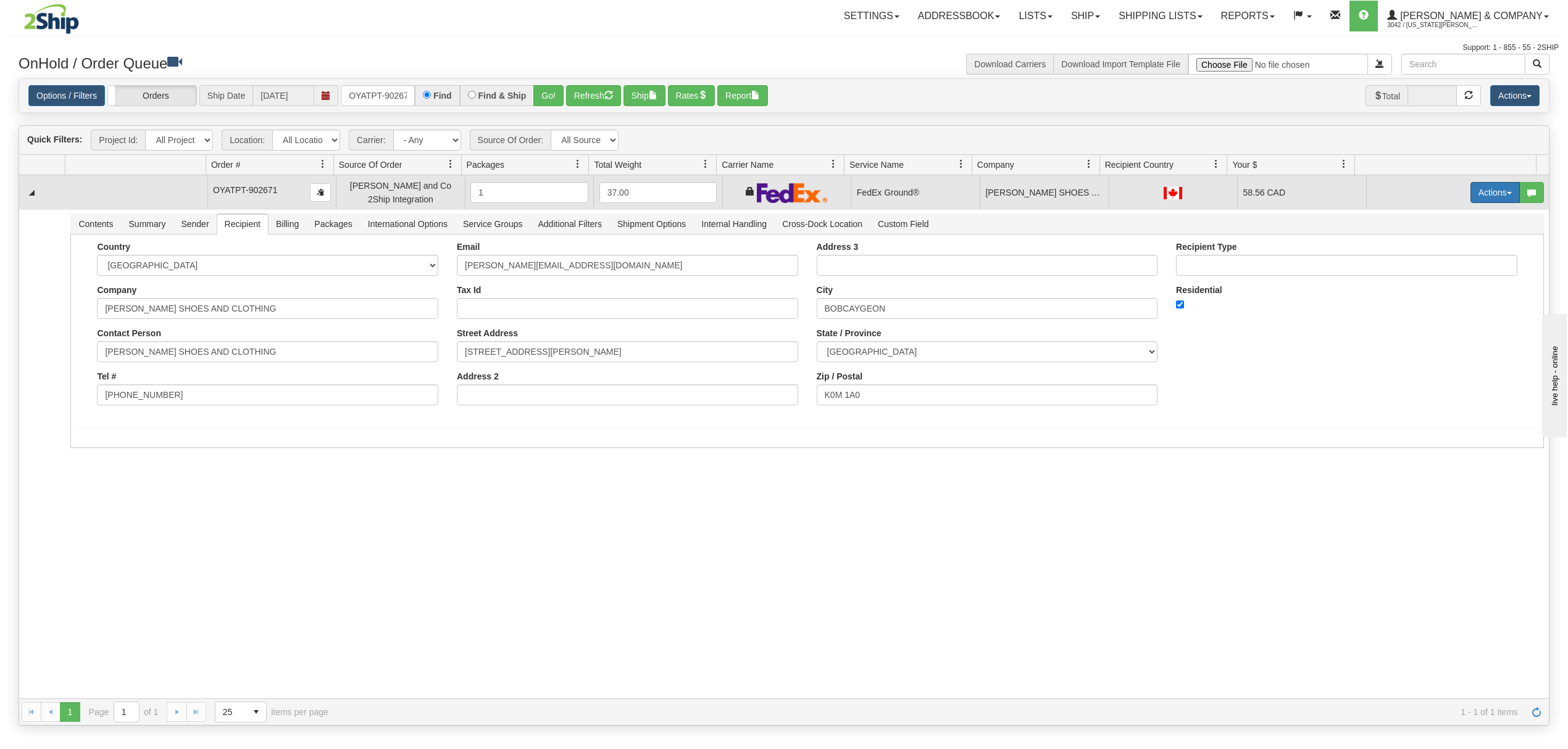
click at [1482, 191] on button "Actions" at bounding box center [1495, 192] width 50 height 21
click at [1437, 262] on span "Ship" at bounding box center [1446, 264] width 26 height 10
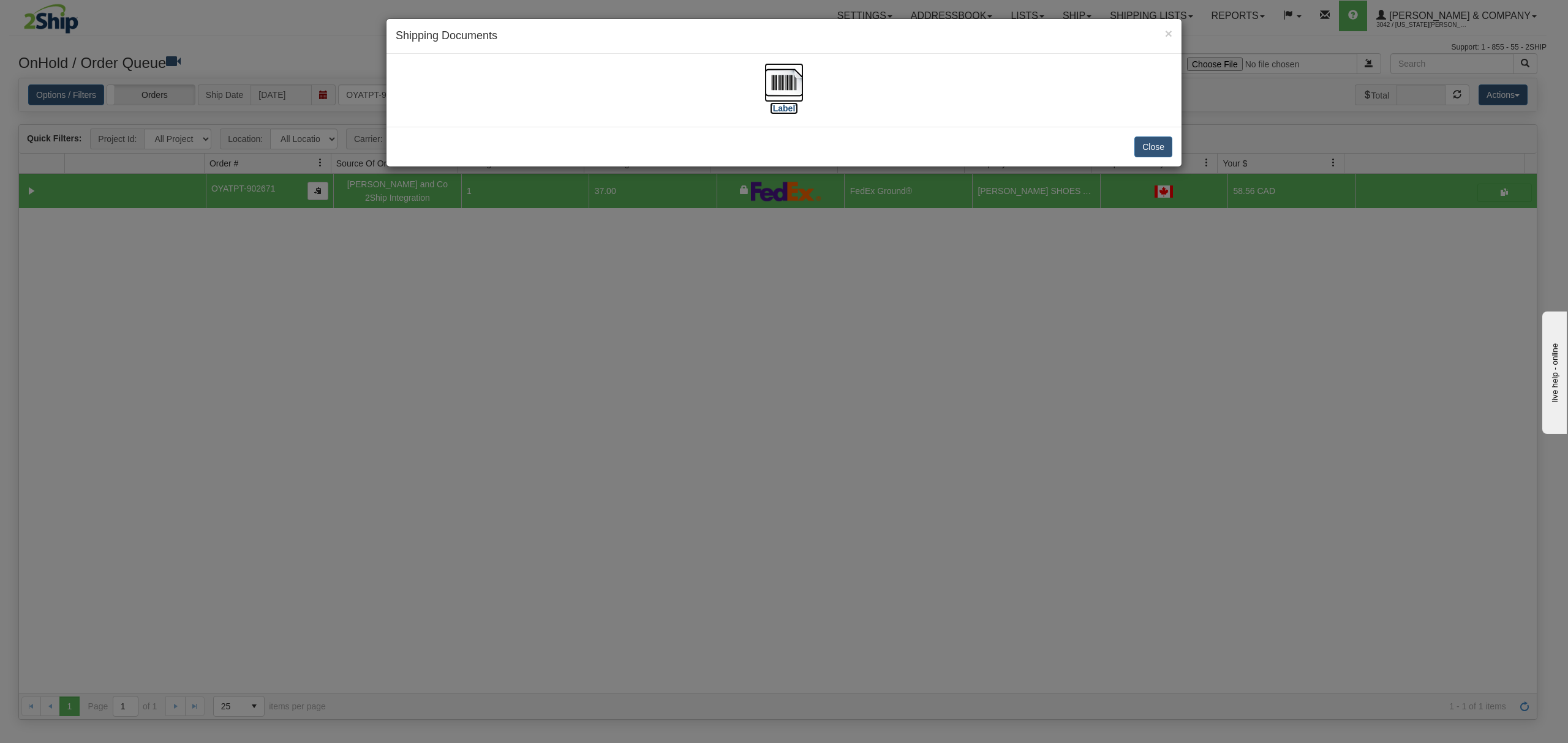
click at [795, 81] on img at bounding box center [784, 82] width 39 height 39
click at [1152, 152] on button "Close" at bounding box center [1154, 147] width 38 height 21
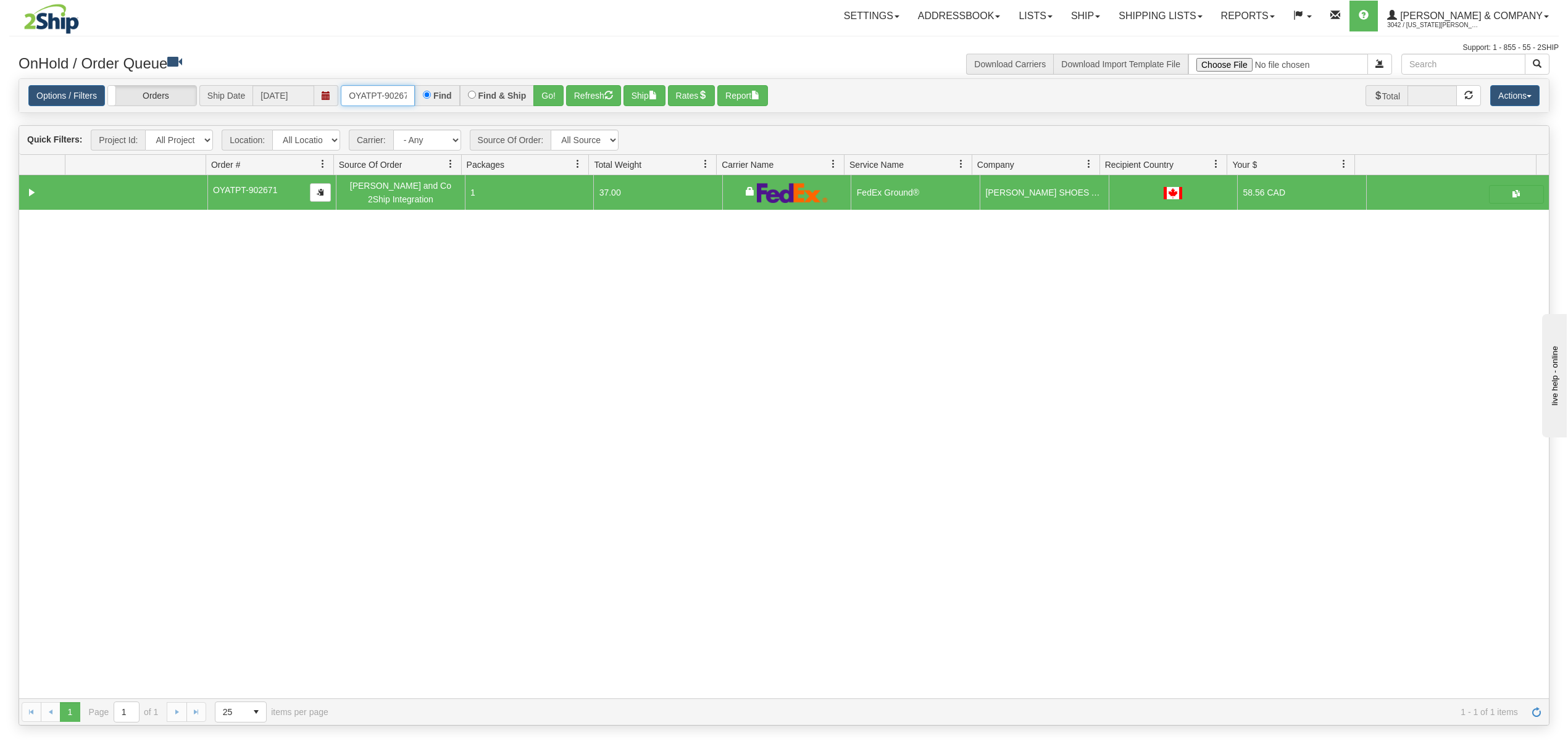
click at [384, 100] on input "OYATPT-902671" at bounding box center [378, 96] width 74 height 21
click at [385, 98] on input "OYATPT-902671" at bounding box center [378, 96] width 74 height 21
type input "OYATPT-902546"
click at [537, 87] on button "Go!" at bounding box center [548, 96] width 30 height 21
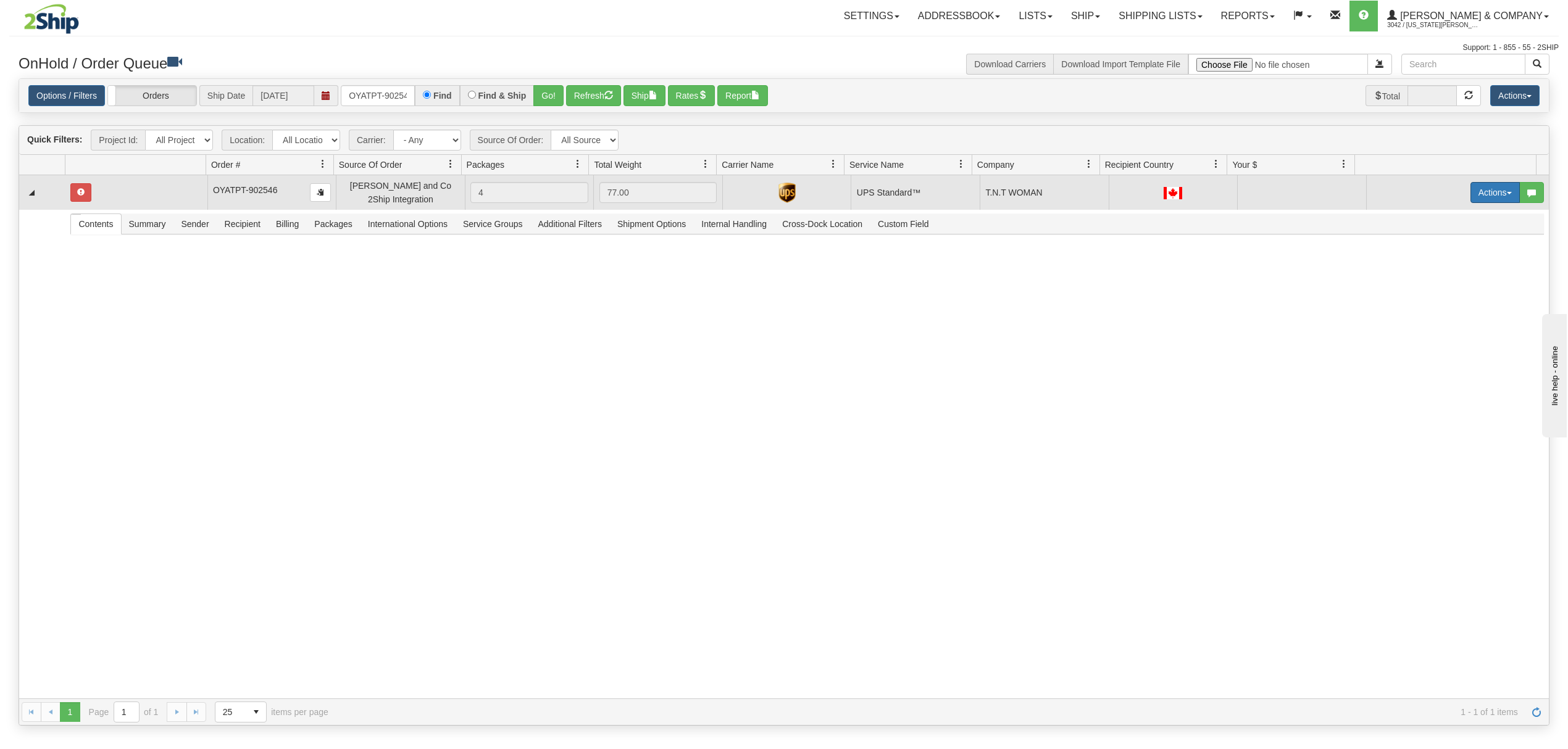
click at [1485, 191] on button "Actions" at bounding box center [1495, 192] width 50 height 21
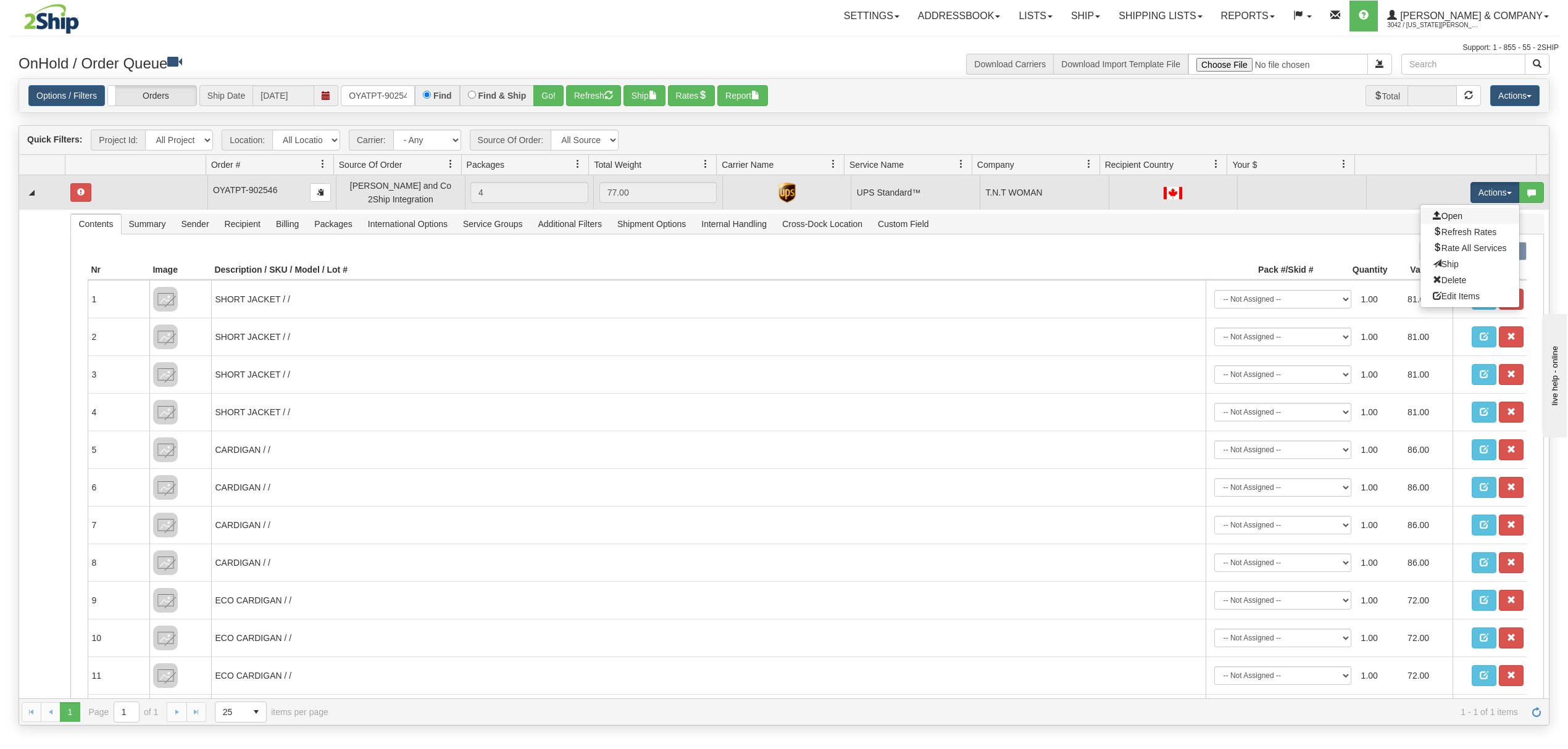
click at [1460, 213] on link "Open" at bounding box center [1469, 215] width 98 height 16
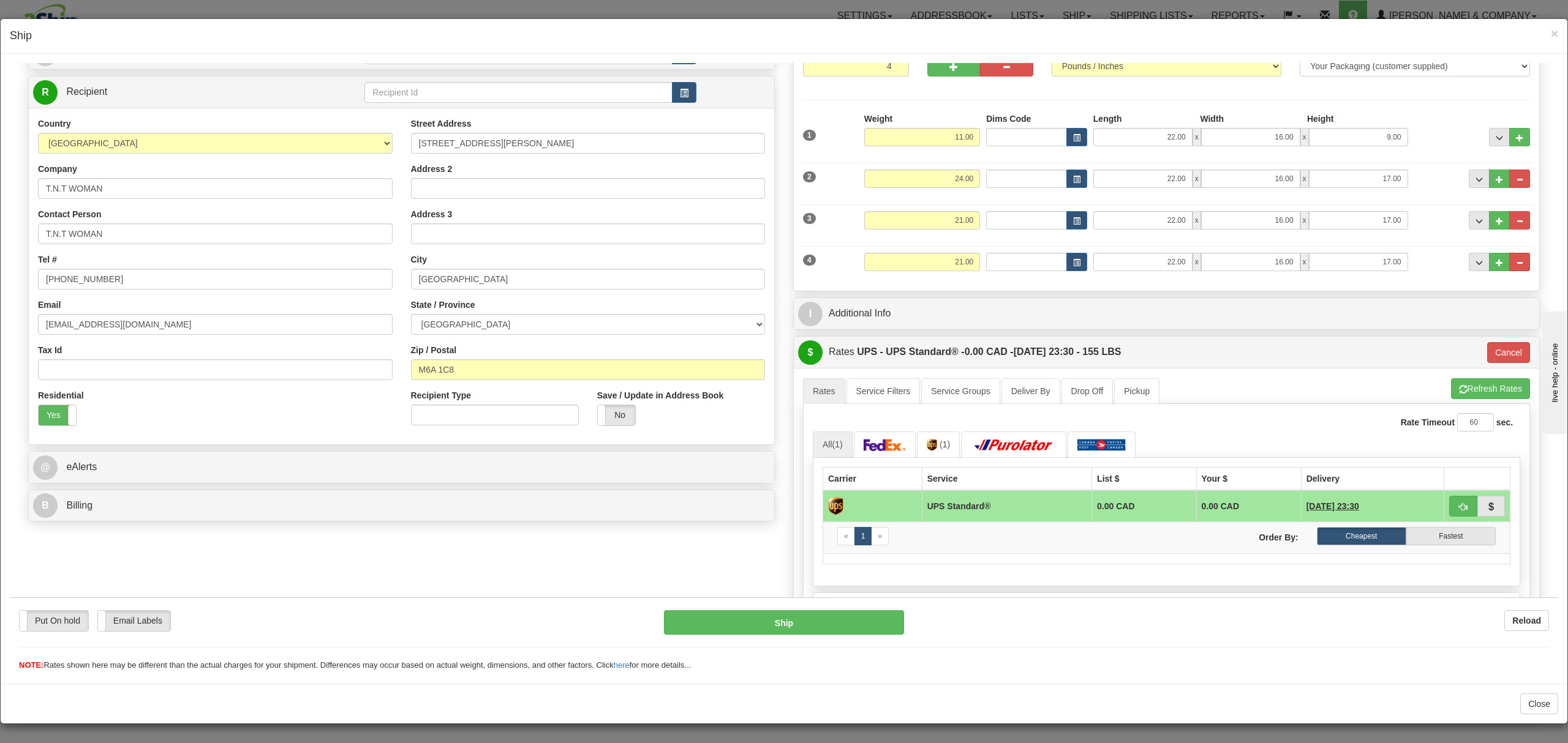
scroll to position [245, 0]
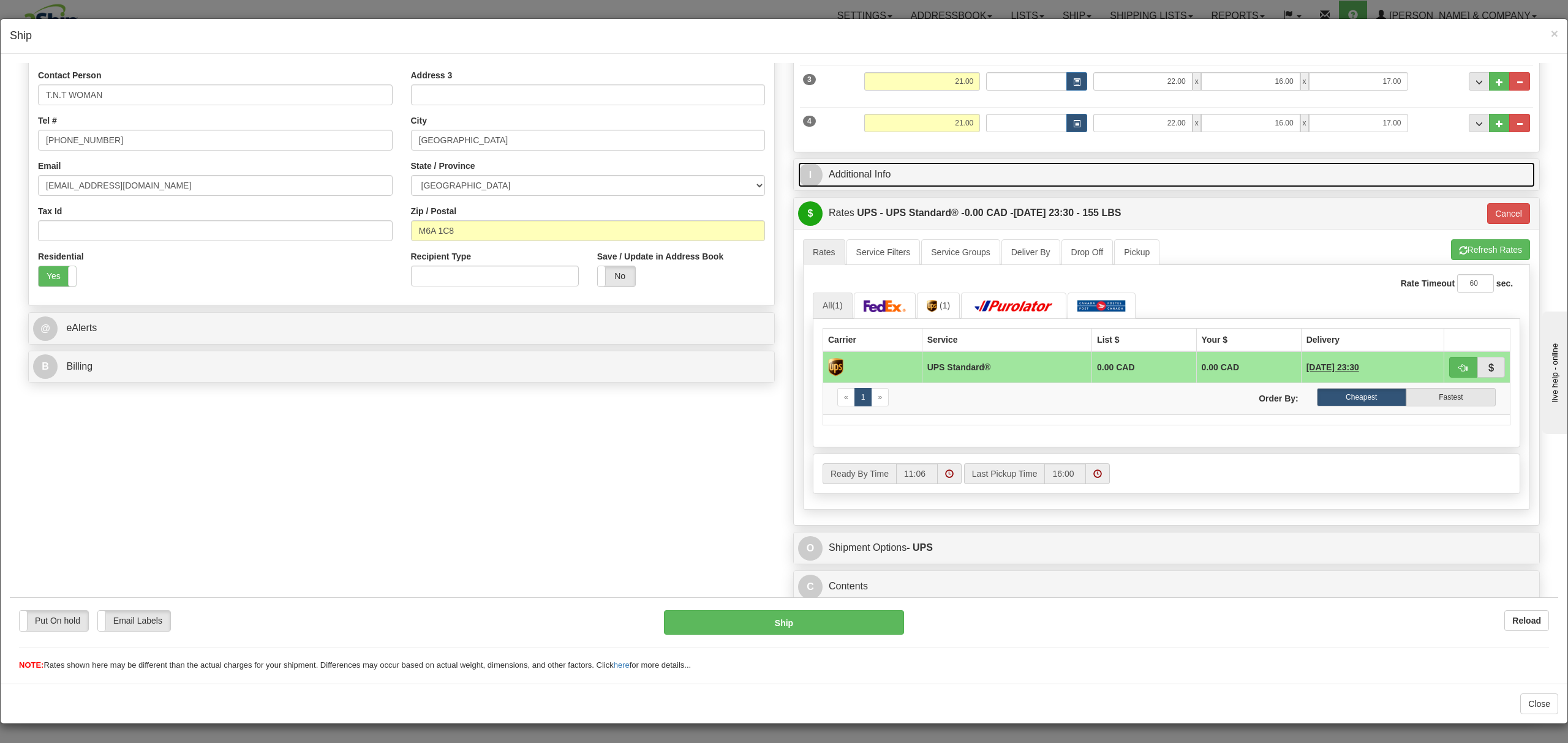
click at [925, 178] on link "I Additional Info" at bounding box center [1167, 174] width 737 height 26
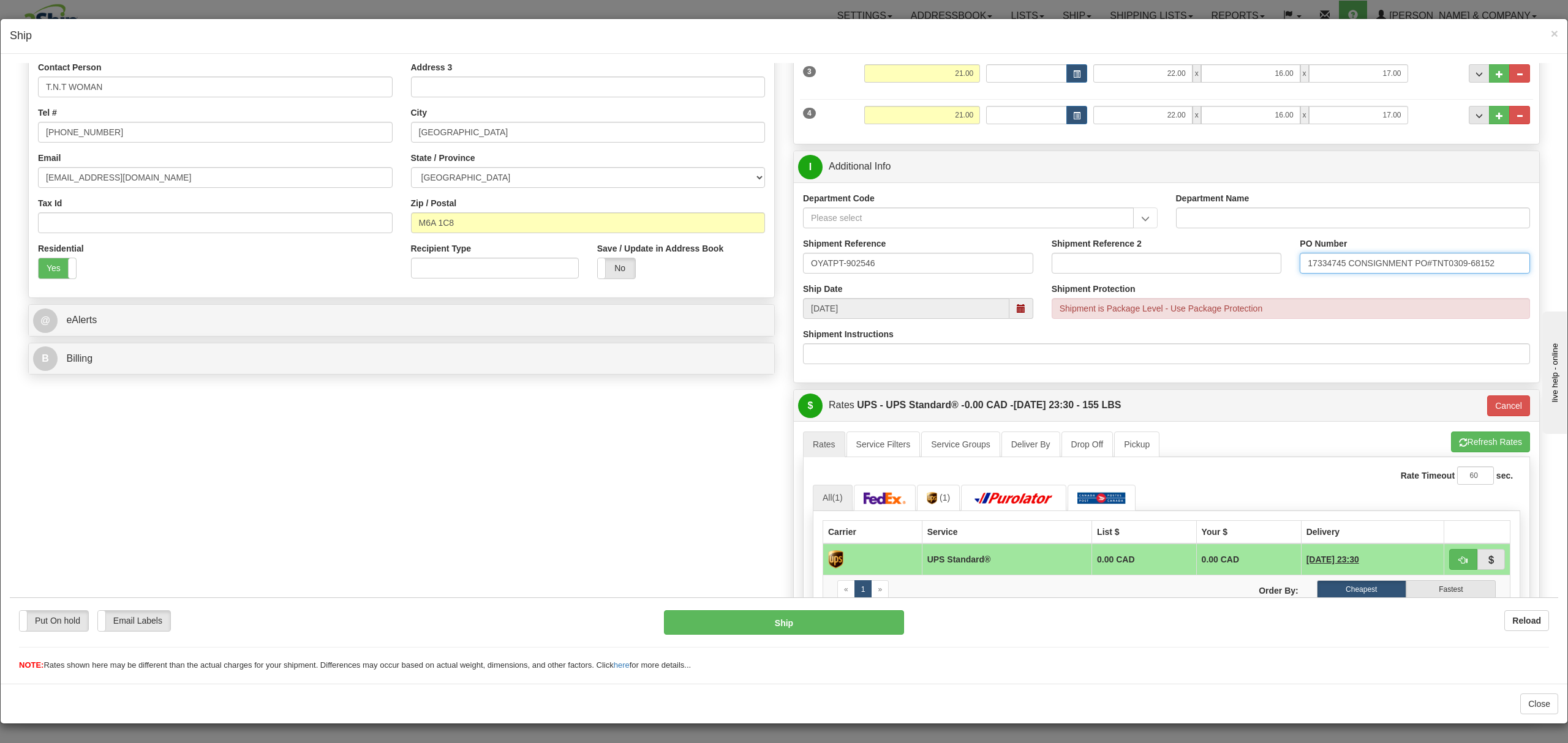
drag, startPoint x: 1298, startPoint y: 272, endPoint x: 1547, endPoint y: 275, distance: 249.0
click at [1547, 275] on html "Please wait... Attention! Ok Add to Bidding... Preview Custom Documents Preview…" at bounding box center [784, 122] width 1549 height 609
paste input "text"
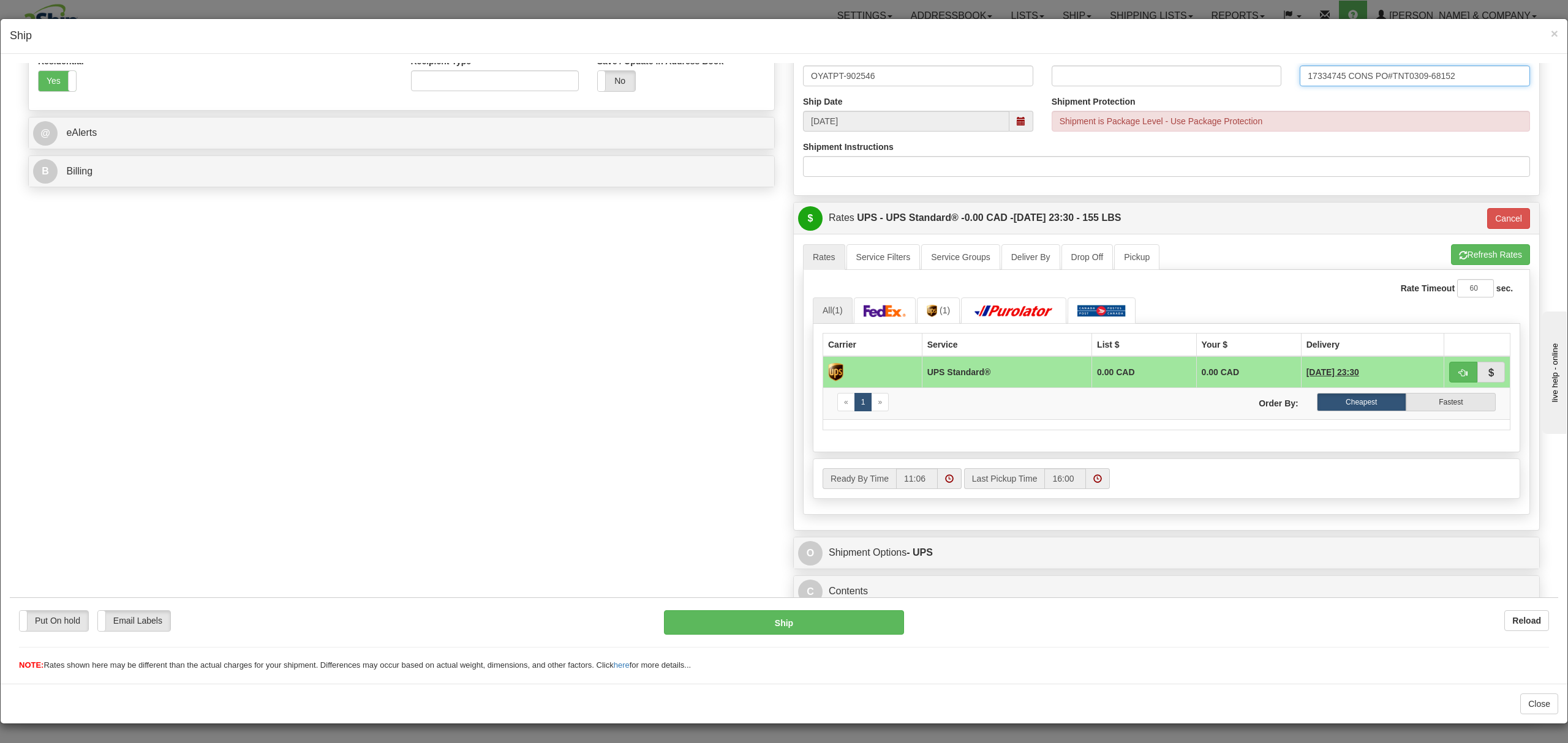
scroll to position [446, 0]
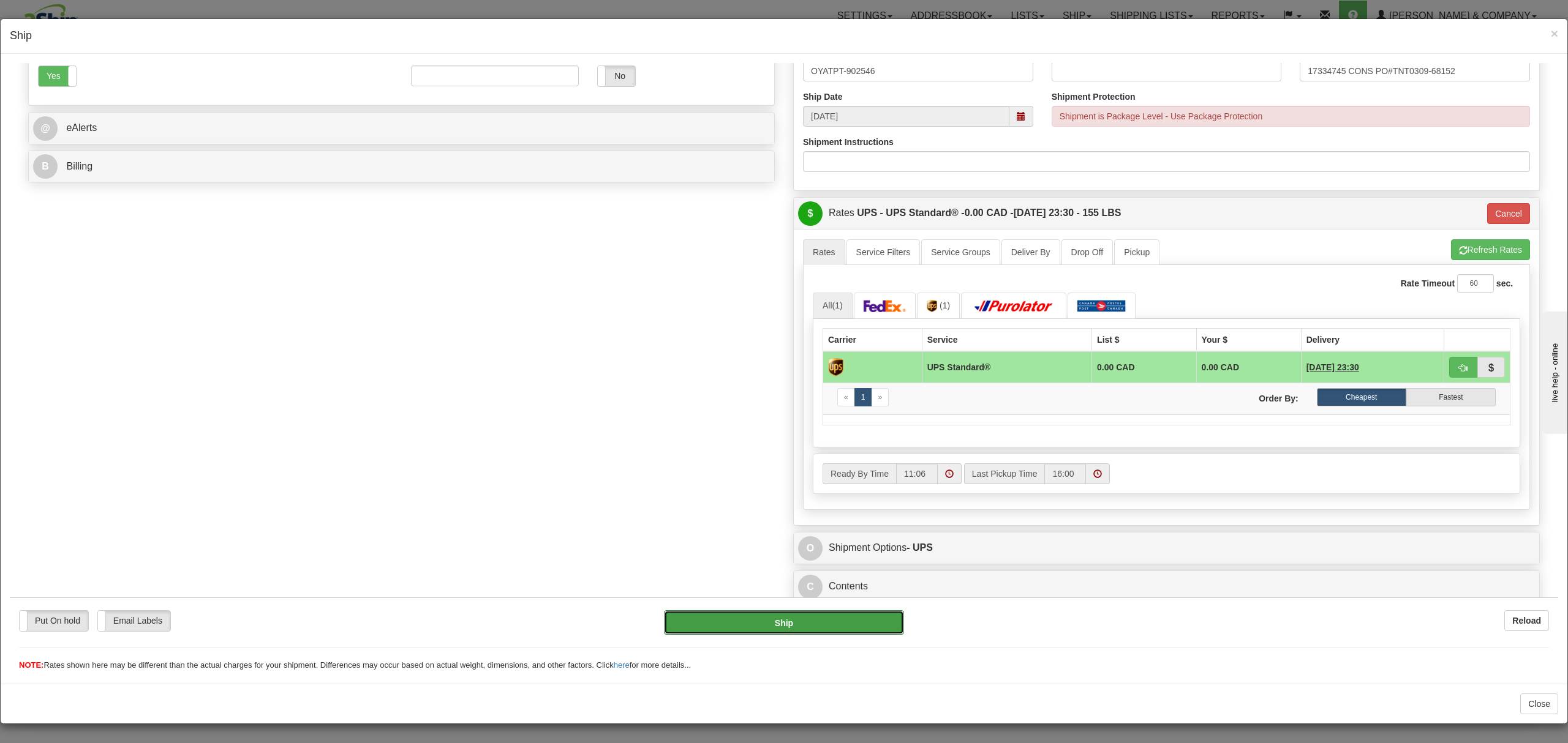
click at [783, 625] on button "Ship" at bounding box center [784, 622] width 240 height 25
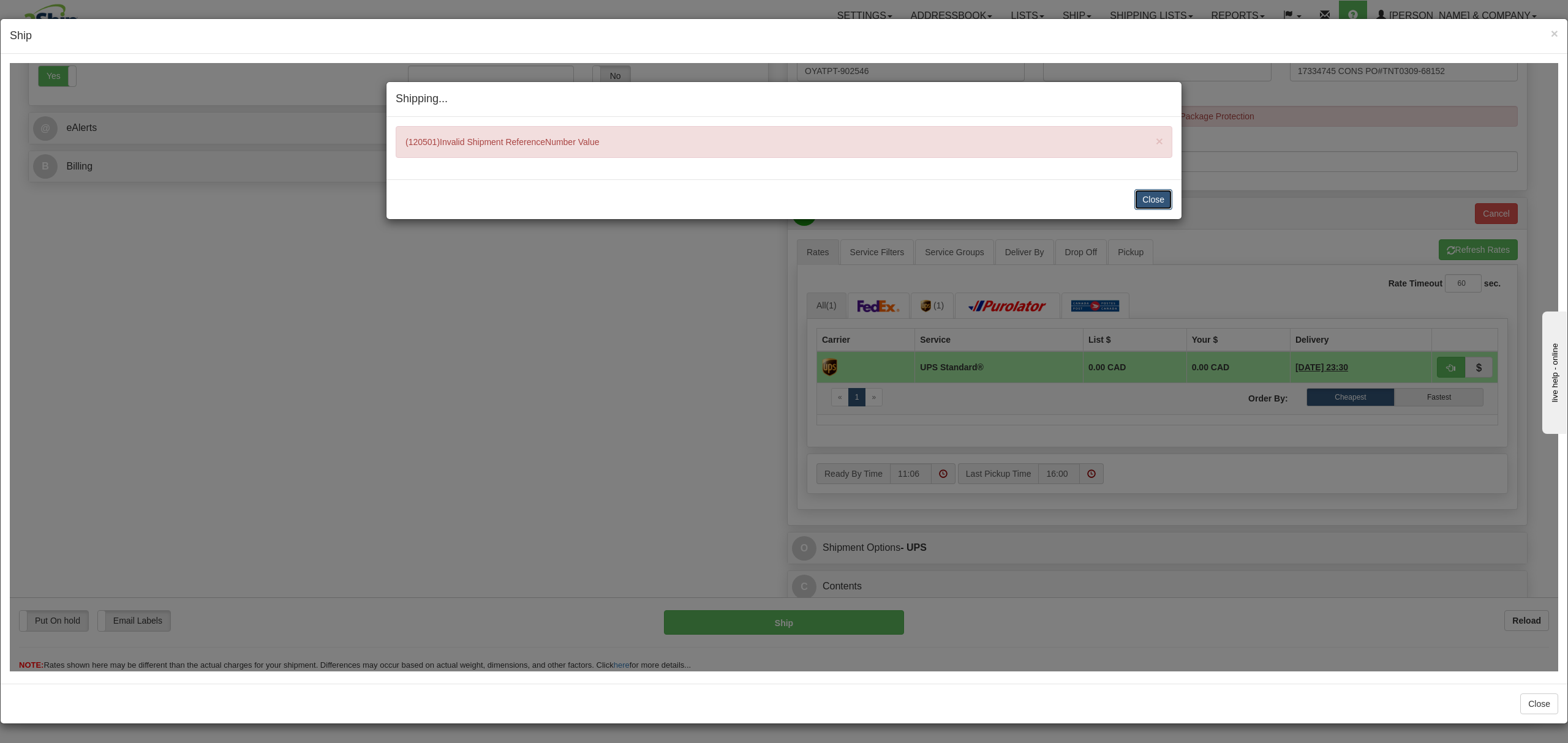
click at [1155, 194] on button "Close" at bounding box center [1154, 199] width 38 height 21
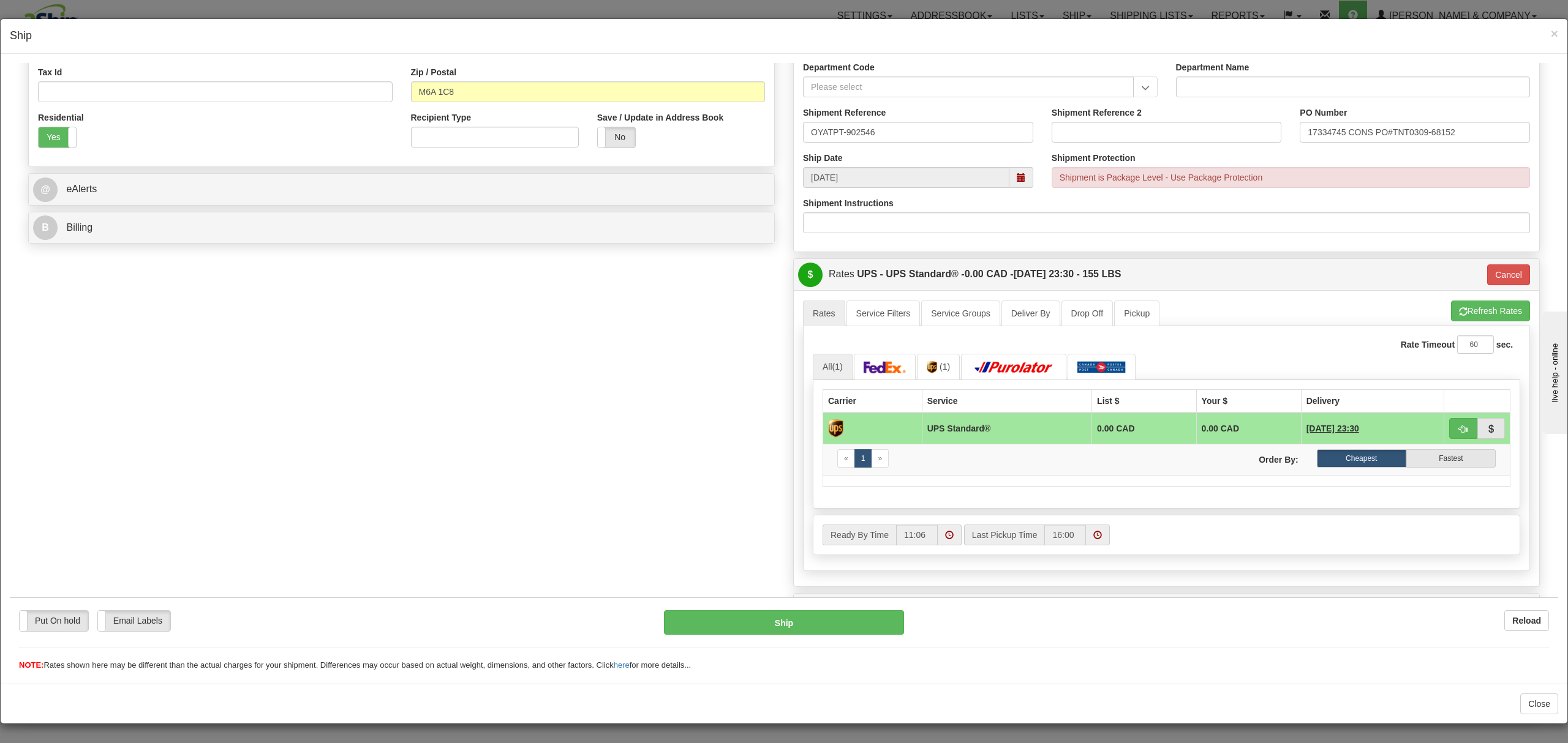
scroll to position [201, 0]
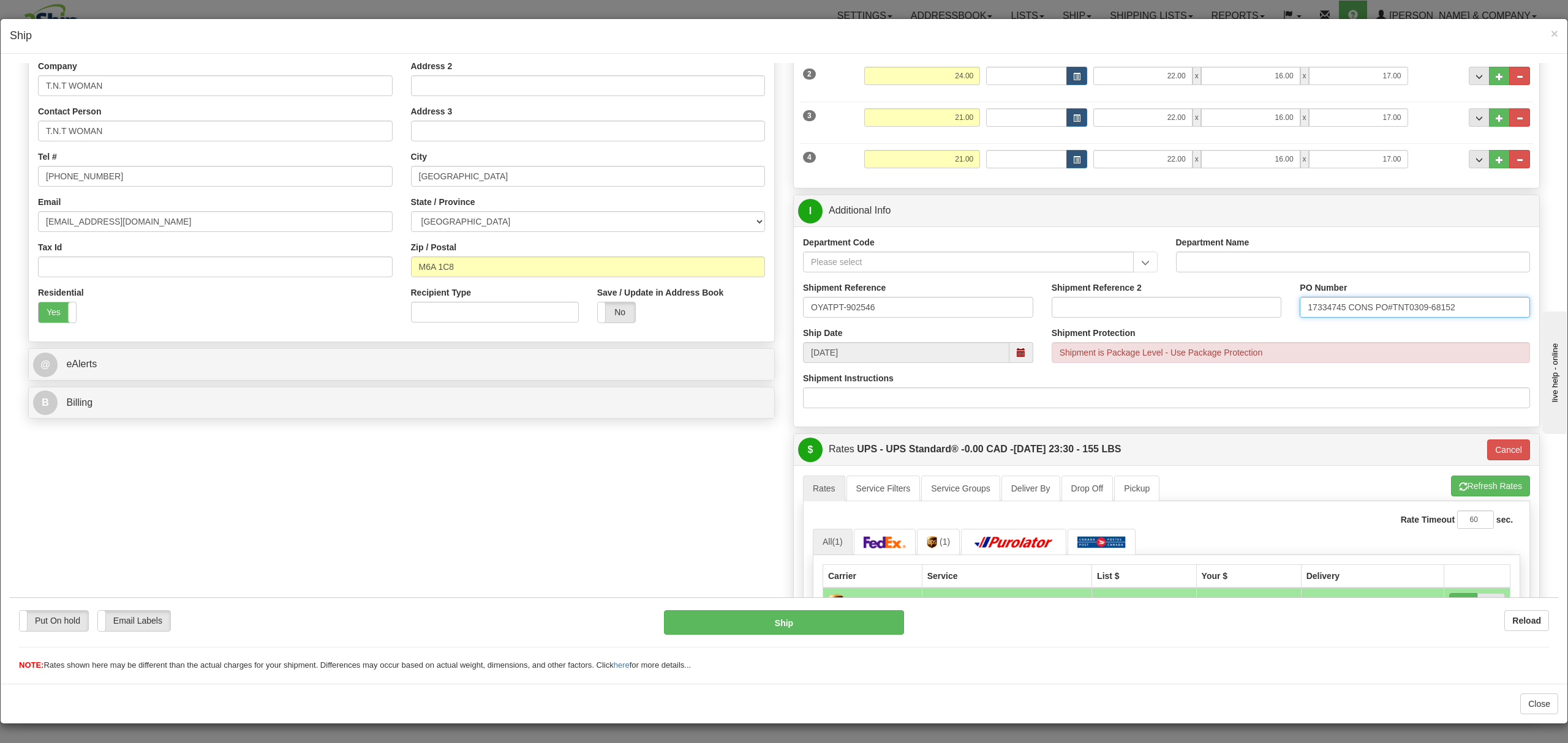
type input "17334745 CONSIGNMENT PO#TNT0309-68152"
click at [1338, 307] on input "17334745 CONSIGNMENT PO#TNT0309-68152" at bounding box center [1415, 306] width 231 height 21
drag, startPoint x: 1497, startPoint y: 310, endPoint x: 1233, endPoint y: 327, distance: 264.5
click at [1233, 326] on div "Shipment Reference OYATPT-902546 Shipment Reference 2 PO Number 17334745 CONSIG…" at bounding box center [1166, 304] width 745 height 46
drag, startPoint x: 1505, startPoint y: 312, endPoint x: 1187, endPoint y: 317, distance: 318.0
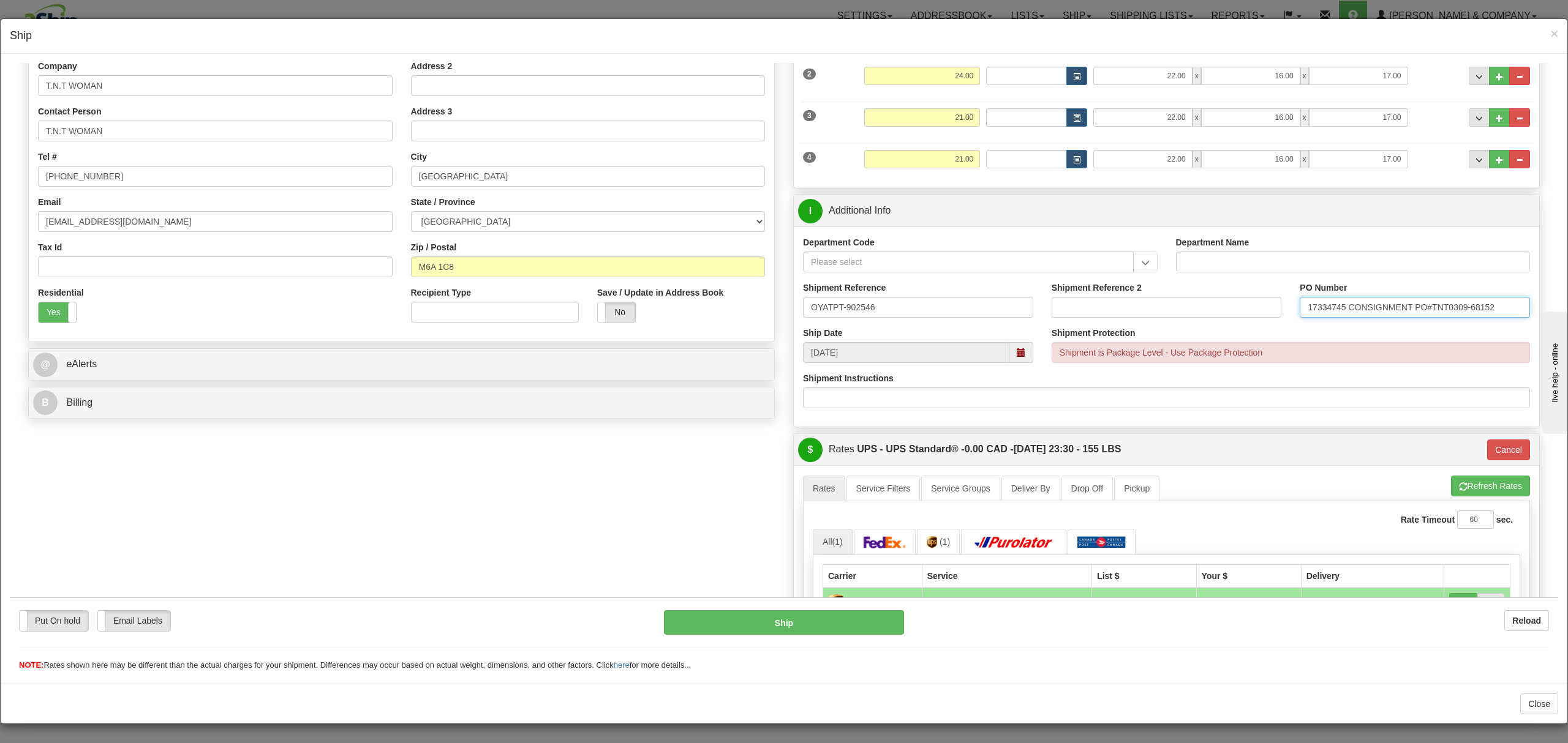
click at [1187, 317] on div "Shipment Reference OYATPT-902546 Shipment Reference 2 PO Number 17334745 CONSIG…" at bounding box center [1166, 304] width 745 height 46
drag, startPoint x: 1501, startPoint y: 313, endPoint x: 1124, endPoint y: 333, distance: 377.5
click at [1124, 333] on div "Department Code Department Name Shipment Reference OYATPT-902546 Shipment Refer…" at bounding box center [1166, 326] width 745 height 201
paste input "text"
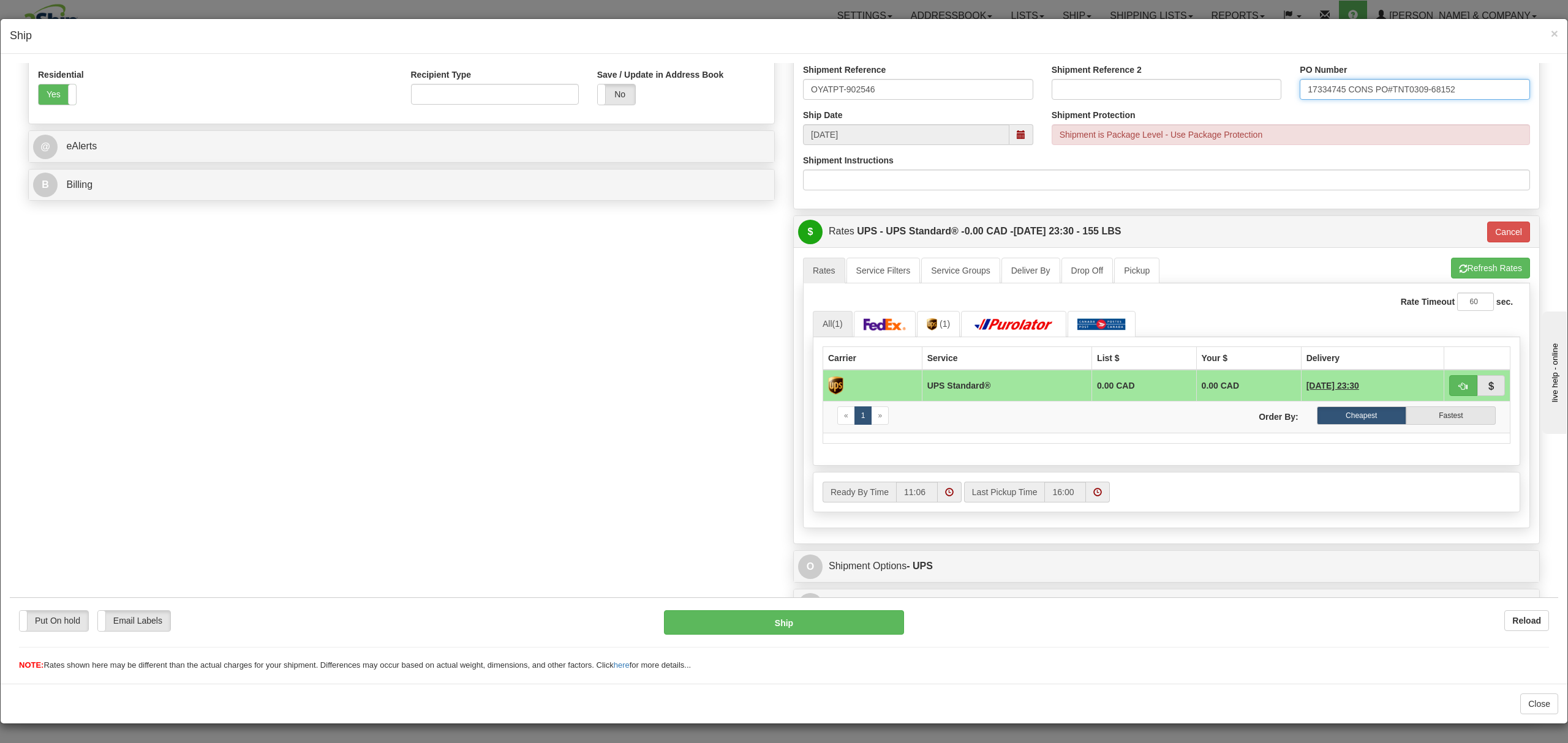
scroll to position [446, 0]
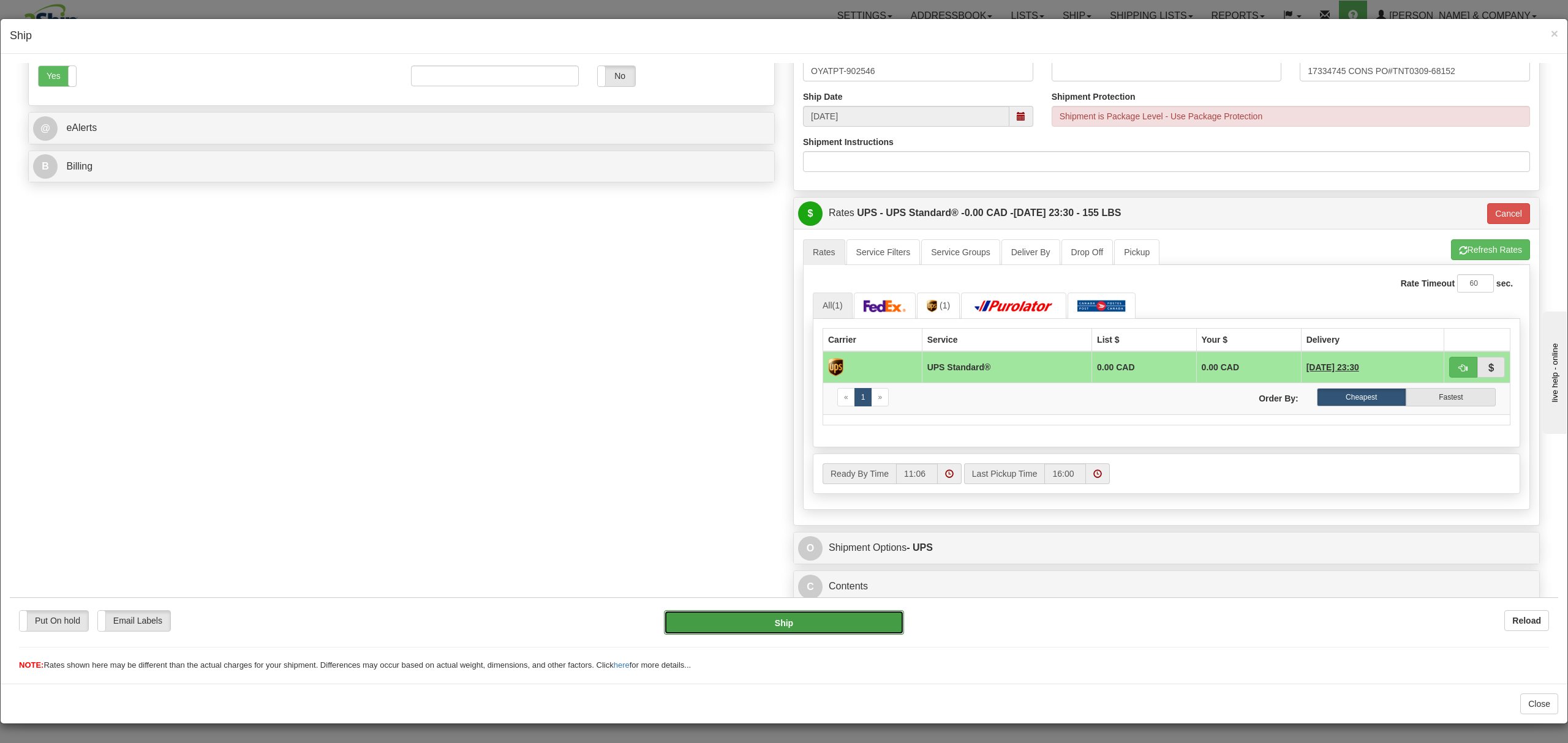
click at [818, 627] on button "Ship" at bounding box center [784, 622] width 240 height 25
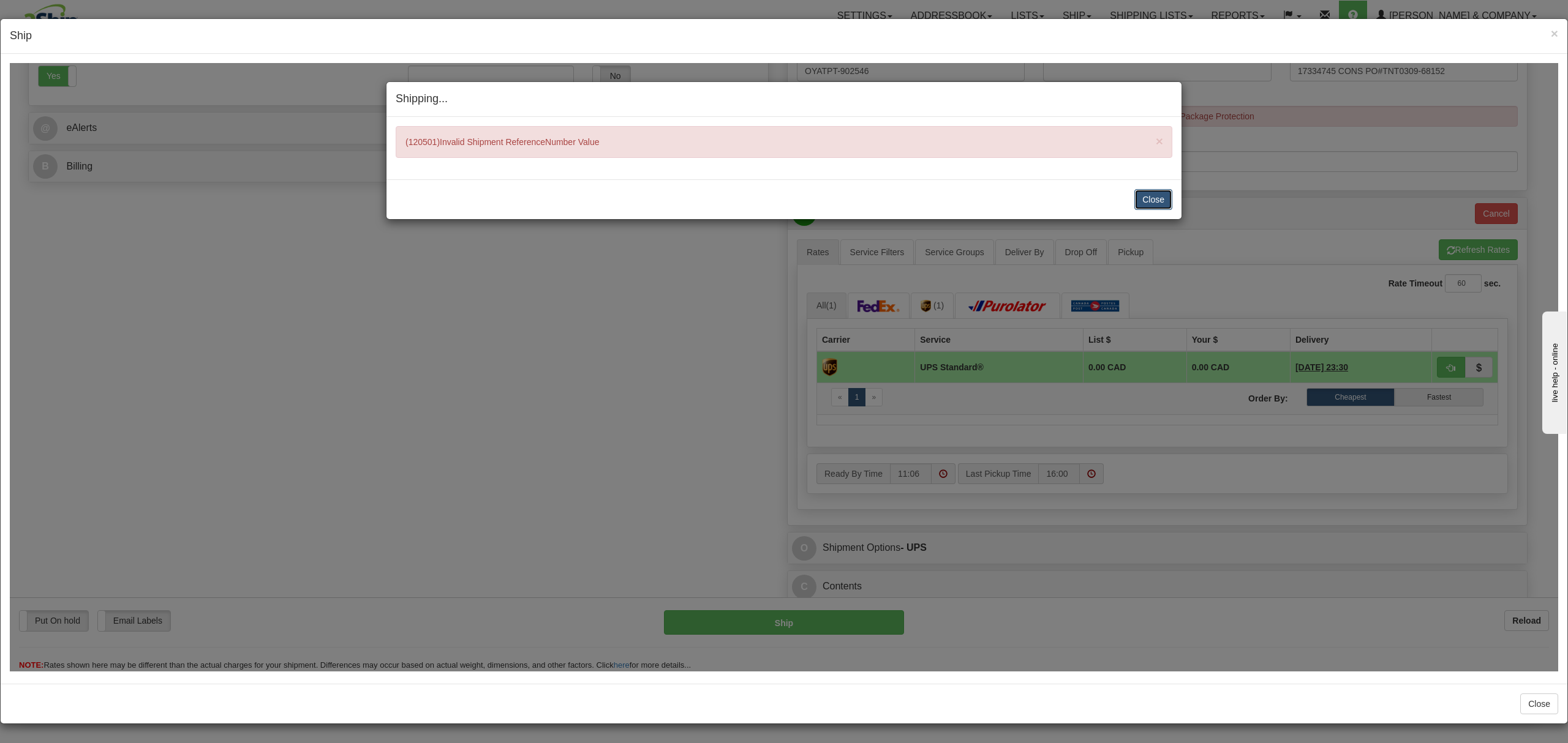
click at [1155, 208] on button "Close" at bounding box center [1154, 199] width 38 height 21
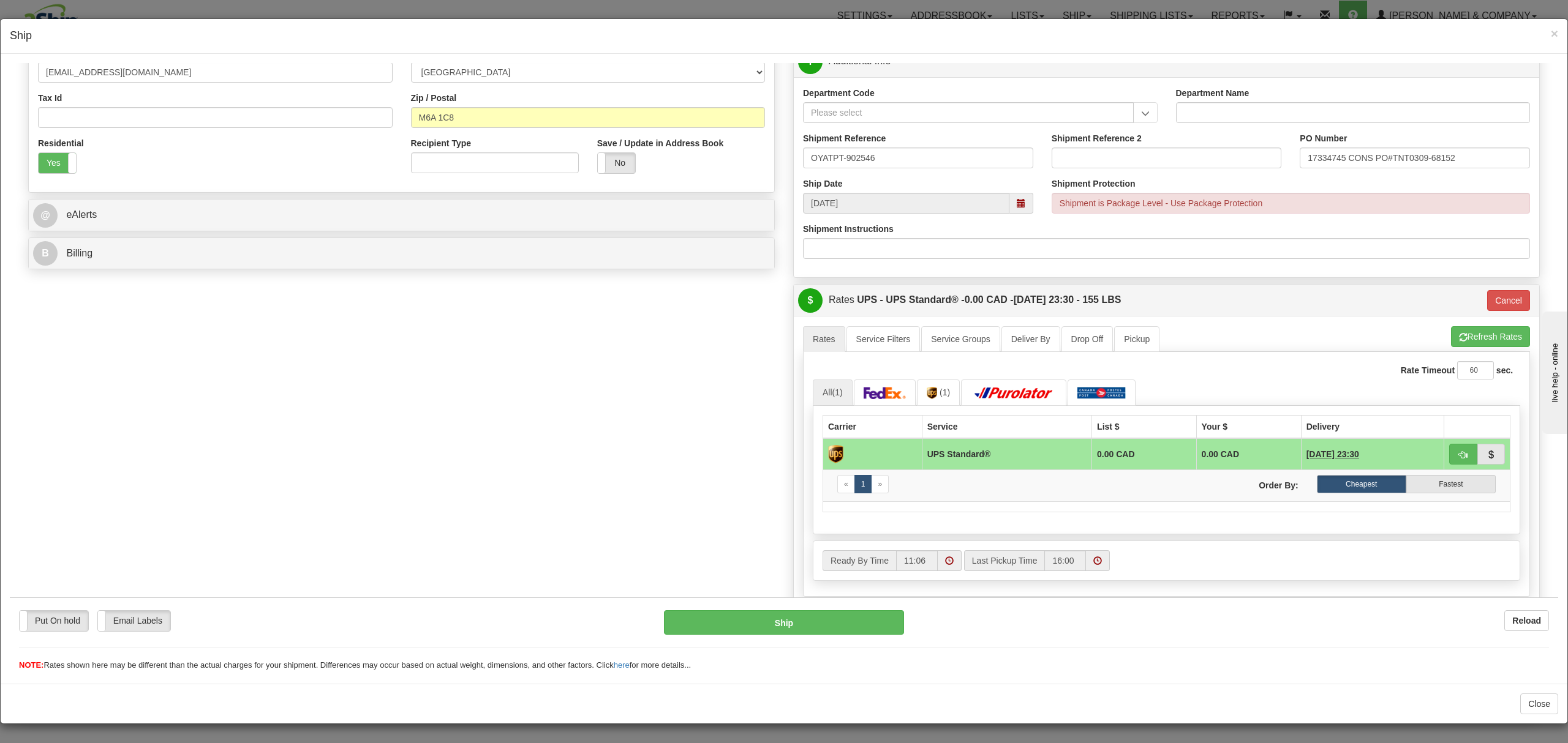
scroll to position [201, 0]
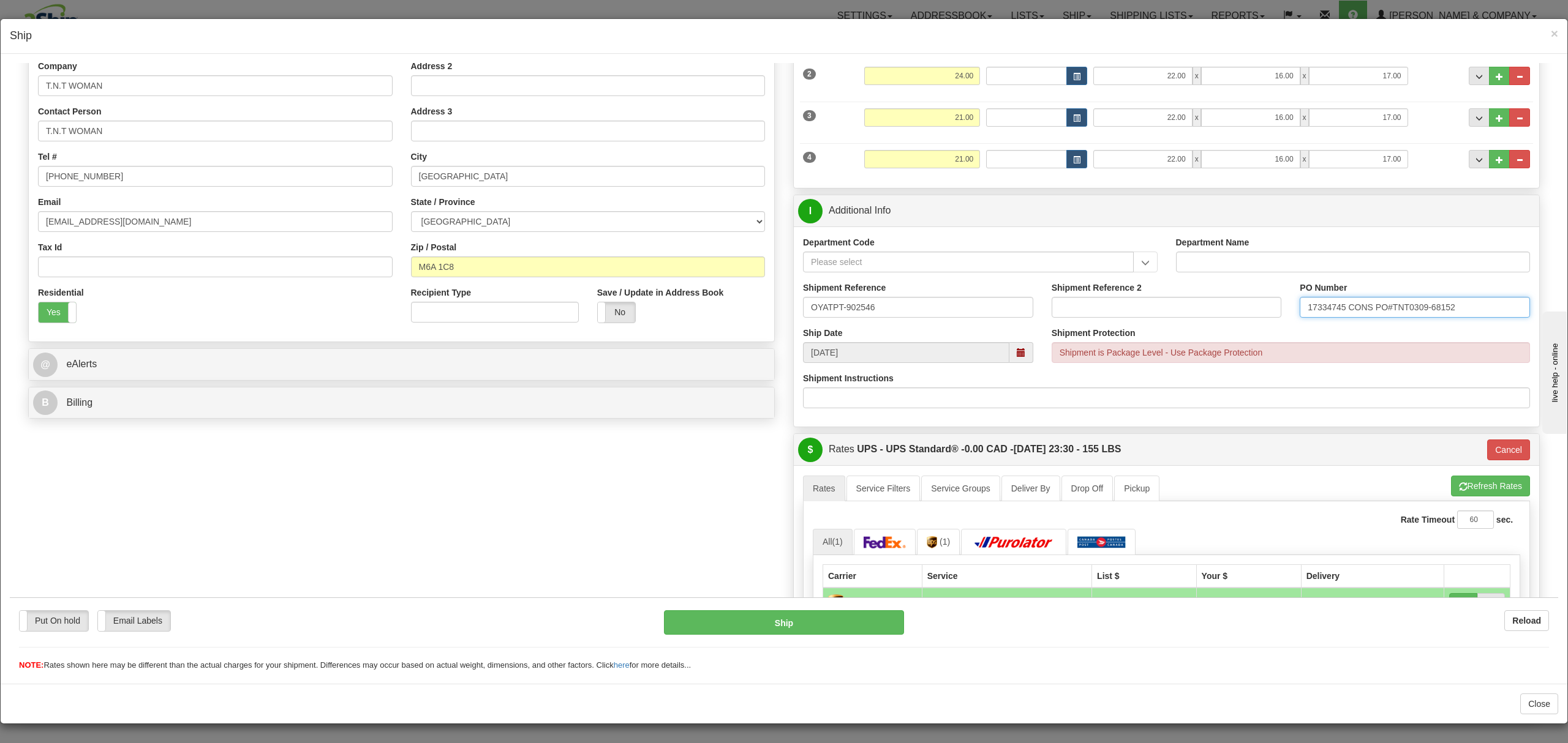
drag, startPoint x: 1452, startPoint y: 310, endPoint x: 1464, endPoint y: 305, distance: 13.0
click at [1479, 324] on div "PO Number 17334745 CONS PO#TNT0309-68152" at bounding box center [1415, 304] width 249 height 46
drag, startPoint x: 1471, startPoint y: 315, endPoint x: 1368, endPoint y: 340, distance: 106.0
click at [1368, 340] on div "Department Code Department Name Shipment Reference OYATPT-902546 Shipment Refer…" at bounding box center [1166, 326] width 745 height 201
click at [1371, 340] on div "Shipment Protection Shipment is Package Level - Use Package Protection" at bounding box center [1291, 345] width 479 height 36
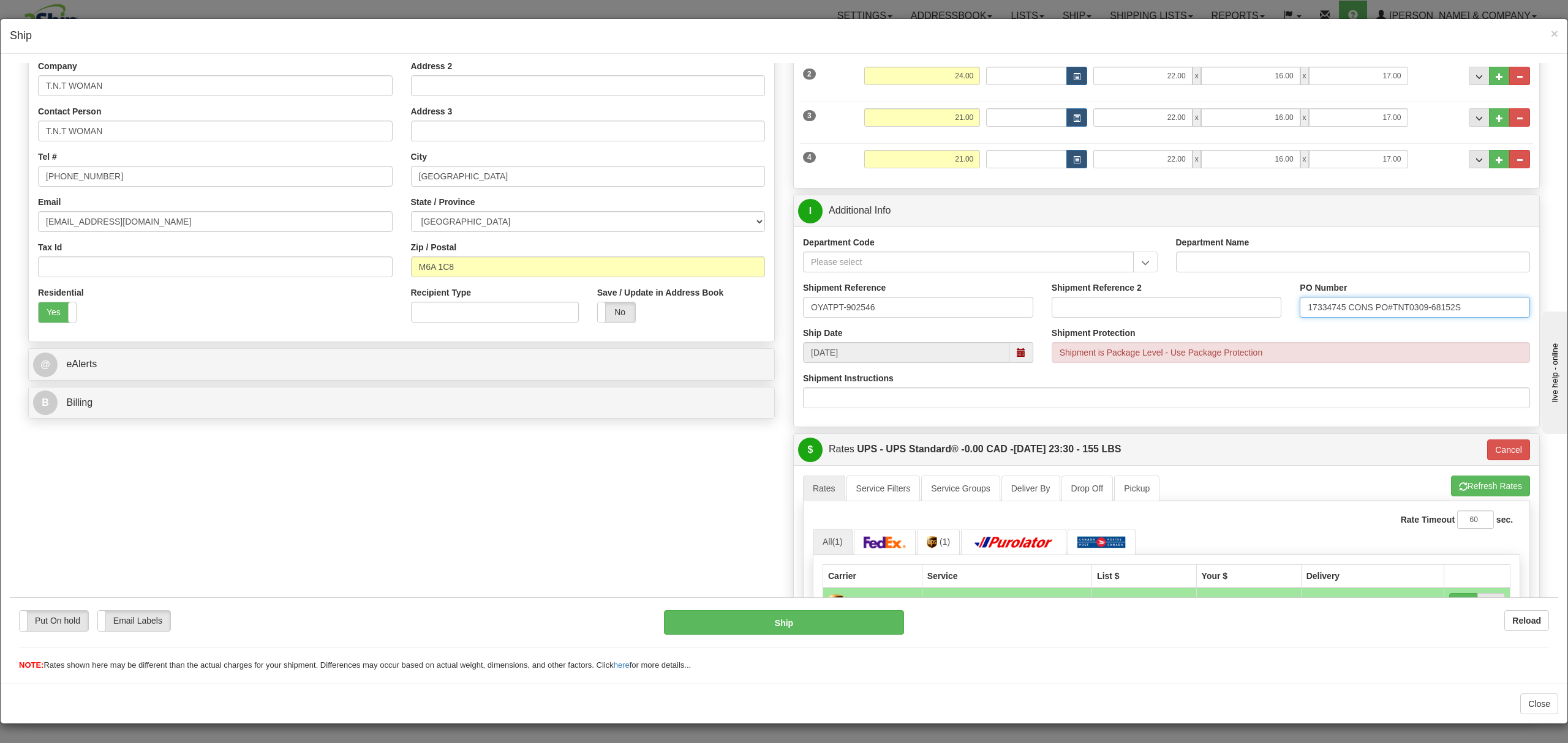
click at [1465, 312] on input "17334745 CONS PO#TNT0309-68152S" at bounding box center [1415, 306] width 231 height 21
type input "17334745 CONS PO#TNT0309-68152"
click at [744, 616] on button "Ship" at bounding box center [784, 622] width 240 height 25
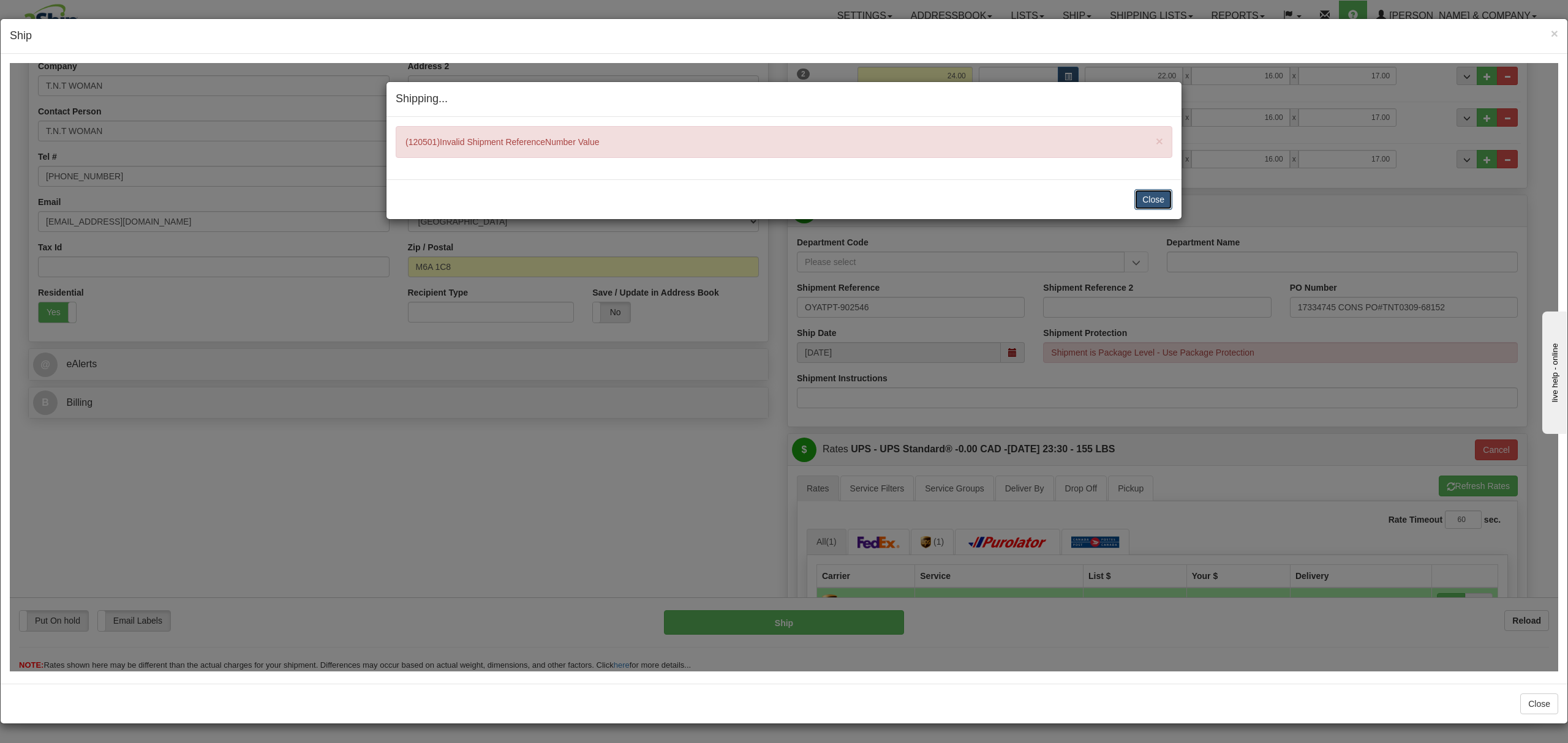
click at [1150, 201] on button "Close" at bounding box center [1154, 199] width 38 height 21
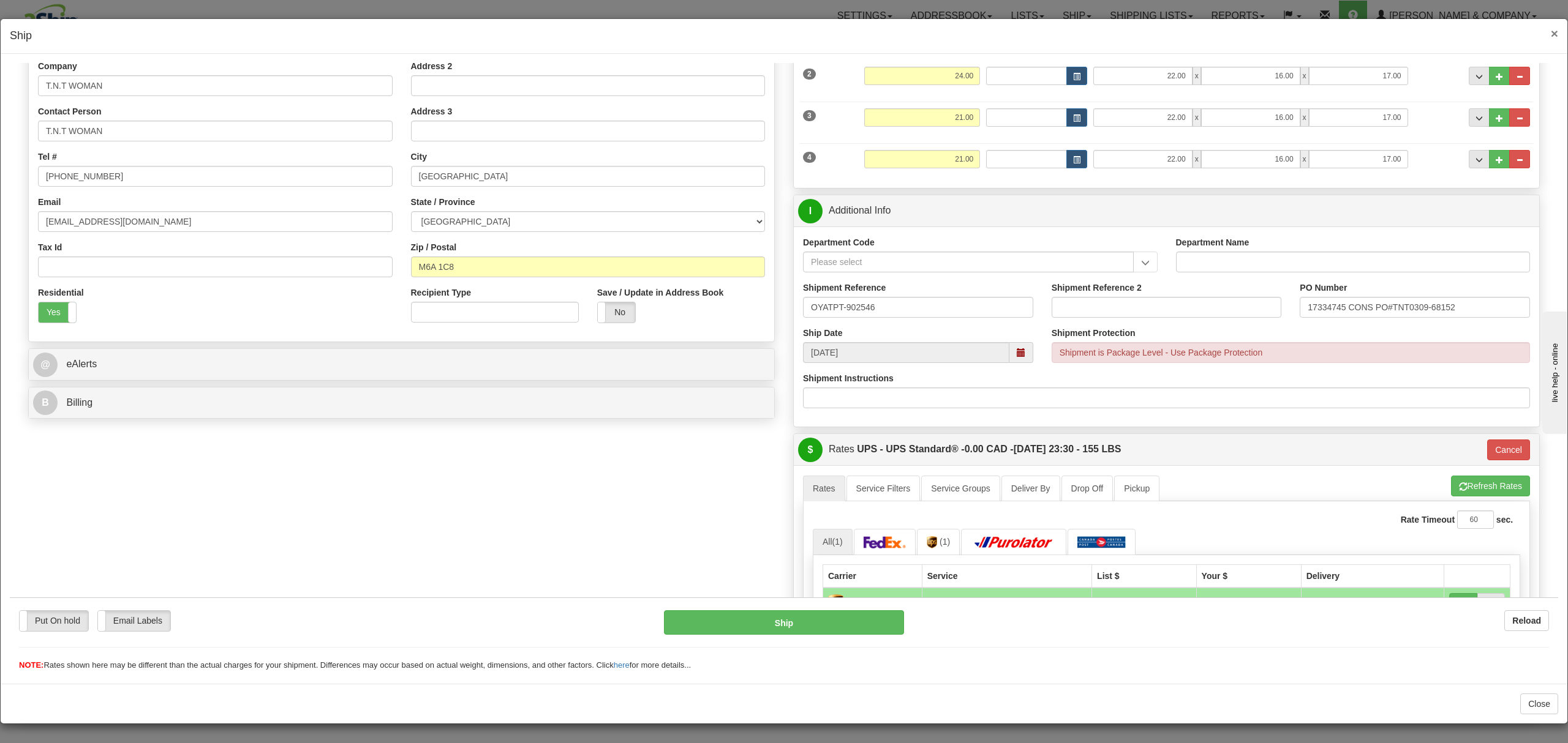
click at [1552, 33] on span "×" at bounding box center [1554, 33] width 7 height 14
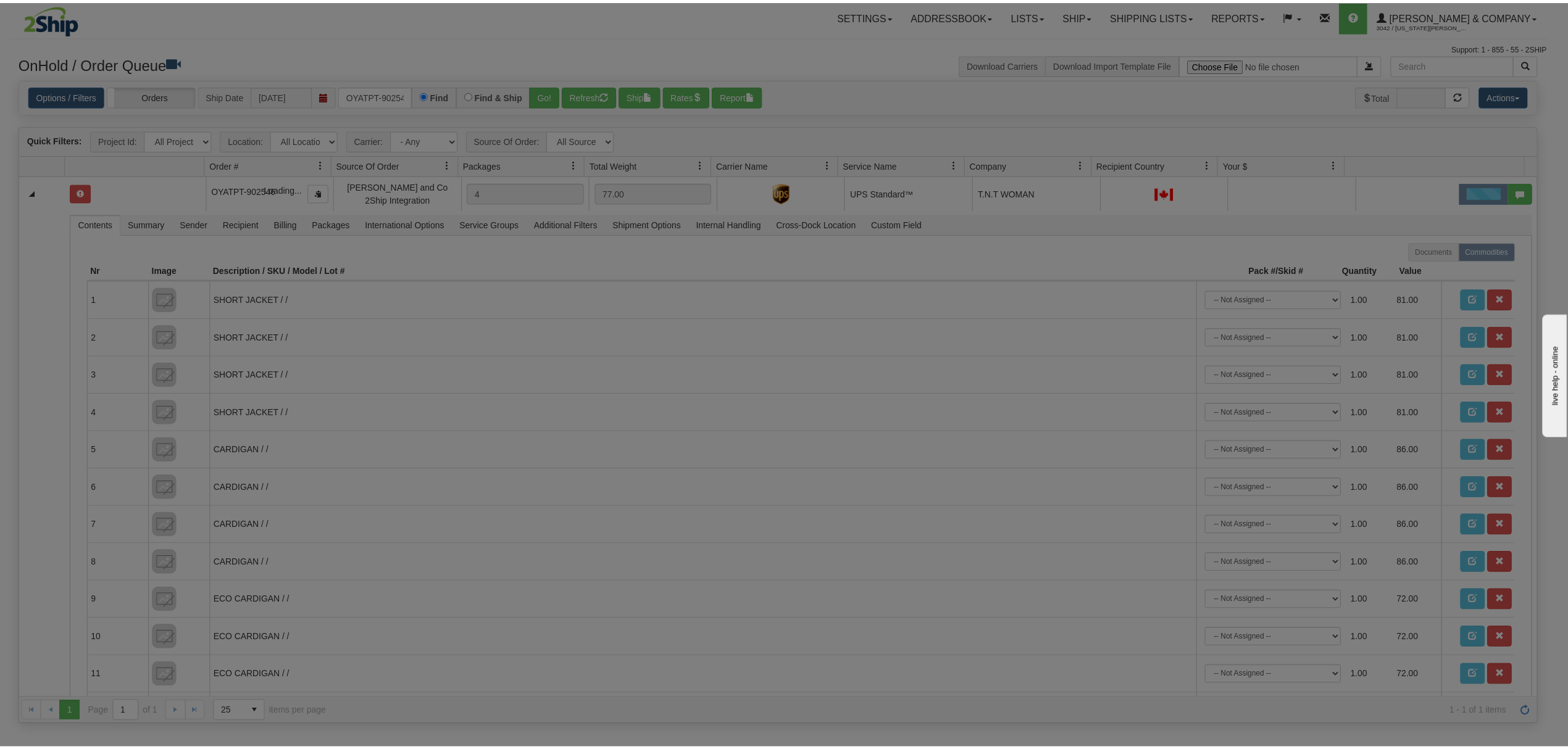
scroll to position [0, 0]
